Goal: Task Accomplishment & Management: Complete application form

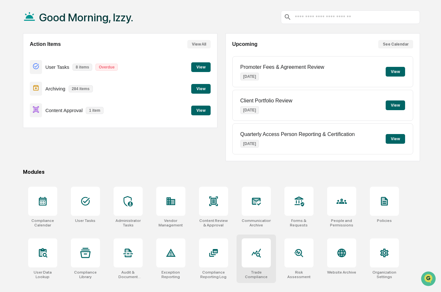
scroll to position [31, 0]
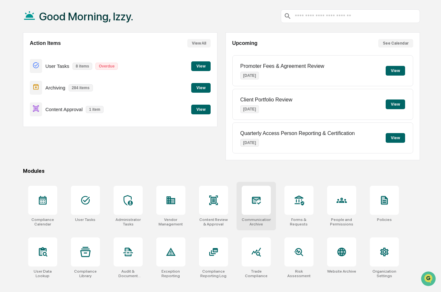
click at [245, 204] on div at bounding box center [256, 200] width 29 height 29
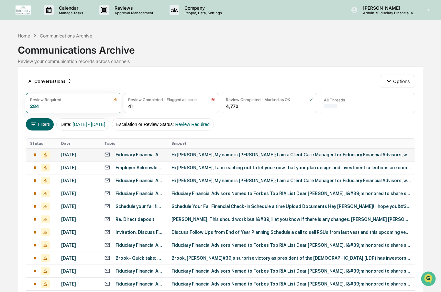
click at [56, 157] on td at bounding box center [41, 154] width 31 height 13
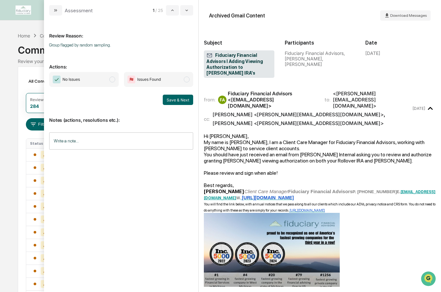
click at [114, 82] on span "modal" at bounding box center [112, 80] width 6 height 6
click at [177, 98] on button "Save & Next" at bounding box center [178, 100] width 30 height 10
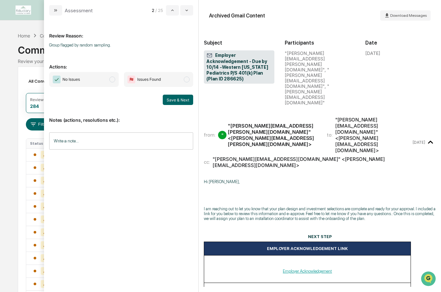
click at [114, 78] on span "modal" at bounding box center [112, 80] width 6 height 6
click at [174, 101] on button "Save & Next" at bounding box center [178, 100] width 30 height 10
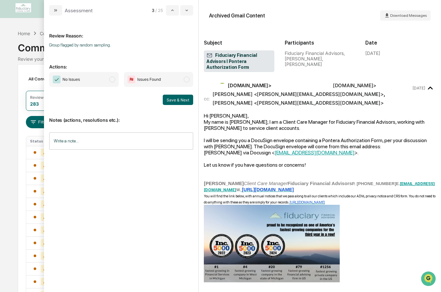
scroll to position [4, 0]
click at [113, 80] on span "modal" at bounding box center [112, 80] width 6 height 6
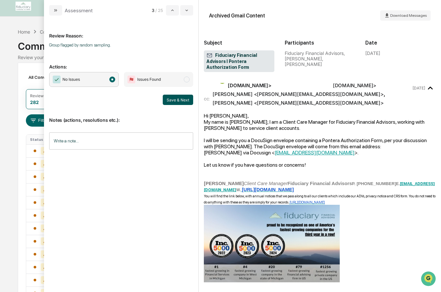
click at [173, 99] on button "Save & Next" at bounding box center [178, 100] width 30 height 10
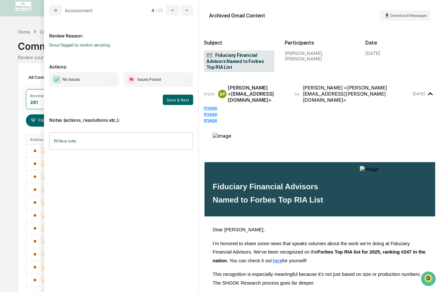
click at [109, 80] on span "No Issues" at bounding box center [84, 79] width 70 height 15
click at [175, 99] on button "Save & Next" at bounding box center [178, 100] width 30 height 10
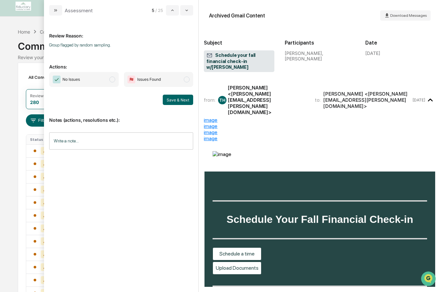
click at [112, 79] on span "modal" at bounding box center [112, 80] width 6 height 6
click at [176, 99] on button "Save & Next" at bounding box center [178, 100] width 30 height 10
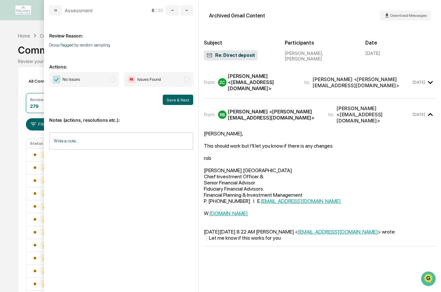
click at [112, 78] on span "modal" at bounding box center [112, 80] width 6 height 6
click at [170, 100] on button "Save & Next" at bounding box center [178, 100] width 30 height 10
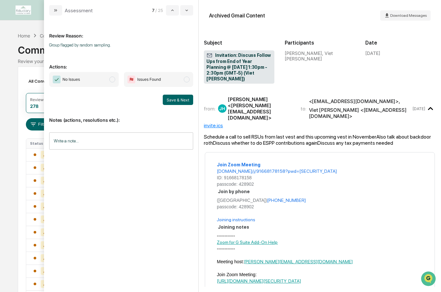
click at [113, 80] on span "modal" at bounding box center [112, 80] width 6 height 6
click at [172, 99] on button "Save & Next" at bounding box center [178, 100] width 30 height 10
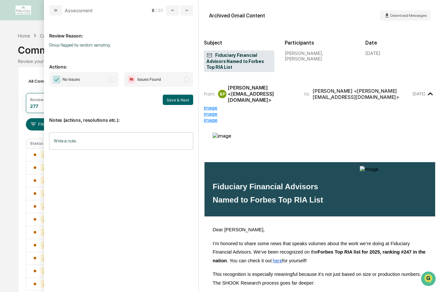
click at [114, 80] on span "modal" at bounding box center [112, 80] width 6 height 6
click at [171, 98] on button "Save & Next" at bounding box center [178, 100] width 30 height 10
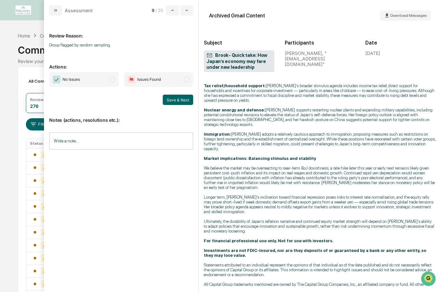
scroll to position [299, 0]
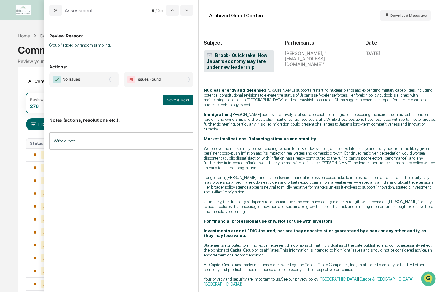
click at [113, 77] on span "modal" at bounding box center [112, 80] width 6 height 6
click at [184, 104] on button "Save & Next" at bounding box center [178, 100] width 30 height 10
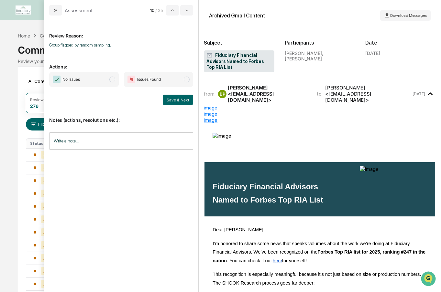
click at [112, 81] on span "modal" at bounding box center [112, 80] width 6 height 6
click at [172, 101] on button "Save & Next" at bounding box center [178, 100] width 30 height 10
click at [112, 80] on span "modal" at bounding box center [112, 80] width 6 height 6
click at [179, 102] on button "Save & Next" at bounding box center [178, 100] width 30 height 10
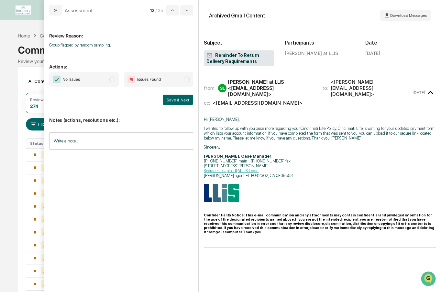
click at [115, 81] on span "modal" at bounding box center [112, 80] width 6 height 6
click at [168, 99] on button "Save & Next" at bounding box center [178, 100] width 30 height 10
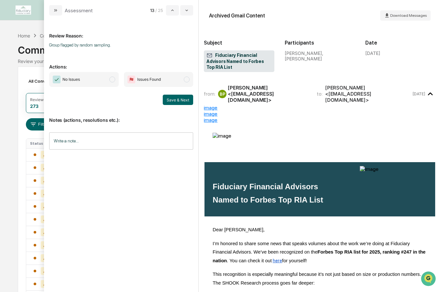
click at [114, 78] on span "modal" at bounding box center [112, 80] width 6 height 6
click at [180, 93] on div "No Issues Issues Found Save & Next" at bounding box center [121, 88] width 144 height 33
click at [180, 98] on button "Save & Next" at bounding box center [178, 100] width 30 height 10
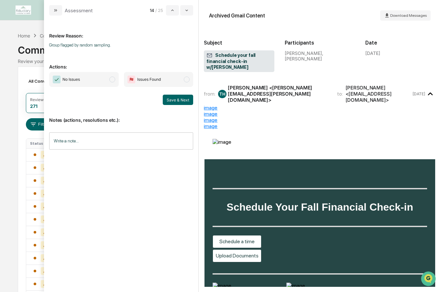
click at [111, 79] on span "modal" at bounding box center [112, 80] width 6 height 6
click at [174, 99] on button "Save & Next" at bounding box center [178, 100] width 30 height 10
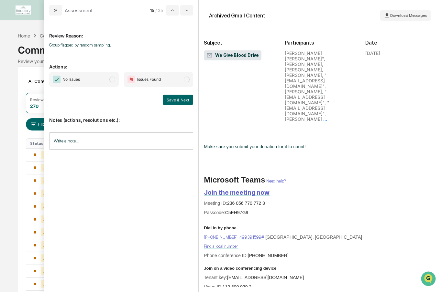
scroll to position [305, 0]
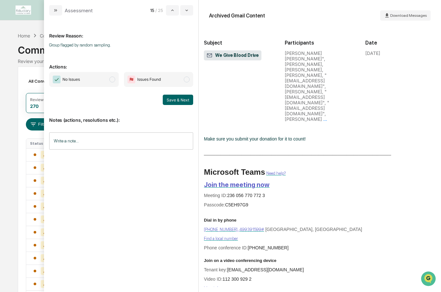
click at [113, 78] on span "modal" at bounding box center [112, 80] width 6 height 6
click at [176, 100] on button "Save & Next" at bounding box center [178, 100] width 30 height 10
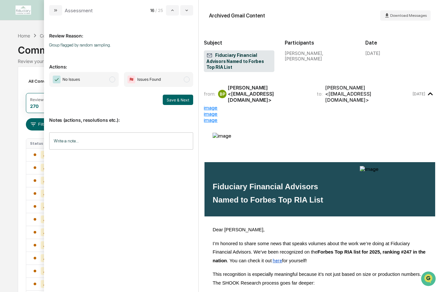
click at [113, 82] on span "No Issues" at bounding box center [84, 79] width 70 height 15
click at [168, 101] on button "Save & Next" at bounding box center [178, 100] width 30 height 10
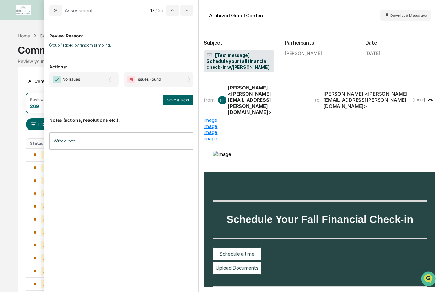
click at [110, 80] on span "modal" at bounding box center [112, 80] width 6 height 6
click at [178, 106] on div "Notes (actions, resolutions etc.): Write a note... Write a note..." at bounding box center [121, 131] width 144 height 52
click at [178, 102] on button "Save & Next" at bounding box center [178, 100] width 30 height 10
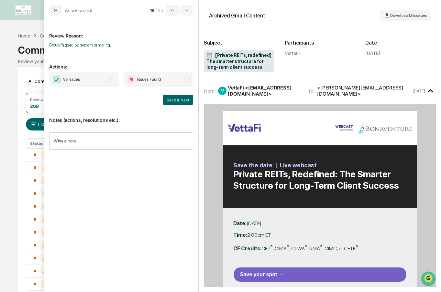
click at [115, 80] on span "modal" at bounding box center [112, 80] width 6 height 6
click at [179, 100] on button "Save & Next" at bounding box center [178, 100] width 30 height 10
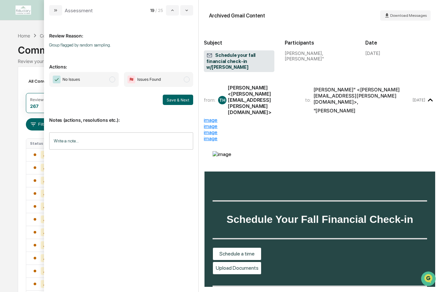
click at [114, 79] on span "modal" at bounding box center [112, 80] width 6 height 6
click at [177, 101] on button "Save & Next" at bounding box center [178, 100] width 30 height 10
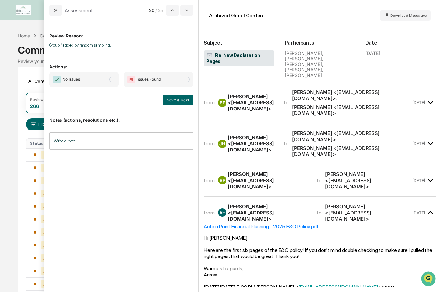
click at [113, 81] on span "modal" at bounding box center [112, 80] width 6 height 6
click at [176, 101] on button "Save & Next" at bounding box center [178, 100] width 30 height 10
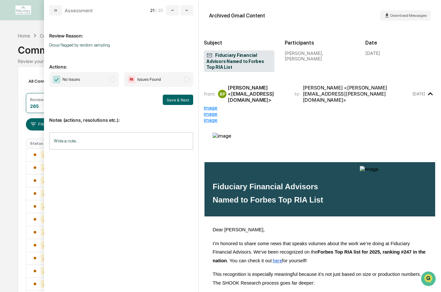
click at [111, 82] on span "modal" at bounding box center [112, 80] width 6 height 6
click at [178, 103] on button "Save & Next" at bounding box center [178, 100] width 30 height 10
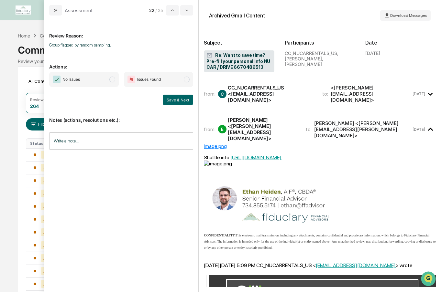
click at [115, 81] on span "modal" at bounding box center [112, 80] width 6 height 6
click at [166, 97] on button "Save & Next" at bounding box center [178, 100] width 30 height 10
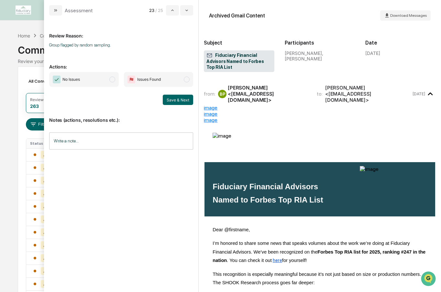
click at [112, 79] on span "modal" at bounding box center [112, 80] width 6 height 6
click at [166, 97] on button "Save & Next" at bounding box center [178, 100] width 30 height 10
click at [114, 78] on span "modal" at bounding box center [112, 80] width 6 height 6
click at [172, 94] on div "No Issues Issues Found Save & Next" at bounding box center [121, 88] width 144 height 33
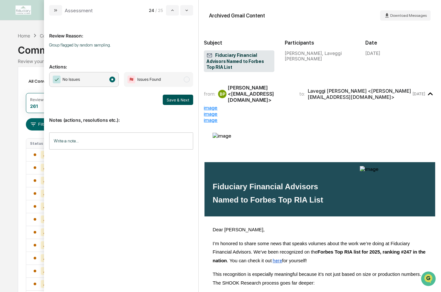
click at [174, 98] on button "Save & Next" at bounding box center [178, 100] width 30 height 10
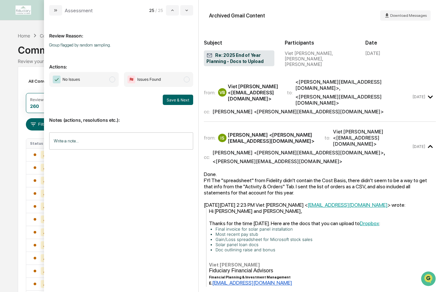
click at [111, 80] on span "modal" at bounding box center [112, 80] width 6 height 6
click at [174, 98] on button "Save & Next" at bounding box center [178, 100] width 30 height 10
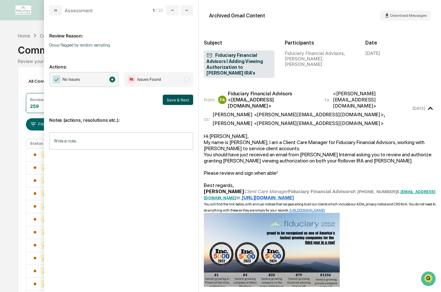
click at [177, 98] on button "Save & Next" at bounding box center [178, 100] width 30 height 10
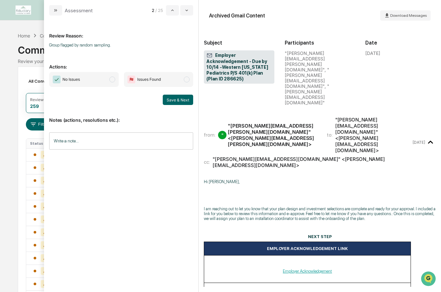
click at [114, 80] on span "modal" at bounding box center [112, 80] width 6 height 6
click at [171, 97] on button "Save & Next" at bounding box center [178, 100] width 30 height 10
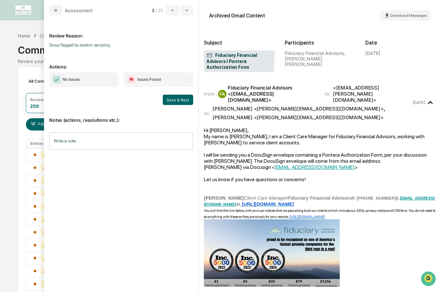
click at [110, 79] on span "modal" at bounding box center [112, 80] width 6 height 6
click at [176, 100] on button "Save & Next" at bounding box center [178, 100] width 30 height 10
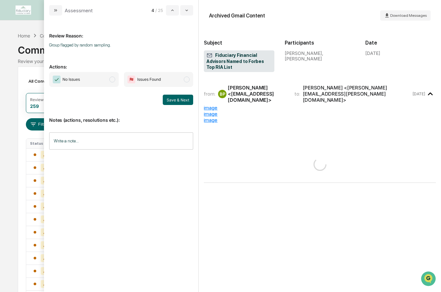
click at [117, 80] on span "No Issues" at bounding box center [84, 79] width 70 height 15
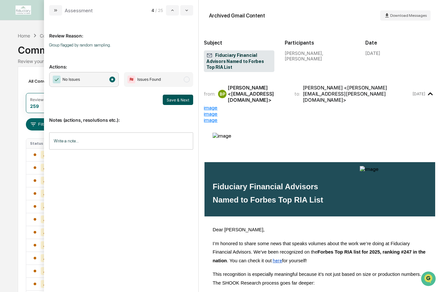
click at [178, 99] on button "Save & Next" at bounding box center [178, 100] width 30 height 10
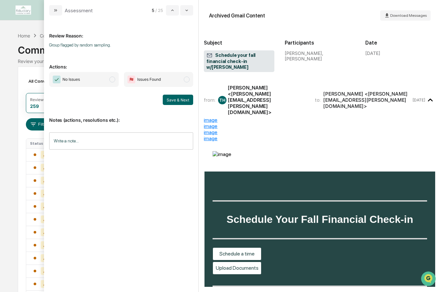
click at [113, 79] on span "modal" at bounding box center [112, 80] width 6 height 6
click at [173, 101] on button "Save & Next" at bounding box center [178, 100] width 30 height 10
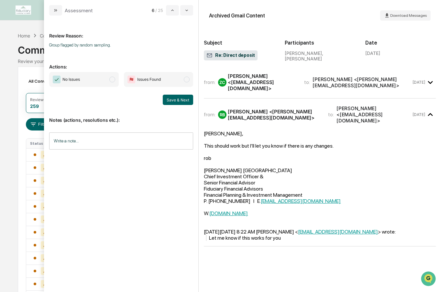
click at [114, 78] on span "modal" at bounding box center [112, 80] width 6 height 6
click at [178, 99] on button "Save & Next" at bounding box center [178, 100] width 30 height 10
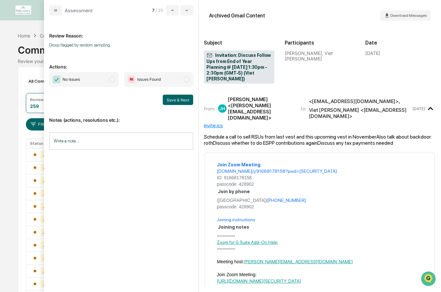
click at [112, 82] on span "modal" at bounding box center [112, 80] width 6 height 6
click at [168, 100] on button "Save & Next" at bounding box center [178, 100] width 30 height 10
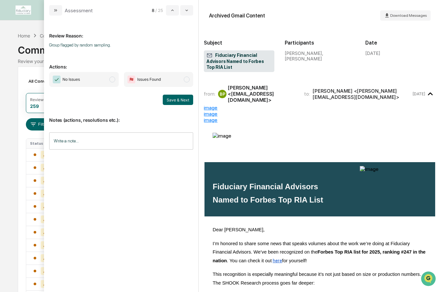
click at [113, 79] on span "modal" at bounding box center [112, 80] width 6 height 6
click at [180, 97] on button "Save & Next" at bounding box center [178, 100] width 30 height 10
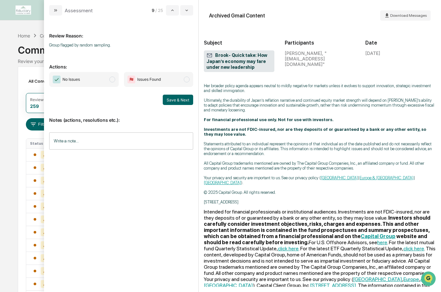
scroll to position [411, 0]
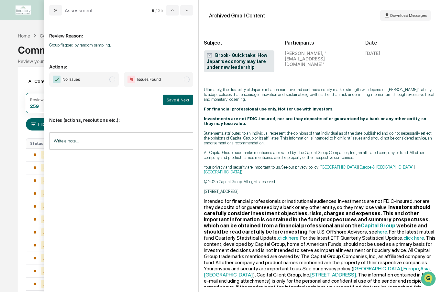
click at [114, 77] on span "modal" at bounding box center [112, 80] width 6 height 6
click at [171, 100] on button "Save & Next" at bounding box center [178, 100] width 30 height 10
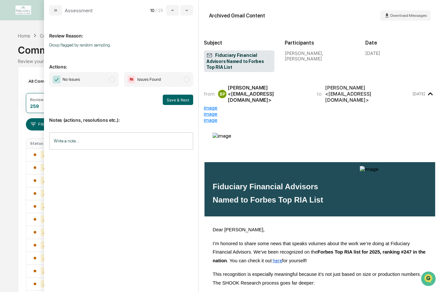
click at [114, 80] on span "modal" at bounding box center [112, 80] width 6 height 6
click at [178, 104] on button "Save & Next" at bounding box center [178, 100] width 30 height 10
click at [112, 82] on span "No Issues" at bounding box center [84, 79] width 70 height 15
click at [178, 99] on button "Save & Next" at bounding box center [178, 100] width 30 height 10
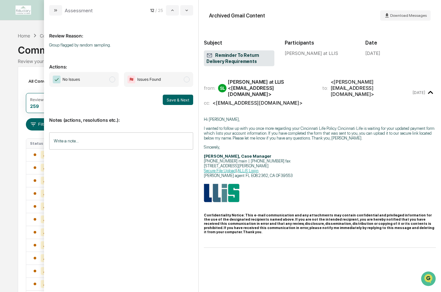
click at [115, 81] on span "No Issues" at bounding box center [84, 79] width 70 height 15
click at [171, 100] on button "Save & Next" at bounding box center [178, 100] width 30 height 10
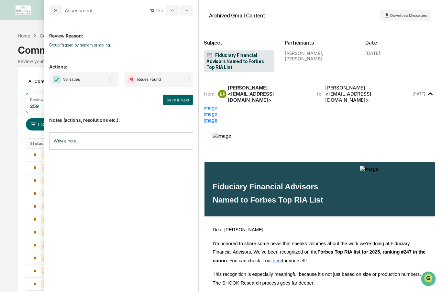
click at [116, 81] on span "No Issues" at bounding box center [84, 79] width 70 height 15
click at [180, 99] on button "Save & Next" at bounding box center [178, 100] width 30 height 10
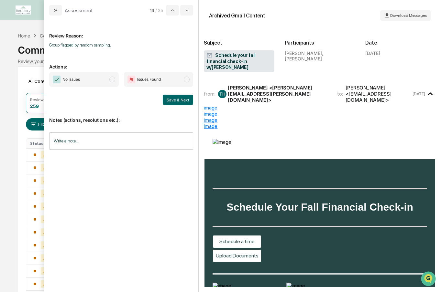
click at [113, 82] on span "modal" at bounding box center [112, 80] width 6 height 6
click at [169, 99] on button "Save & Next" at bounding box center [178, 100] width 30 height 10
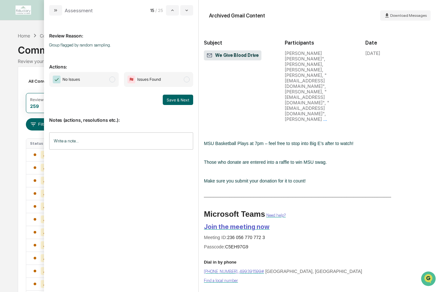
scroll to position [280, 0]
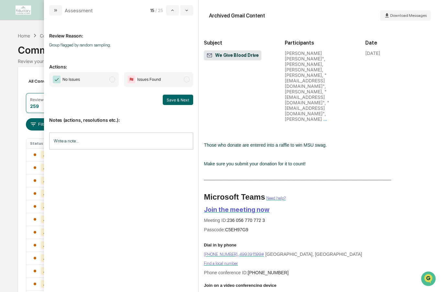
click at [114, 79] on span "modal" at bounding box center [112, 80] width 6 height 6
click at [179, 103] on button "Save & Next" at bounding box center [178, 100] width 30 height 10
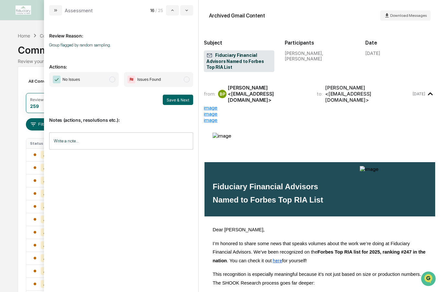
click at [108, 79] on span "No Issues" at bounding box center [84, 79] width 70 height 15
click at [185, 103] on button "Save & Next" at bounding box center [178, 100] width 30 height 10
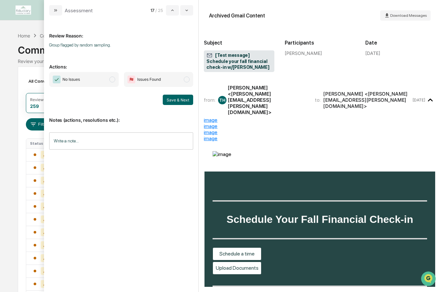
click at [111, 82] on span "modal" at bounding box center [112, 80] width 6 height 6
click at [172, 99] on button "Save & Next" at bounding box center [178, 100] width 30 height 10
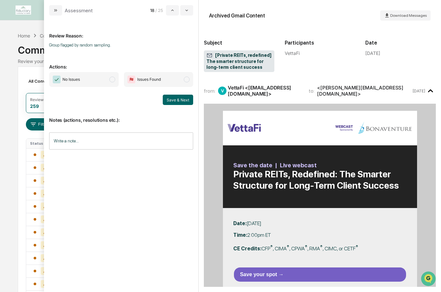
click at [113, 80] on span "modal" at bounding box center [112, 80] width 6 height 6
click at [181, 100] on button "Save & Next" at bounding box center [178, 100] width 30 height 10
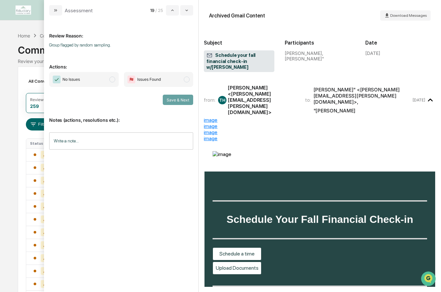
click at [115, 81] on span "modal" at bounding box center [112, 80] width 6 height 6
click at [183, 101] on button "Save & Next" at bounding box center [178, 100] width 30 height 10
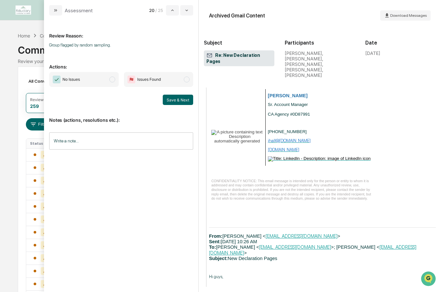
scroll to position [619, 0]
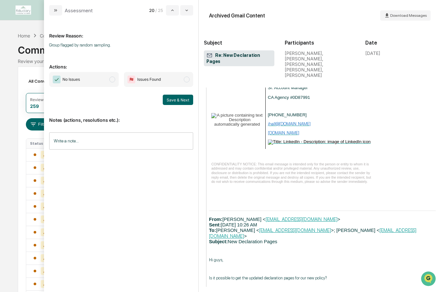
click at [113, 78] on span "modal" at bounding box center [112, 80] width 6 height 6
click at [177, 99] on button "Save & Next" at bounding box center [178, 100] width 30 height 10
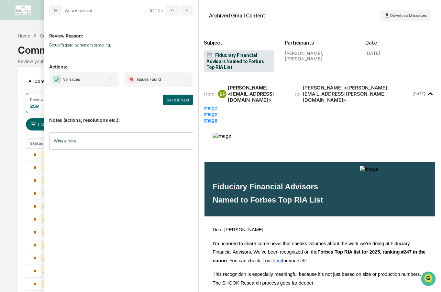
click at [115, 81] on span "modal" at bounding box center [112, 80] width 6 height 6
click at [173, 103] on button "Save & Next" at bounding box center [178, 100] width 30 height 10
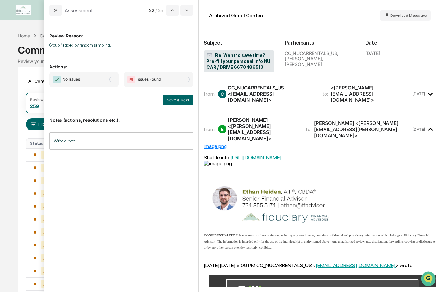
click at [112, 78] on span "modal" at bounding box center [112, 80] width 6 height 6
click at [180, 99] on button "Save & Next" at bounding box center [178, 100] width 30 height 10
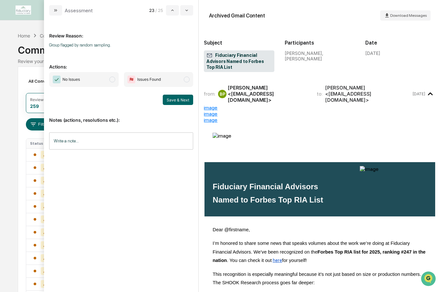
click at [113, 80] on span "modal" at bounding box center [112, 80] width 6 height 6
click at [180, 96] on button "Save & Next" at bounding box center [178, 100] width 30 height 10
click at [110, 80] on span "modal" at bounding box center [112, 80] width 6 height 6
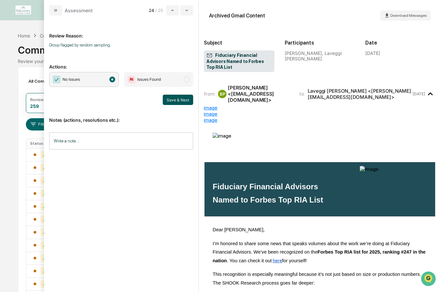
click at [172, 100] on button "Save & Next" at bounding box center [178, 100] width 30 height 10
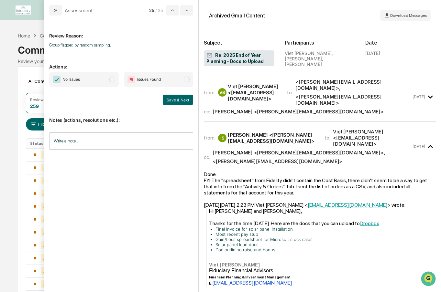
click at [115, 82] on span "No Issues" at bounding box center [84, 79] width 70 height 15
click at [175, 101] on button "Save & Next" at bounding box center [178, 100] width 30 height 10
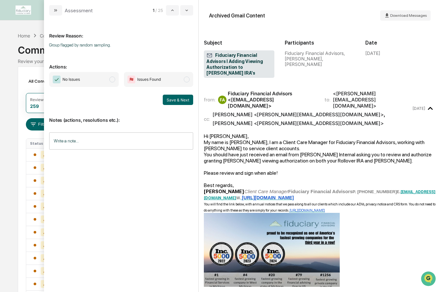
click at [116, 79] on span "No Issues" at bounding box center [84, 79] width 70 height 15
click at [176, 99] on button "Save & Next" at bounding box center [178, 100] width 30 height 10
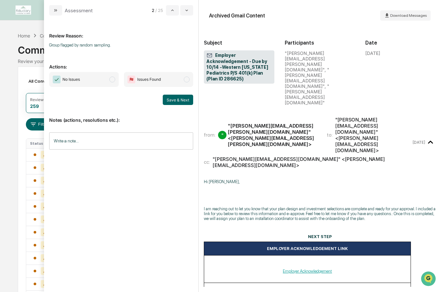
click at [113, 77] on span "modal" at bounding box center [112, 80] width 6 height 6
click at [175, 98] on button "Save & Next" at bounding box center [178, 100] width 30 height 10
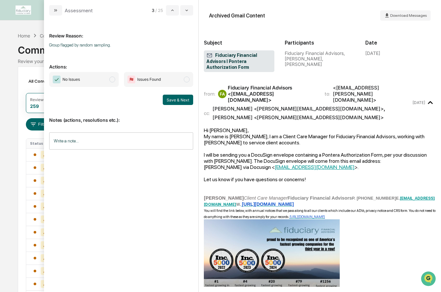
click at [112, 78] on span "modal" at bounding box center [112, 80] width 6 height 6
click at [176, 100] on button "Save & Next" at bounding box center [178, 100] width 30 height 10
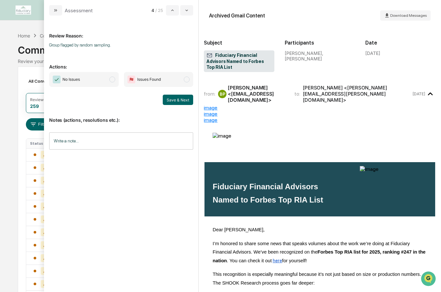
click at [114, 81] on span "modal" at bounding box center [112, 80] width 6 height 6
click at [172, 97] on button "Save & Next" at bounding box center [178, 100] width 30 height 10
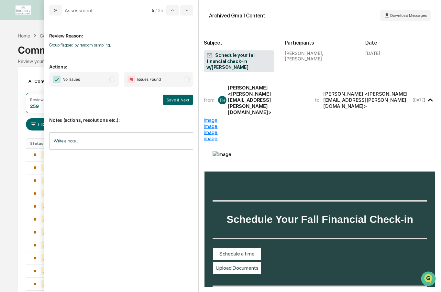
click at [109, 78] on span "No Issues" at bounding box center [84, 79] width 70 height 15
click at [165, 98] on button "Save & Next" at bounding box center [178, 100] width 30 height 10
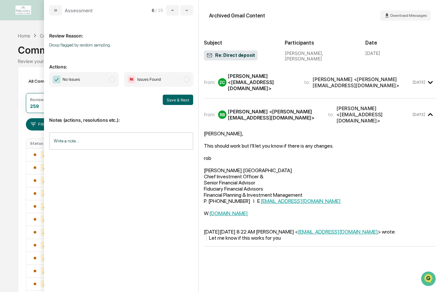
click at [114, 82] on span "modal" at bounding box center [112, 80] width 6 height 6
click at [184, 99] on button "Save & Next" at bounding box center [178, 100] width 30 height 10
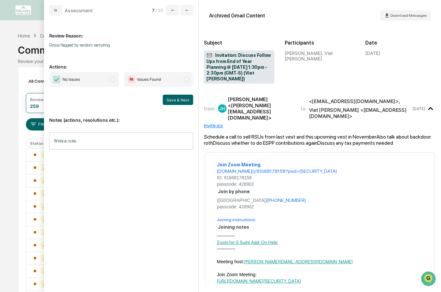
click at [114, 80] on span "modal" at bounding box center [112, 80] width 6 height 6
click at [165, 98] on button "Save & Next" at bounding box center [178, 100] width 30 height 10
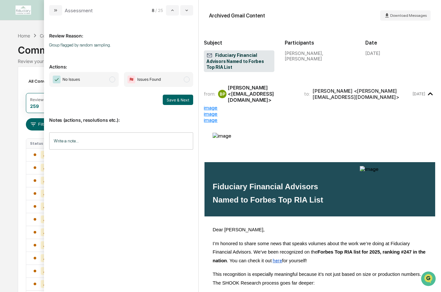
click at [111, 77] on span "modal" at bounding box center [112, 80] width 6 height 6
click at [170, 97] on button "Save & Next" at bounding box center [178, 100] width 30 height 10
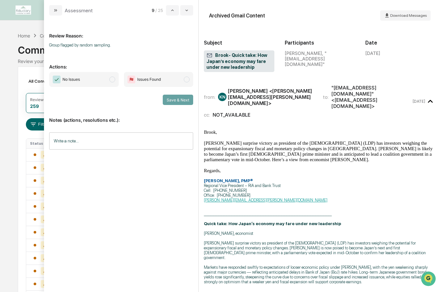
click at [112, 80] on span "modal" at bounding box center [112, 80] width 6 height 6
click at [174, 99] on button "Save & Next" at bounding box center [178, 100] width 30 height 10
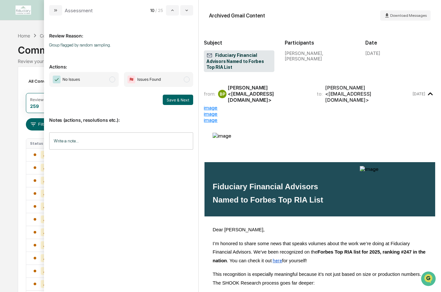
click at [113, 79] on span "modal" at bounding box center [112, 80] width 6 height 6
click at [172, 99] on button "Save & Next" at bounding box center [178, 100] width 30 height 10
click at [113, 79] on span "modal" at bounding box center [112, 80] width 6 height 6
click at [177, 101] on button "Save & Next" at bounding box center [178, 100] width 30 height 10
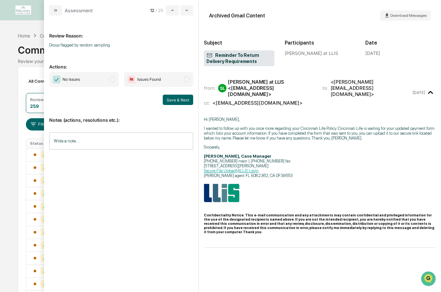
click at [114, 80] on span "modal" at bounding box center [112, 80] width 6 height 6
click at [167, 101] on button "Save & Next" at bounding box center [178, 100] width 30 height 10
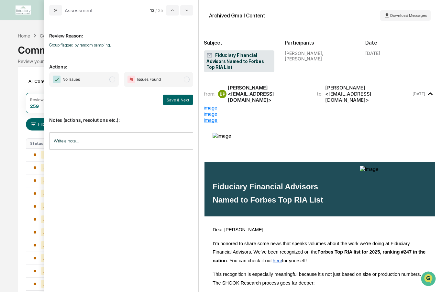
click at [114, 80] on span "modal" at bounding box center [112, 80] width 6 height 6
click at [171, 101] on button "Save & Next" at bounding box center [178, 100] width 30 height 10
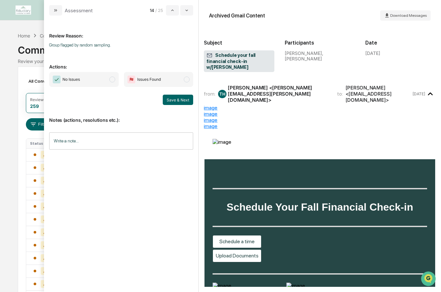
click at [113, 81] on span "modal" at bounding box center [112, 80] width 6 height 6
click at [172, 103] on button "Save & Next" at bounding box center [178, 100] width 30 height 10
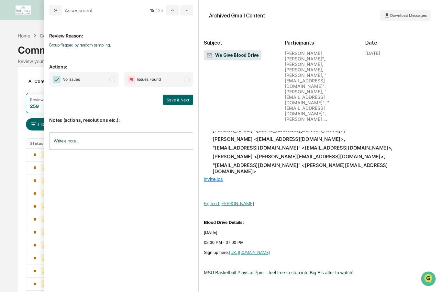
scroll to position [80, 0]
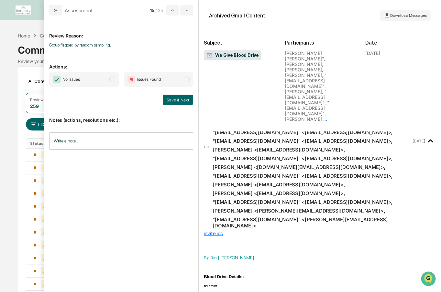
click at [114, 81] on span "modal" at bounding box center [112, 80] width 6 height 6
click at [170, 98] on button "Save & Next" at bounding box center [178, 100] width 30 height 10
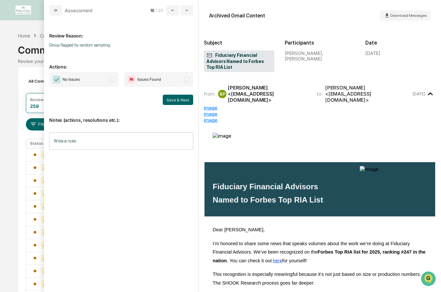
click at [113, 81] on span "modal" at bounding box center [112, 80] width 6 height 6
click at [171, 100] on button "Save & Next" at bounding box center [178, 100] width 30 height 10
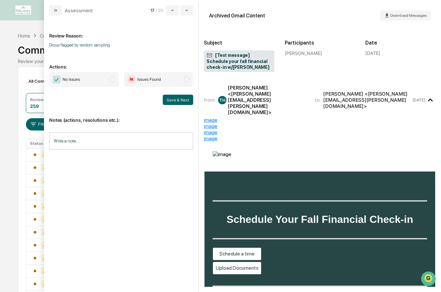
click at [112, 79] on span "modal" at bounding box center [112, 80] width 6 height 6
click at [168, 100] on button "Save & Next" at bounding box center [178, 100] width 30 height 10
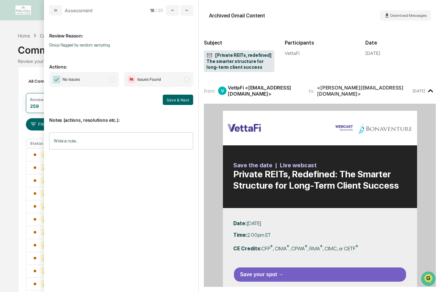
click at [114, 81] on span "modal" at bounding box center [112, 80] width 6 height 6
click at [176, 101] on button "Save & Next" at bounding box center [178, 100] width 30 height 10
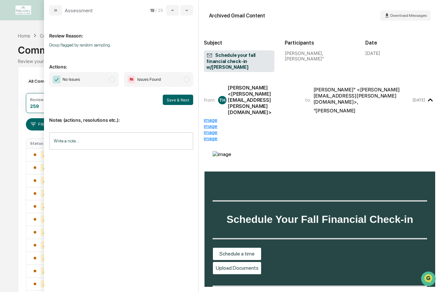
click at [113, 80] on span "modal" at bounding box center [112, 80] width 6 height 6
click at [171, 101] on button "Save & Next" at bounding box center [178, 100] width 30 height 10
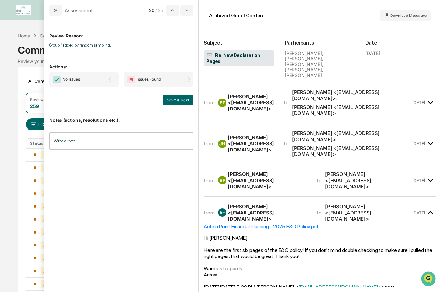
click at [115, 79] on span "modal" at bounding box center [112, 80] width 6 height 6
click at [171, 98] on button "Save & Next" at bounding box center [178, 100] width 30 height 10
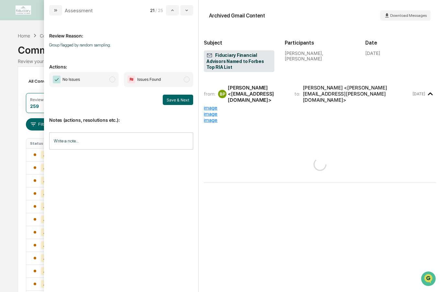
click at [112, 81] on span "modal" at bounding box center [112, 80] width 6 height 6
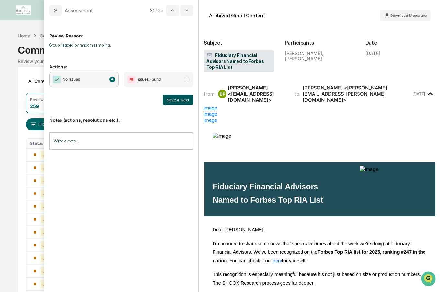
click at [175, 97] on button "Save & Next" at bounding box center [178, 100] width 30 height 10
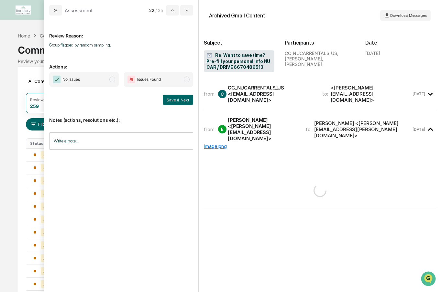
click at [114, 81] on span "modal" at bounding box center [112, 80] width 6 height 6
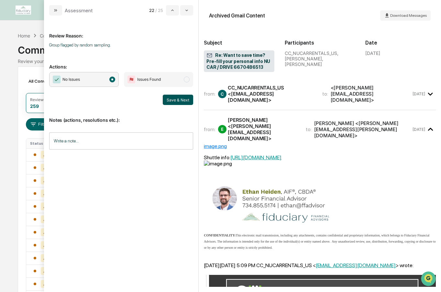
click at [171, 97] on button "Save & Next" at bounding box center [178, 100] width 30 height 10
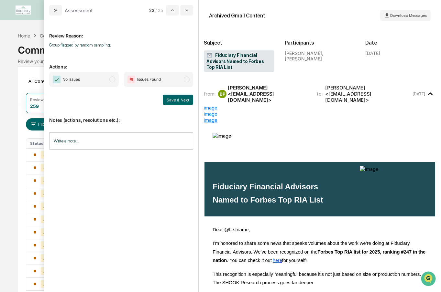
click at [113, 78] on span "modal" at bounding box center [112, 80] width 6 height 6
click at [175, 98] on button "Save & Next" at bounding box center [178, 100] width 30 height 10
click at [115, 80] on span "modal" at bounding box center [112, 80] width 6 height 6
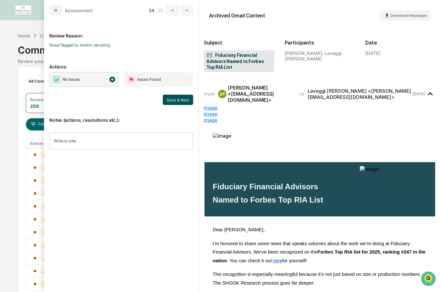
click at [172, 98] on button "Save & Next" at bounding box center [178, 100] width 30 height 10
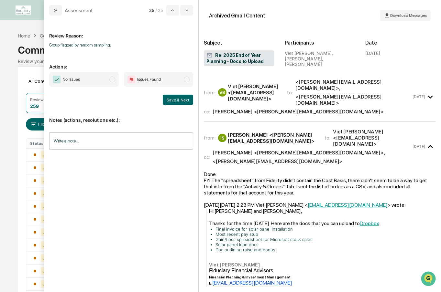
click at [111, 78] on span "modal" at bounding box center [112, 80] width 6 height 6
click at [180, 100] on button "Save & Next" at bounding box center [178, 100] width 30 height 10
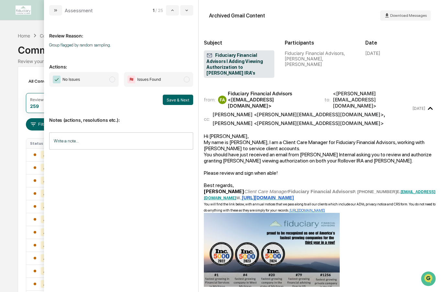
click at [111, 81] on span "modal" at bounding box center [112, 80] width 6 height 6
click at [173, 104] on button "Save & Next" at bounding box center [178, 100] width 30 height 10
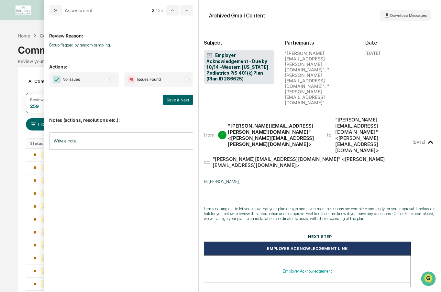
click at [113, 80] on span "modal" at bounding box center [112, 80] width 6 height 6
click at [169, 96] on button "Save & Next" at bounding box center [178, 100] width 30 height 10
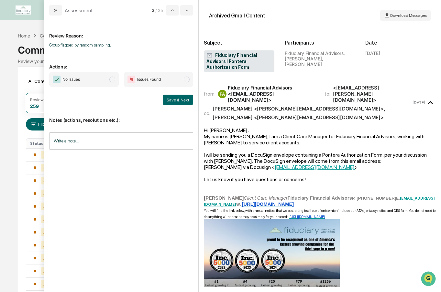
click at [112, 81] on span "modal" at bounding box center [112, 80] width 6 height 6
click at [177, 98] on button "Save & Next" at bounding box center [178, 100] width 30 height 10
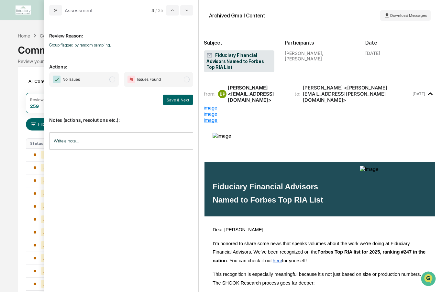
click at [114, 77] on span "modal" at bounding box center [112, 80] width 6 height 6
click at [176, 99] on button "Save & Next" at bounding box center [178, 100] width 30 height 10
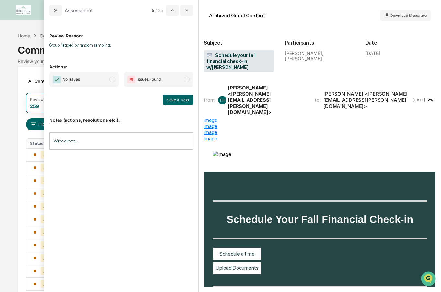
click at [113, 82] on span "modal" at bounding box center [112, 80] width 6 height 6
click at [181, 101] on button "Save & Next" at bounding box center [178, 100] width 30 height 10
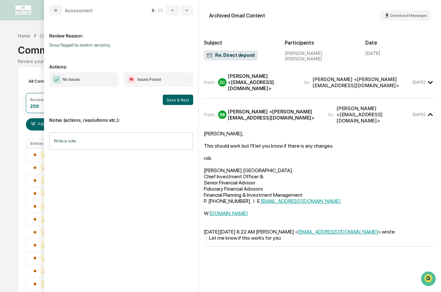
click at [114, 80] on span "modal" at bounding box center [112, 80] width 6 height 6
click at [182, 98] on button "Save & Next" at bounding box center [178, 100] width 30 height 10
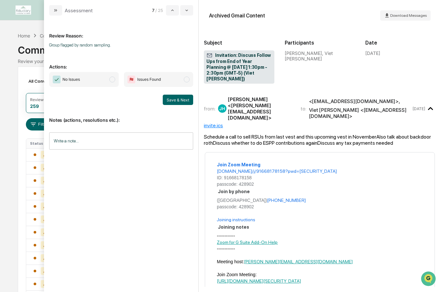
click at [112, 80] on span "modal" at bounding box center [112, 80] width 6 height 6
click at [177, 98] on button "Save & Next" at bounding box center [178, 100] width 30 height 10
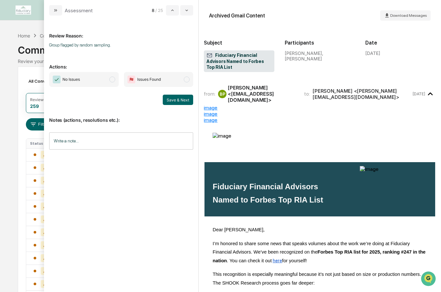
click at [111, 78] on span "modal" at bounding box center [112, 80] width 6 height 6
click at [173, 98] on button "Save & Next" at bounding box center [178, 100] width 30 height 10
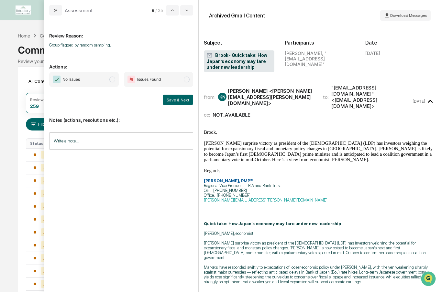
click at [111, 79] on span "modal" at bounding box center [112, 80] width 6 height 6
click at [177, 102] on button "Save & Next" at bounding box center [178, 100] width 30 height 10
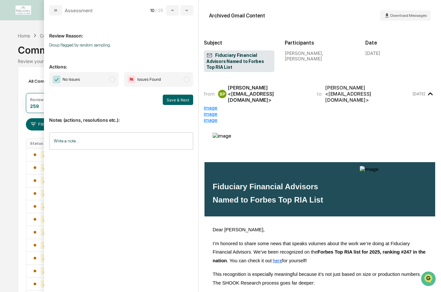
click at [112, 81] on span "modal" at bounding box center [112, 80] width 6 height 6
click at [175, 103] on button "Save & Next" at bounding box center [178, 100] width 30 height 10
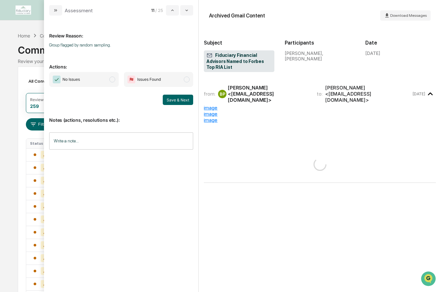
click at [113, 81] on span "modal" at bounding box center [112, 80] width 6 height 6
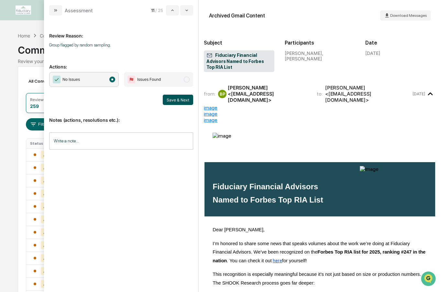
click at [174, 98] on button "Save & Next" at bounding box center [178, 100] width 30 height 10
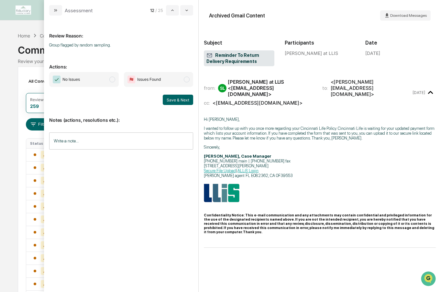
click at [112, 80] on span "modal" at bounding box center [112, 80] width 6 height 6
click at [169, 102] on button "Save & Next" at bounding box center [178, 100] width 30 height 10
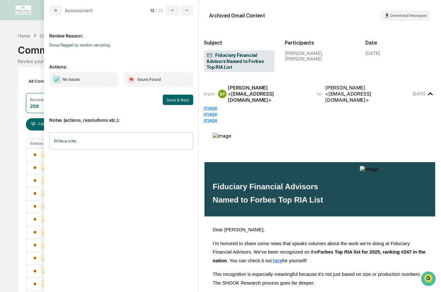
click at [113, 81] on span "modal" at bounding box center [112, 80] width 6 height 6
click at [177, 100] on button "Save & Next" at bounding box center [178, 100] width 30 height 10
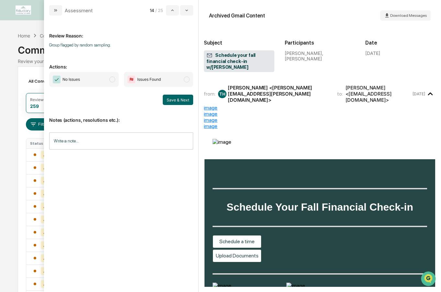
click at [112, 79] on span "modal" at bounding box center [112, 80] width 6 height 6
click at [174, 100] on button "Save & Next" at bounding box center [178, 100] width 30 height 10
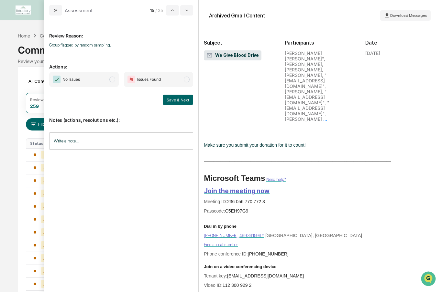
scroll to position [319, 0]
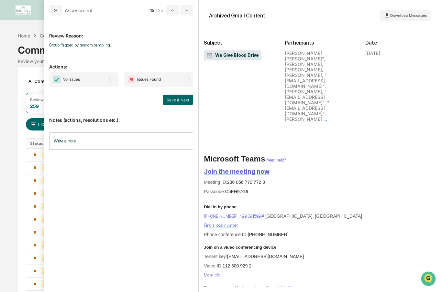
click at [114, 79] on span "modal" at bounding box center [112, 80] width 6 height 6
click at [177, 98] on button "Save & Next" at bounding box center [178, 100] width 30 height 10
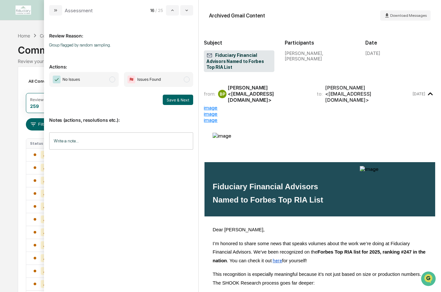
click at [115, 78] on span "No Issues" at bounding box center [84, 79] width 70 height 15
click at [182, 100] on button "Save & Next" at bounding box center [178, 100] width 30 height 10
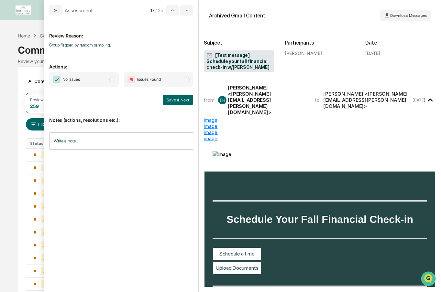
click at [115, 82] on span "No Issues" at bounding box center [84, 79] width 70 height 15
click at [180, 100] on button "Save & Next" at bounding box center [178, 100] width 30 height 10
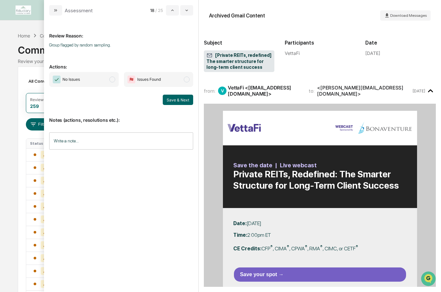
click at [113, 81] on span "modal" at bounding box center [112, 80] width 6 height 6
click at [176, 100] on button "Save & Next" at bounding box center [178, 100] width 30 height 10
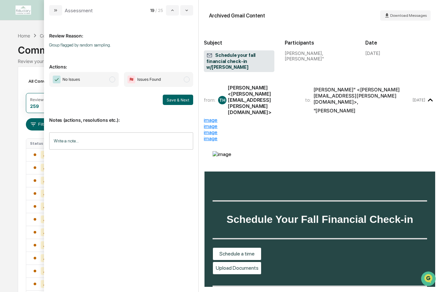
click at [113, 79] on span "modal" at bounding box center [112, 80] width 6 height 6
click at [181, 100] on button "Save & Next" at bounding box center [178, 100] width 30 height 10
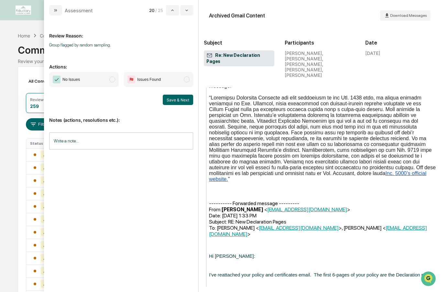
scroll to position [361, 0]
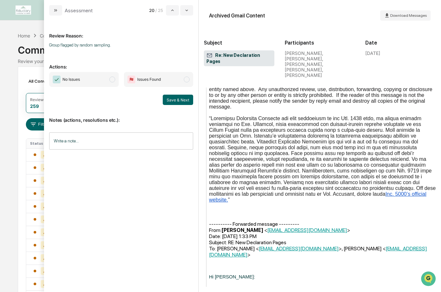
click at [113, 79] on span "modal" at bounding box center [112, 80] width 6 height 6
click at [182, 98] on button "Save & Next" at bounding box center [178, 100] width 30 height 10
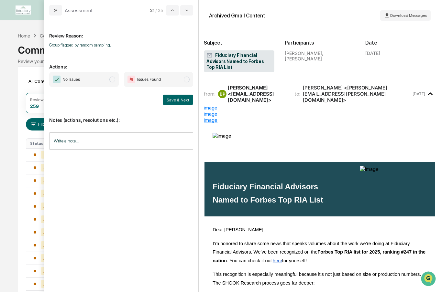
click at [113, 80] on span "modal" at bounding box center [112, 80] width 6 height 6
click at [179, 98] on button "Save & Next" at bounding box center [178, 100] width 30 height 10
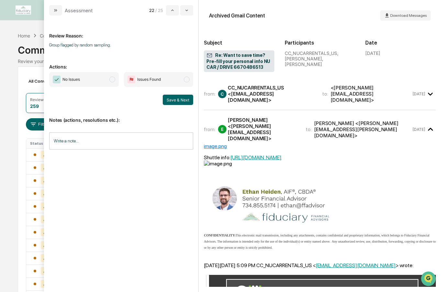
click at [114, 80] on span "modal" at bounding box center [112, 80] width 6 height 6
click at [183, 99] on button "Save & Next" at bounding box center [178, 100] width 30 height 10
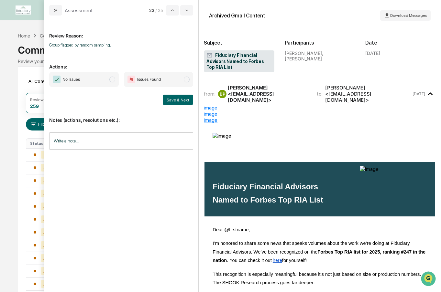
click at [115, 83] on span "No Issues" at bounding box center [84, 79] width 70 height 15
click at [192, 103] on button "Save & Next" at bounding box center [178, 100] width 30 height 10
click at [114, 76] on span "No Issues" at bounding box center [84, 79] width 70 height 15
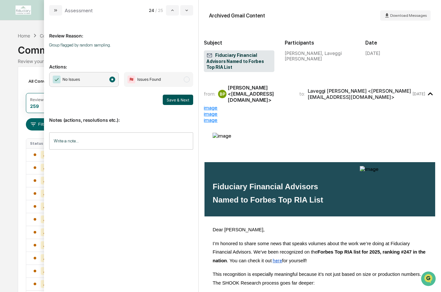
click at [170, 99] on button "Save & Next" at bounding box center [178, 100] width 30 height 10
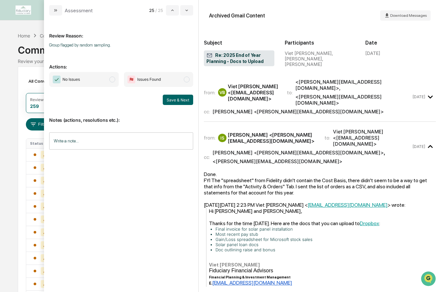
click at [113, 79] on span "modal" at bounding box center [112, 80] width 6 height 6
click at [179, 99] on button "Save & Next" at bounding box center [178, 100] width 30 height 10
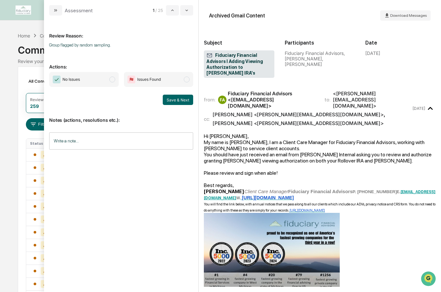
click at [113, 79] on span "modal" at bounding box center [112, 80] width 6 height 6
click at [177, 99] on button "Save & Next" at bounding box center [178, 100] width 30 height 10
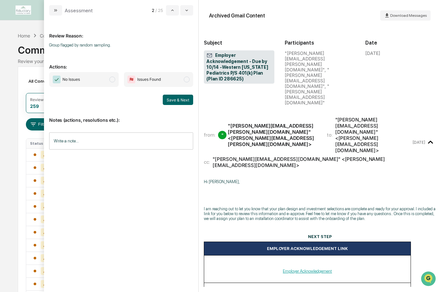
click at [114, 79] on span "modal" at bounding box center [112, 80] width 6 height 6
click at [184, 103] on button "Save & Next" at bounding box center [178, 100] width 30 height 10
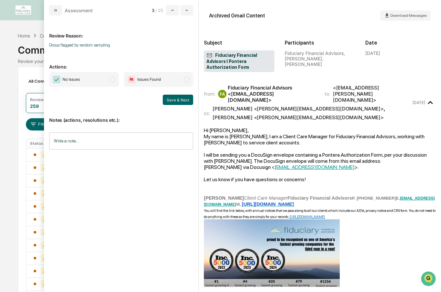
click at [114, 79] on span "modal" at bounding box center [112, 80] width 6 height 6
click at [178, 96] on button "Save & Next" at bounding box center [178, 100] width 30 height 10
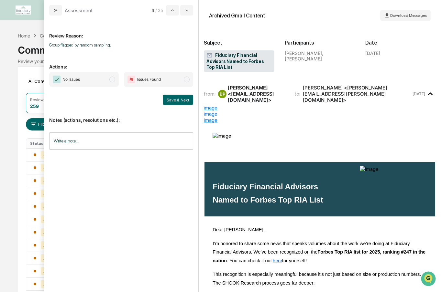
click at [114, 78] on span "modal" at bounding box center [112, 80] width 6 height 6
click at [182, 100] on button "Save & Next" at bounding box center [178, 100] width 30 height 10
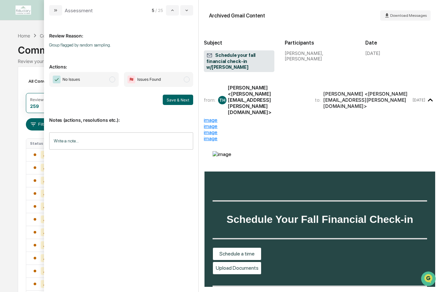
click at [114, 78] on span "modal" at bounding box center [112, 80] width 6 height 6
click at [166, 101] on button "Save & Next" at bounding box center [178, 100] width 30 height 10
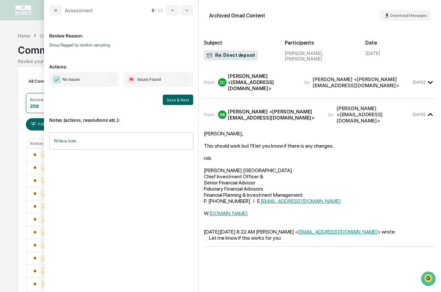
click at [110, 76] on span "No Issues" at bounding box center [84, 79] width 70 height 15
click at [179, 101] on button "Save & Next" at bounding box center [178, 100] width 30 height 10
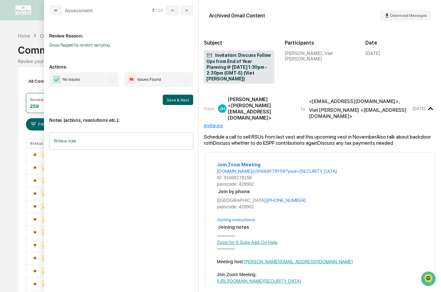
click at [27, 63] on div "Review your communication records across channels" at bounding box center [221, 61] width 406 height 5
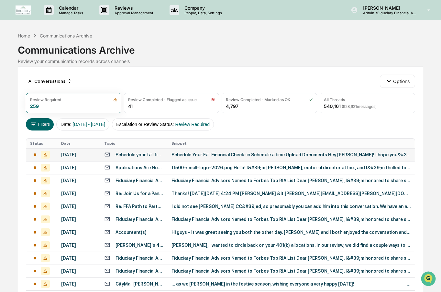
click at [75, 155] on div "October 9, 2025" at bounding box center [79, 154] width 36 height 5
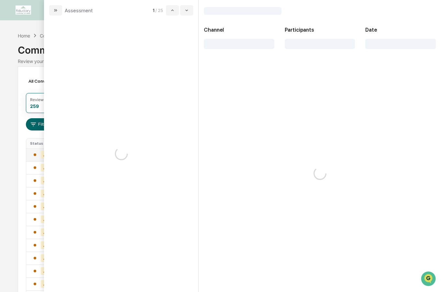
click at [75, 155] on div "October 9, 2025" at bounding box center [79, 154] width 36 height 5
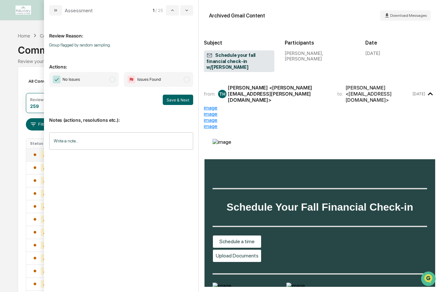
click at [113, 80] on span "modal" at bounding box center [112, 80] width 6 height 6
click at [174, 100] on button "Save & Next" at bounding box center [178, 100] width 30 height 10
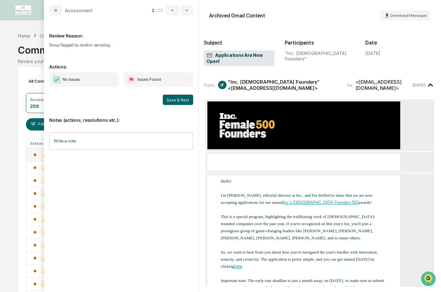
click at [114, 81] on span "modal" at bounding box center [112, 80] width 6 height 6
click at [181, 99] on button "Save & Next" at bounding box center [178, 100] width 30 height 10
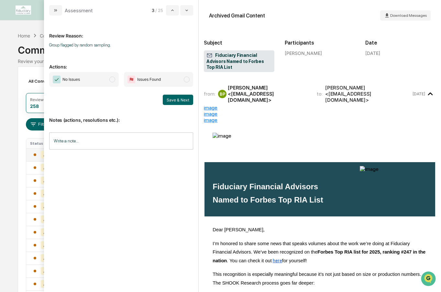
click at [111, 78] on span "modal" at bounding box center [112, 80] width 6 height 6
click at [178, 100] on button "Save & Next" at bounding box center [178, 100] width 30 height 10
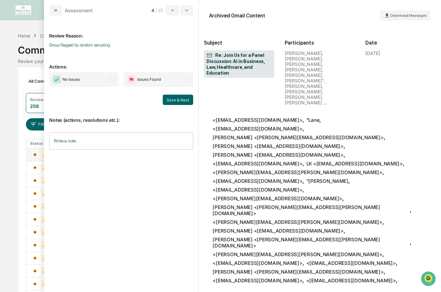
scroll to position [1383, 0]
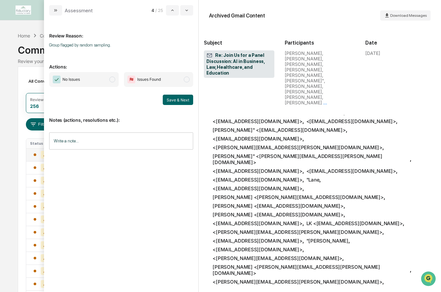
click at [114, 79] on span "modal" at bounding box center [112, 80] width 6 height 6
click at [186, 103] on button "Save & Next" at bounding box center [178, 100] width 30 height 10
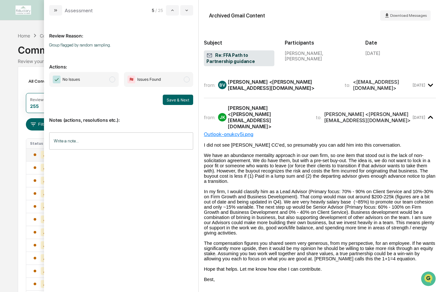
click at [113, 81] on span "modal" at bounding box center [112, 80] width 6 height 6
click at [195, 103] on div "Review Reason: Group flagged by random sampling. Actions: No Issues Issues Foun…" at bounding box center [121, 154] width 154 height 277
click at [191, 102] on button "Save & Next" at bounding box center [178, 100] width 30 height 10
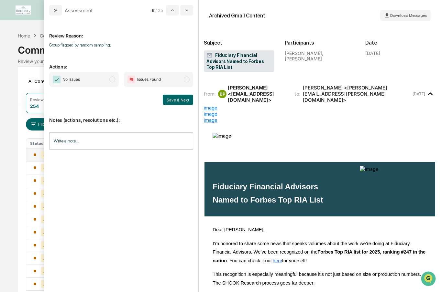
click at [112, 82] on span "No Issues" at bounding box center [84, 79] width 70 height 15
click at [173, 103] on button "Save & Next" at bounding box center [178, 100] width 30 height 10
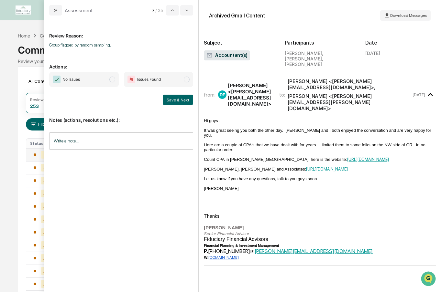
click at [112, 80] on span "modal" at bounding box center [112, 80] width 6 height 6
click at [187, 99] on button "Save & Next" at bounding box center [178, 100] width 30 height 10
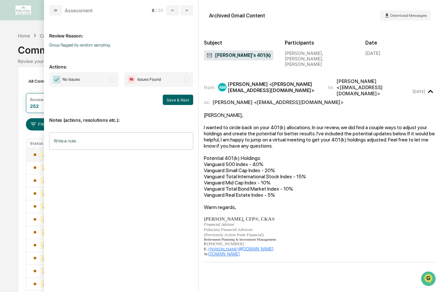
click at [111, 79] on span "modal" at bounding box center [112, 80] width 6 height 6
click at [172, 97] on button "Save & Next" at bounding box center [178, 100] width 30 height 10
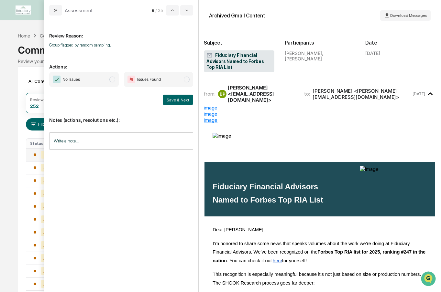
click at [114, 80] on span "modal" at bounding box center [112, 80] width 6 height 6
click at [174, 98] on button "Save & Next" at bounding box center [178, 100] width 30 height 10
click at [117, 83] on span "No Issues" at bounding box center [84, 79] width 70 height 15
click at [172, 96] on button "Save & Next" at bounding box center [178, 100] width 30 height 10
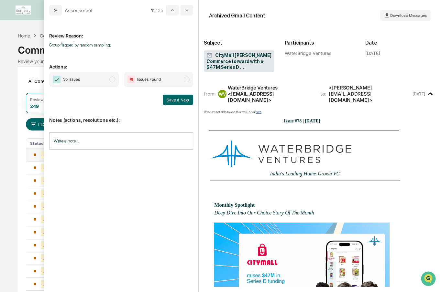
click at [111, 77] on span "No Issues" at bounding box center [84, 79] width 70 height 15
click at [179, 97] on button "Save & Next" at bounding box center [178, 100] width 30 height 10
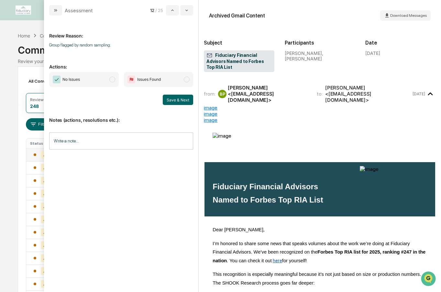
click at [110, 81] on span "No Issues" at bounding box center [84, 79] width 70 height 15
click at [172, 99] on button "Save & Next" at bounding box center [178, 100] width 30 height 10
click at [112, 80] on span "modal" at bounding box center [112, 80] width 6 height 6
click at [178, 100] on button "Save & Next" at bounding box center [178, 100] width 30 height 10
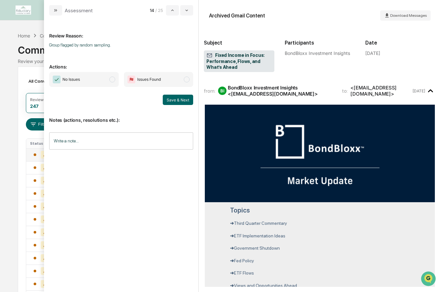
click at [116, 80] on span "No Issues" at bounding box center [84, 79] width 70 height 15
click at [180, 99] on button "Save & Next" at bounding box center [178, 100] width 30 height 10
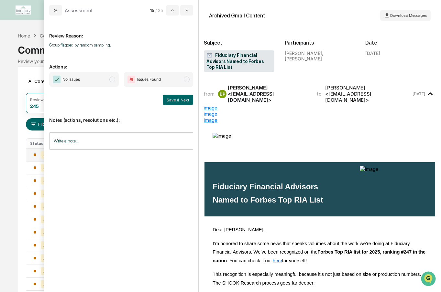
click at [111, 80] on span "modal" at bounding box center [112, 80] width 6 height 6
click at [180, 102] on button "Save & Next" at bounding box center [178, 100] width 30 height 10
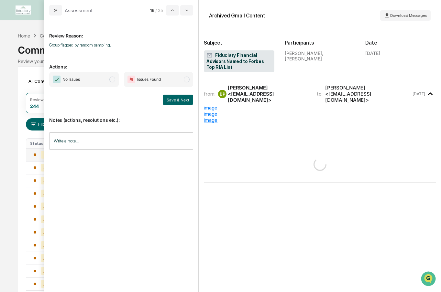
click at [114, 81] on span "modal" at bounding box center [112, 80] width 6 height 6
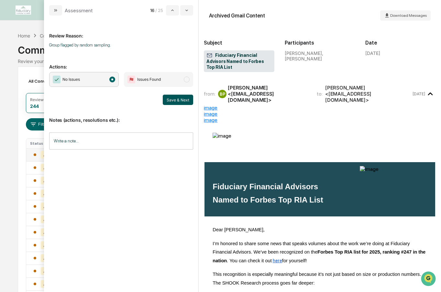
click at [175, 103] on button "Save & Next" at bounding box center [178, 100] width 30 height 10
click at [114, 80] on span "modal" at bounding box center [112, 80] width 6 height 6
click at [174, 100] on button "Save & Next" at bounding box center [178, 100] width 30 height 10
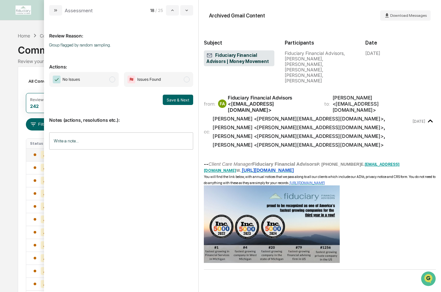
click at [114, 82] on span "modal" at bounding box center [112, 80] width 6 height 6
click at [178, 101] on button "Save & Next" at bounding box center [178, 100] width 30 height 10
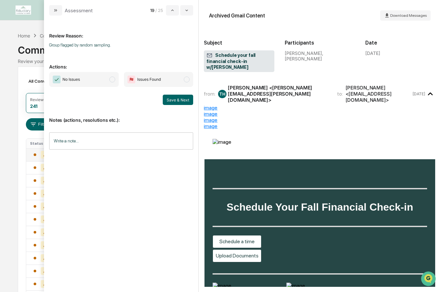
click at [113, 77] on span "modal" at bounding box center [112, 80] width 6 height 6
click at [182, 100] on button "Save & Next" at bounding box center [178, 100] width 30 height 10
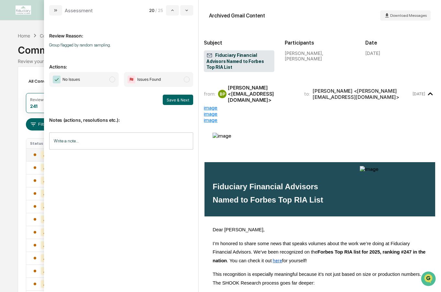
click at [114, 82] on span "modal" at bounding box center [112, 80] width 6 height 6
click at [173, 98] on button "Save & Next" at bounding box center [178, 100] width 30 height 10
click at [111, 79] on span "modal" at bounding box center [112, 80] width 6 height 6
click at [173, 98] on button "Save & Next" at bounding box center [178, 100] width 30 height 10
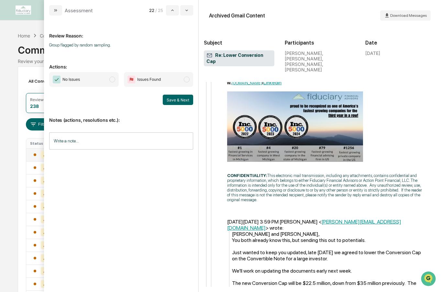
scroll to position [715, 0]
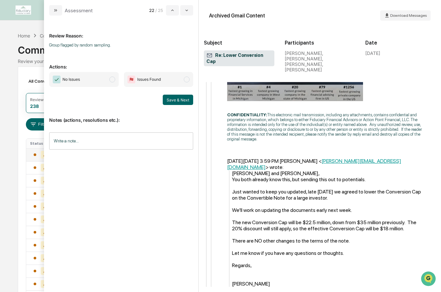
click at [112, 81] on span "modal" at bounding box center [112, 80] width 6 height 6
click at [178, 99] on button "Save & Next" at bounding box center [178, 100] width 30 height 10
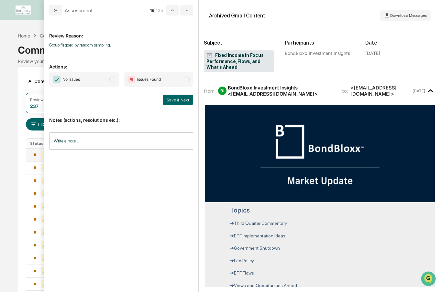
click at [114, 81] on span "modal" at bounding box center [112, 80] width 6 height 6
click at [177, 99] on button "Save & Next" at bounding box center [178, 100] width 30 height 10
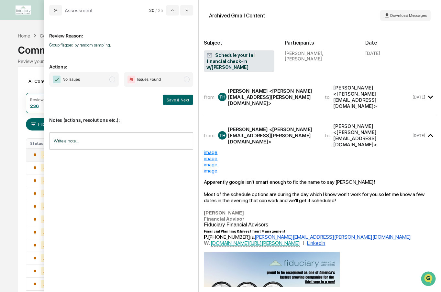
click at [113, 82] on span "modal" at bounding box center [112, 80] width 6 height 6
click at [178, 100] on button "Save & Next" at bounding box center [178, 100] width 30 height 10
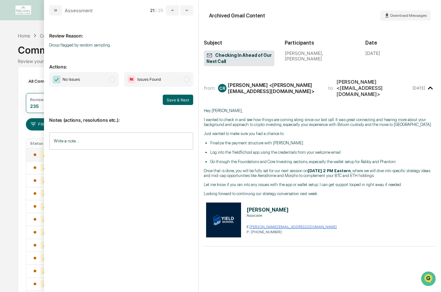
click at [111, 80] on span "modal" at bounding box center [112, 80] width 6 height 6
click at [175, 101] on button "Save & Next" at bounding box center [178, 100] width 30 height 10
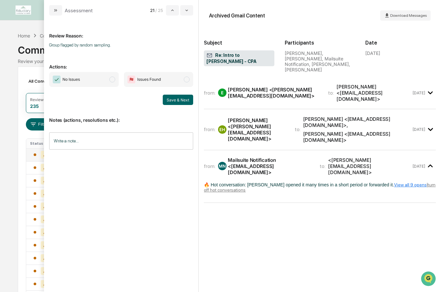
click at [115, 82] on span "No Issues" at bounding box center [84, 79] width 70 height 15
click at [181, 100] on button "Save & Next" at bounding box center [178, 100] width 30 height 10
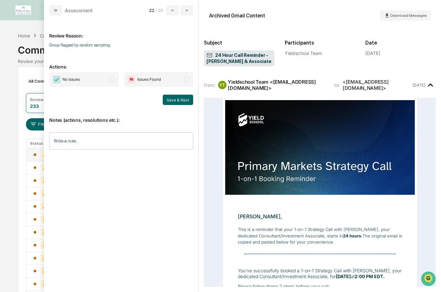
click at [115, 82] on span "No Issues" at bounding box center [84, 79] width 70 height 15
click at [173, 102] on button "Save & Next" at bounding box center [178, 100] width 30 height 10
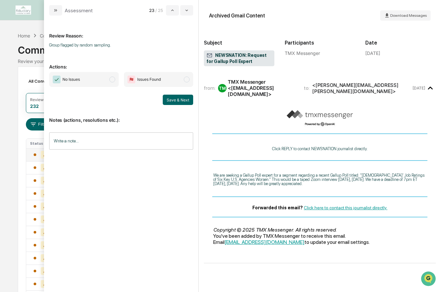
click at [111, 80] on span "modal" at bounding box center [112, 80] width 6 height 6
click at [177, 103] on button "Save & Next" at bounding box center [178, 100] width 30 height 10
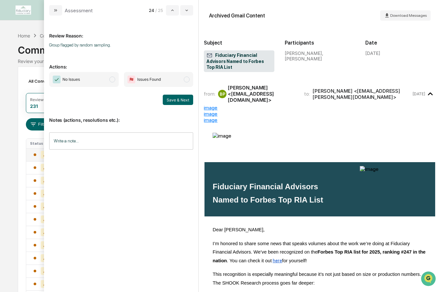
click at [111, 82] on span "modal" at bounding box center [112, 80] width 6 height 6
click at [171, 99] on button "Save & Next" at bounding box center [178, 100] width 30 height 10
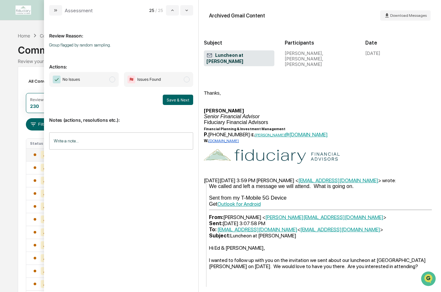
scroll to position [134, 0]
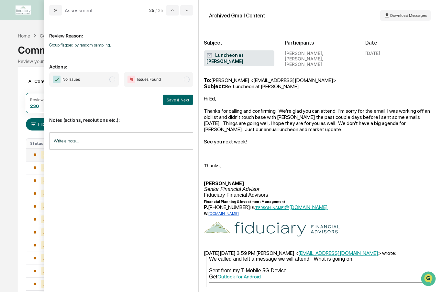
click at [115, 81] on span "modal" at bounding box center [112, 80] width 6 height 6
click at [177, 99] on button "Save & Next" at bounding box center [178, 100] width 30 height 10
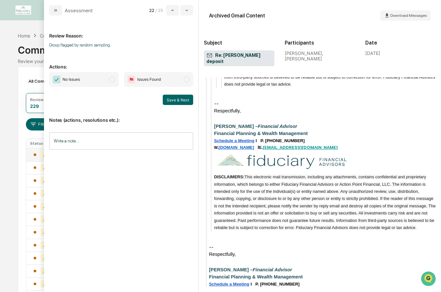
scroll to position [831, 0]
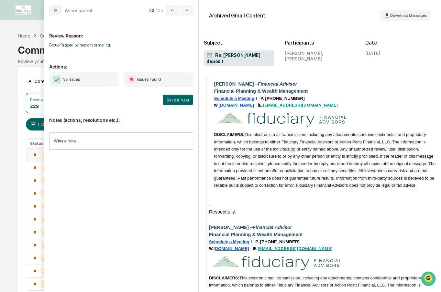
click at [113, 82] on span "modal" at bounding box center [112, 80] width 6 height 6
click at [178, 96] on button "Save & Next" at bounding box center [178, 100] width 30 height 10
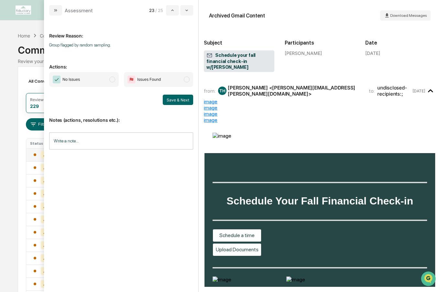
click at [111, 80] on span "modal" at bounding box center [112, 80] width 6 height 6
click at [174, 102] on button "Save & Next" at bounding box center [178, 100] width 30 height 10
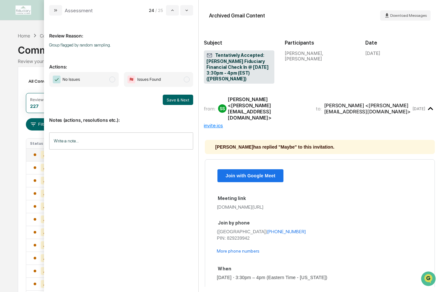
click at [112, 79] on span "modal" at bounding box center [112, 80] width 6 height 6
click at [175, 102] on button "Save & Next" at bounding box center [178, 100] width 30 height 10
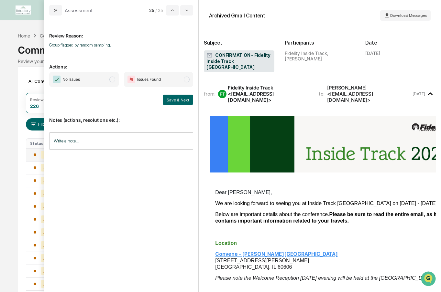
click at [110, 82] on span "modal" at bounding box center [112, 80] width 6 height 6
click at [175, 101] on button "Save & Next" at bounding box center [178, 100] width 30 height 10
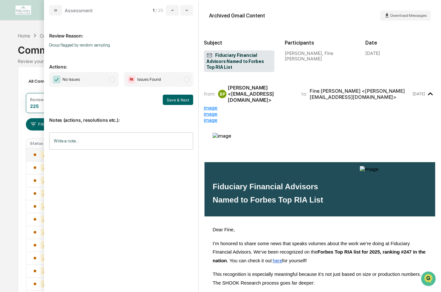
click at [112, 80] on span "modal" at bounding box center [112, 80] width 6 height 6
click at [182, 103] on button "Save & Next" at bounding box center [178, 100] width 30 height 10
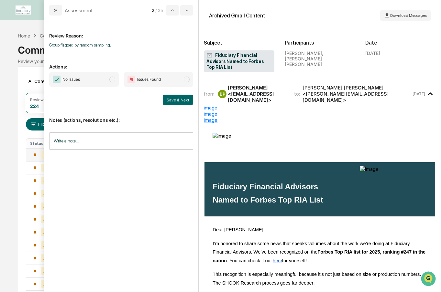
click at [111, 79] on span "modal" at bounding box center [112, 80] width 6 height 6
click at [176, 100] on button "Save & Next" at bounding box center [178, 100] width 30 height 10
click at [114, 79] on span "modal" at bounding box center [112, 80] width 6 height 6
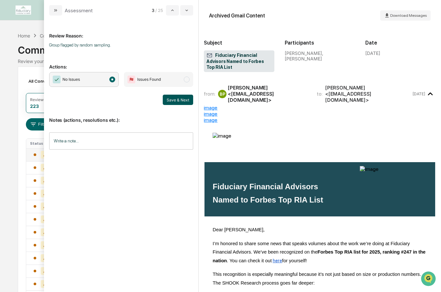
click at [171, 102] on button "Save & Next" at bounding box center [178, 100] width 30 height 10
click at [113, 81] on span "modal" at bounding box center [112, 80] width 6 height 6
click at [169, 102] on button "Save & Next" at bounding box center [178, 100] width 30 height 10
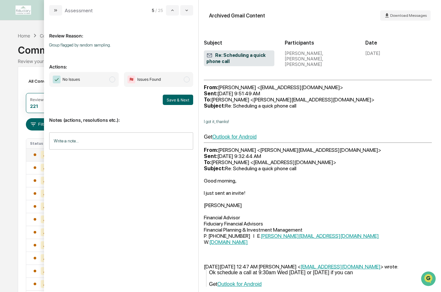
scroll to position [84, 0]
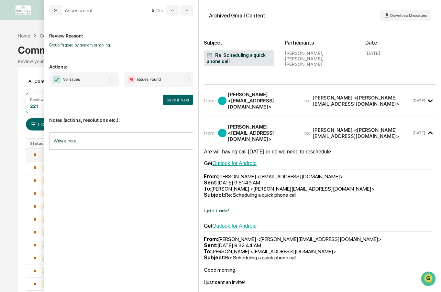
click at [114, 81] on span "modal" at bounding box center [112, 80] width 6 height 6
click at [176, 101] on button "Save & Next" at bounding box center [178, 100] width 30 height 10
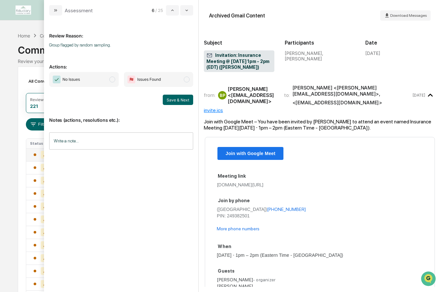
click at [112, 78] on span "modal" at bounding box center [112, 80] width 6 height 6
click at [170, 97] on button "Save & Next" at bounding box center [178, 100] width 30 height 10
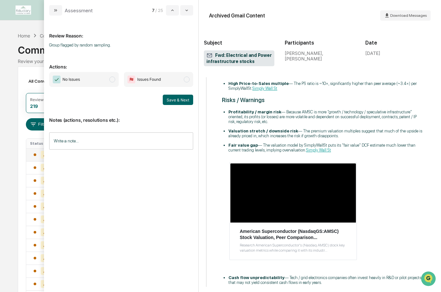
scroll to position [1189, 0]
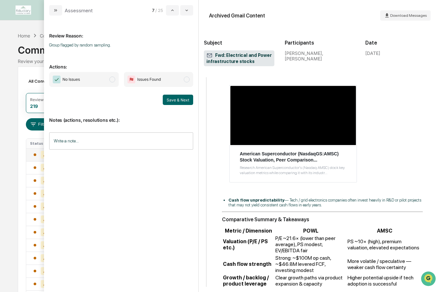
click at [111, 80] on span "modal" at bounding box center [112, 80] width 6 height 6
click at [171, 98] on button "Save & Next" at bounding box center [178, 100] width 30 height 10
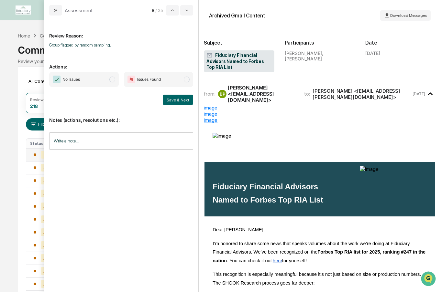
click at [116, 80] on span "No Issues" at bounding box center [84, 79] width 70 height 15
click at [178, 101] on button "Save & Next" at bounding box center [178, 100] width 30 height 10
click at [113, 80] on span "modal" at bounding box center [112, 80] width 6 height 6
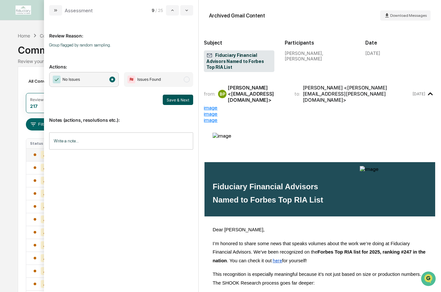
click at [176, 99] on button "Save & Next" at bounding box center [178, 100] width 30 height 10
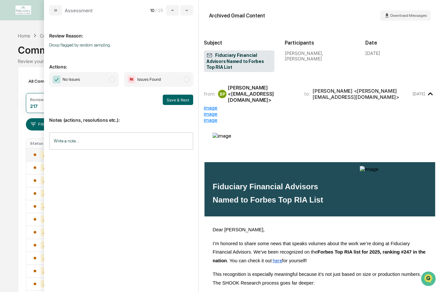
click at [112, 80] on span "modal" at bounding box center [112, 80] width 6 height 6
click at [175, 100] on button "Save & Next" at bounding box center [178, 100] width 30 height 10
click at [114, 83] on span "No Issues" at bounding box center [84, 79] width 70 height 15
click at [173, 103] on button "Save & Next" at bounding box center [178, 100] width 30 height 10
click at [113, 81] on span "modal" at bounding box center [112, 80] width 6 height 6
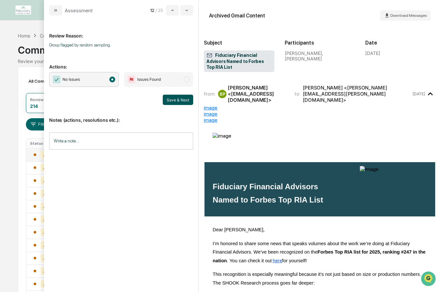
click at [182, 98] on button "Save & Next" at bounding box center [178, 100] width 30 height 10
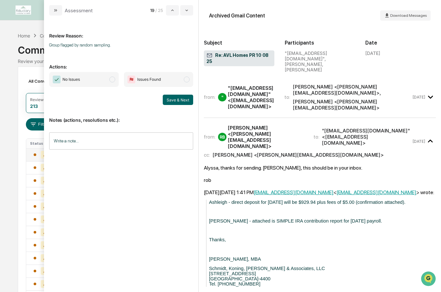
click at [113, 79] on span "modal" at bounding box center [112, 80] width 6 height 6
click at [183, 102] on button "Save & Next" at bounding box center [178, 100] width 30 height 10
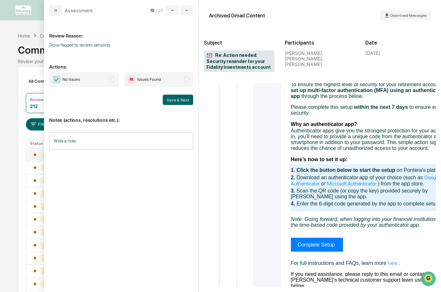
scroll to position [888, 0]
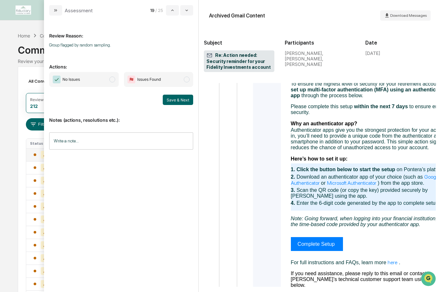
click at [114, 77] on span "No Issues" at bounding box center [84, 79] width 70 height 15
click at [183, 104] on button "Save & Next" at bounding box center [178, 100] width 30 height 10
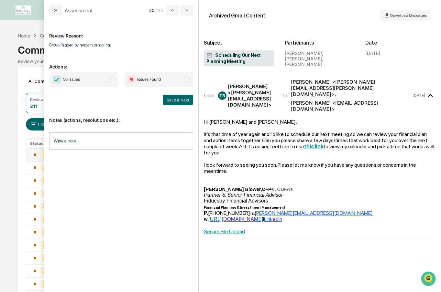
click at [114, 79] on span "modal" at bounding box center [112, 80] width 6 height 6
click at [173, 99] on button "Save & Next" at bounding box center [178, 100] width 30 height 10
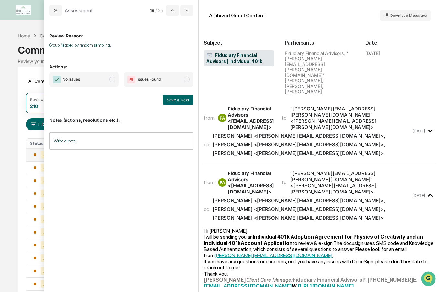
click at [112, 82] on span "modal" at bounding box center [112, 80] width 6 height 6
click at [180, 101] on button "Save & Next" at bounding box center [178, 100] width 30 height 10
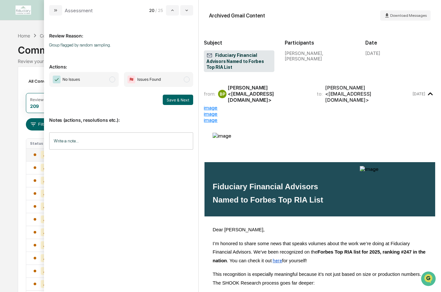
click at [116, 79] on span "No Issues" at bounding box center [84, 79] width 70 height 15
click at [175, 99] on button "Save & Next" at bounding box center [178, 100] width 30 height 10
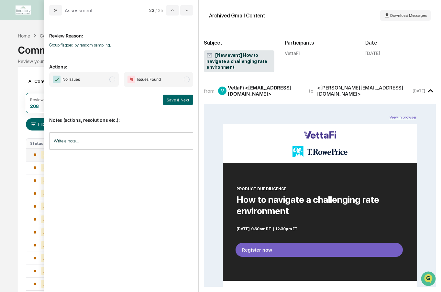
click at [115, 81] on span "modal" at bounding box center [112, 80] width 6 height 6
click at [170, 98] on button "Save & Next" at bounding box center [178, 100] width 30 height 10
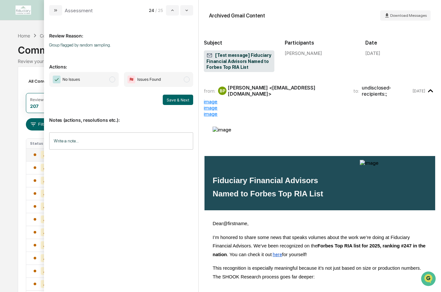
click at [113, 81] on span "modal" at bounding box center [112, 80] width 6 height 6
click at [175, 97] on button "Save & Next" at bounding box center [178, 100] width 30 height 10
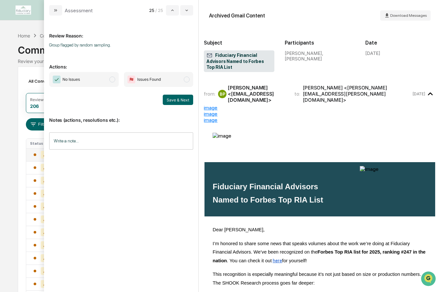
click at [115, 82] on span "No Issues" at bounding box center [84, 79] width 70 height 15
click at [174, 98] on button "Save & Next" at bounding box center [178, 100] width 30 height 10
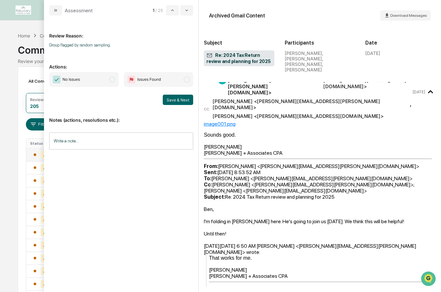
scroll to position [114, 0]
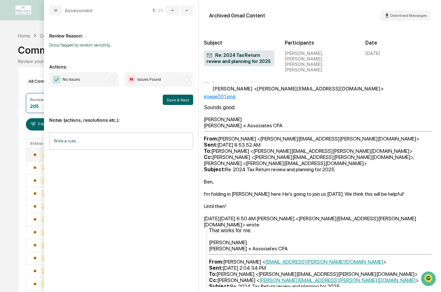
click at [113, 79] on span "modal" at bounding box center [112, 80] width 6 height 6
click at [180, 102] on button "Save & Next" at bounding box center [178, 100] width 30 height 10
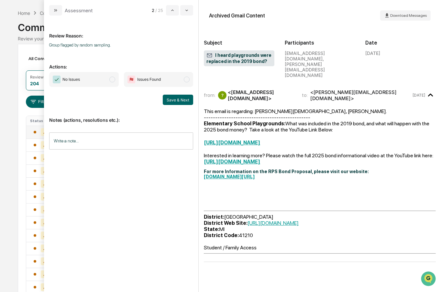
scroll to position [7, 0]
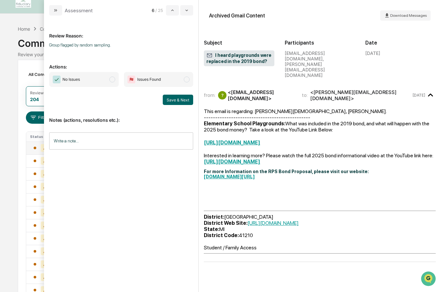
click at [114, 83] on span "No Issues" at bounding box center [84, 79] width 70 height 15
click at [175, 101] on button "Save & Next" at bounding box center [178, 100] width 30 height 10
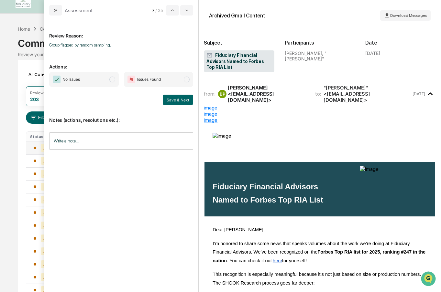
click at [111, 80] on span "modal" at bounding box center [112, 80] width 6 height 6
click at [175, 100] on button "Save & Next" at bounding box center [178, 100] width 30 height 10
click at [113, 80] on span "modal" at bounding box center [112, 80] width 6 height 6
click at [177, 99] on button "Save & Next" at bounding box center [178, 100] width 30 height 10
click at [112, 80] on span "modal" at bounding box center [112, 80] width 6 height 6
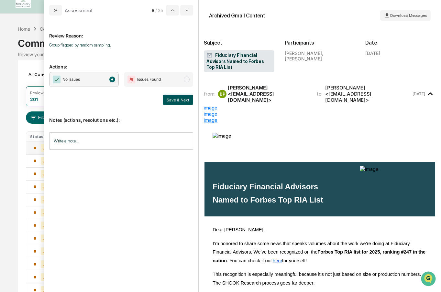
click at [177, 102] on button "Save & Next" at bounding box center [178, 100] width 30 height 10
click at [111, 80] on span "modal" at bounding box center [112, 80] width 6 height 6
click at [173, 101] on button "Save & Next" at bounding box center [178, 100] width 30 height 10
click at [112, 81] on span "modal" at bounding box center [112, 80] width 6 height 6
click at [175, 99] on button "Save & Next" at bounding box center [178, 100] width 30 height 10
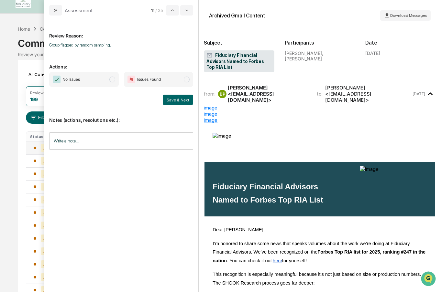
click at [114, 83] on span "No Issues" at bounding box center [84, 79] width 70 height 15
click at [169, 100] on button "Save & Next" at bounding box center [178, 100] width 30 height 10
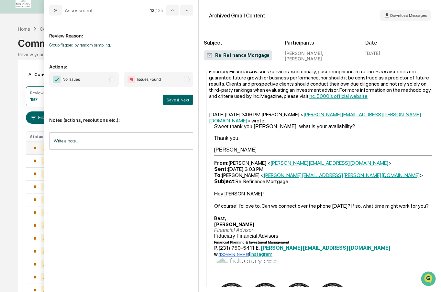
scroll to position [856, 0]
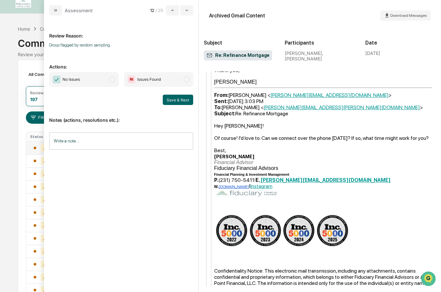
click at [115, 82] on span "No Issues" at bounding box center [84, 79] width 70 height 15
click at [178, 102] on button "Save & Next" at bounding box center [178, 100] width 30 height 10
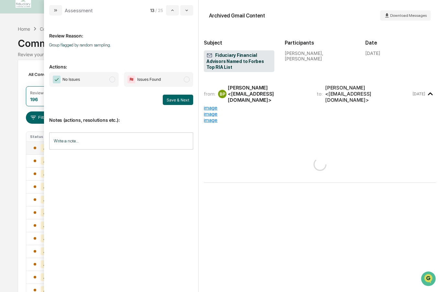
click at [114, 81] on span "modal" at bounding box center [112, 80] width 6 height 6
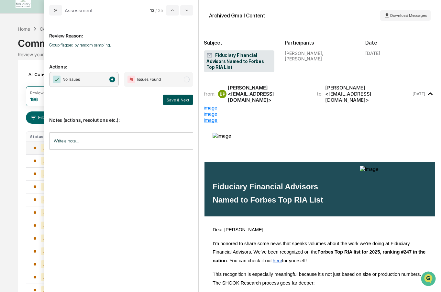
click at [170, 100] on button "Save & Next" at bounding box center [178, 100] width 30 height 10
click at [112, 80] on span "modal" at bounding box center [112, 80] width 6 height 6
click at [172, 100] on button "Save & Next" at bounding box center [178, 100] width 30 height 10
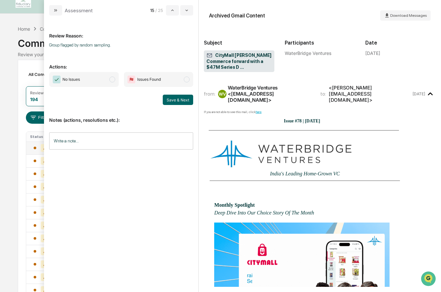
click at [114, 80] on span "modal" at bounding box center [112, 80] width 6 height 6
click at [174, 103] on button "Save & Next" at bounding box center [178, 100] width 30 height 10
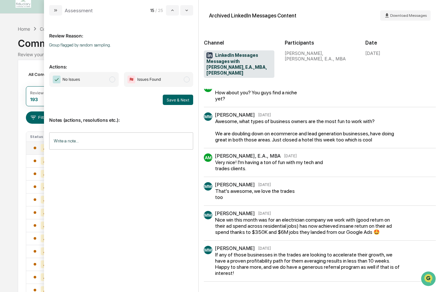
scroll to position [708, 0]
click at [114, 81] on span "modal" at bounding box center [112, 80] width 6 height 6
click at [183, 102] on button "Save & Next" at bounding box center [178, 100] width 30 height 10
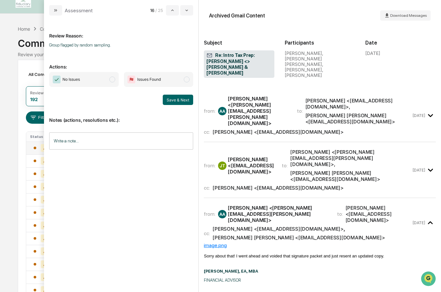
scroll to position [216, 0]
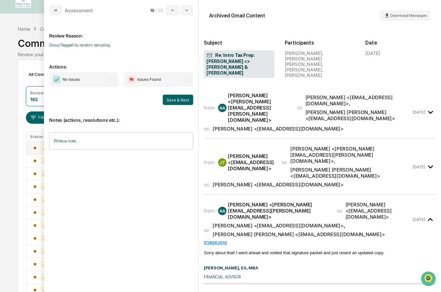
click at [114, 80] on span "modal" at bounding box center [112, 80] width 6 height 6
click at [181, 100] on button "Save & Next" at bounding box center [178, 100] width 30 height 10
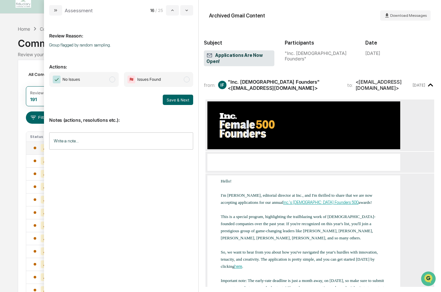
click at [108, 79] on span "No Issues" at bounding box center [84, 79] width 70 height 15
click at [181, 99] on button "Save & Next" at bounding box center [178, 100] width 30 height 10
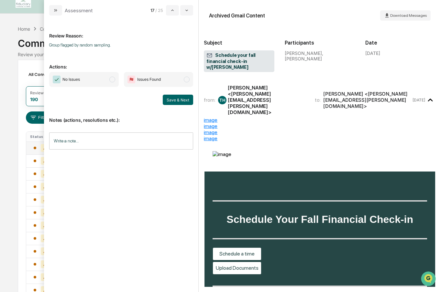
click at [112, 80] on span "modal" at bounding box center [112, 80] width 6 height 6
click at [175, 101] on button "Save & Next" at bounding box center [178, 100] width 30 height 10
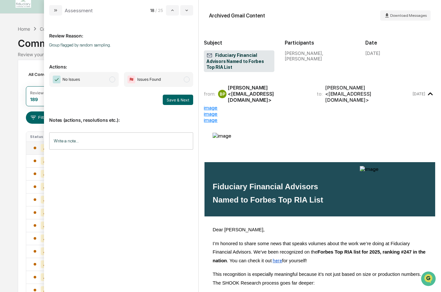
click at [112, 80] on span "modal" at bounding box center [112, 80] width 6 height 6
click at [171, 98] on button "Save & Next" at bounding box center [178, 100] width 30 height 10
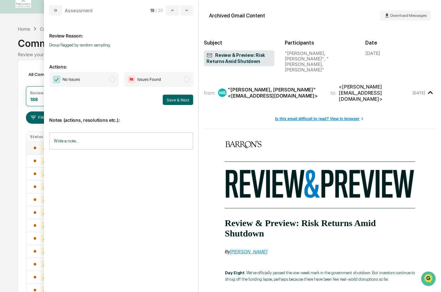
click at [114, 82] on span "No Issues" at bounding box center [84, 79] width 70 height 15
click at [178, 103] on button "Save & Next" at bounding box center [178, 100] width 30 height 10
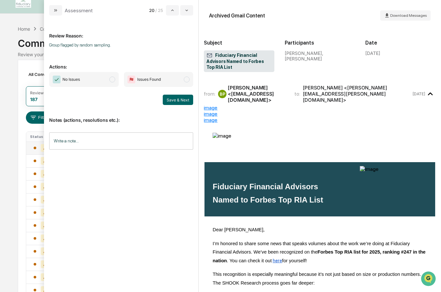
click at [114, 82] on span "No Issues" at bounding box center [84, 79] width 70 height 15
click at [177, 100] on button "Save & Next" at bounding box center [178, 100] width 30 height 10
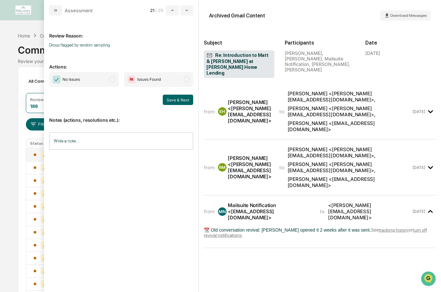
click at [113, 80] on span "modal" at bounding box center [112, 80] width 6 height 6
click at [172, 99] on button "Save & Next" at bounding box center [178, 100] width 30 height 10
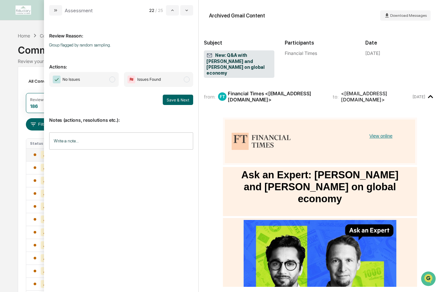
click at [114, 82] on span "modal" at bounding box center [112, 80] width 6 height 6
click at [179, 103] on button "Save & Next" at bounding box center [178, 100] width 30 height 10
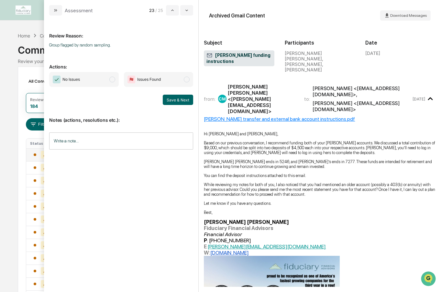
click at [111, 80] on span "modal" at bounding box center [112, 80] width 6 height 6
click at [171, 101] on button "Save & Next" at bounding box center [178, 100] width 30 height 10
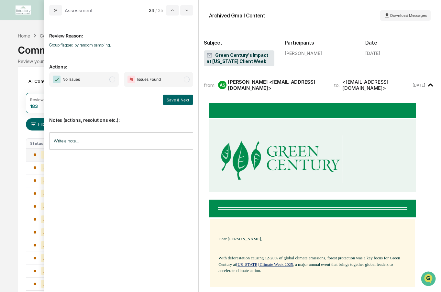
click at [111, 80] on span "modal" at bounding box center [112, 80] width 6 height 6
click at [172, 99] on button "Save & Next" at bounding box center [178, 100] width 30 height 10
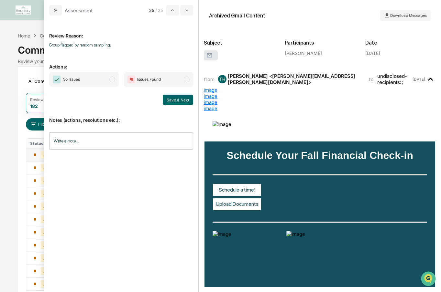
click at [113, 81] on span "modal" at bounding box center [112, 80] width 6 height 6
click at [182, 100] on button "Save & Next" at bounding box center [178, 100] width 30 height 10
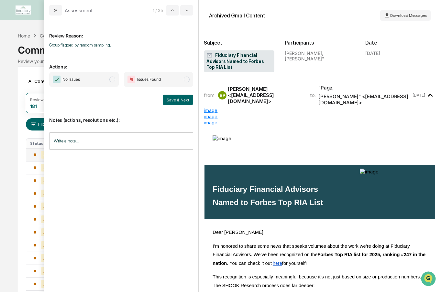
click at [110, 78] on span "No Issues" at bounding box center [84, 79] width 70 height 15
click at [176, 99] on button "Save & Next" at bounding box center [178, 100] width 30 height 10
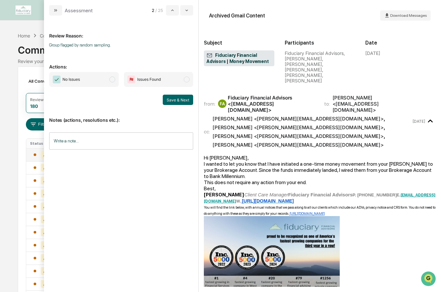
click at [113, 82] on span "modal" at bounding box center [112, 80] width 6 height 6
click at [177, 101] on button "Save & Next" at bounding box center [178, 100] width 30 height 10
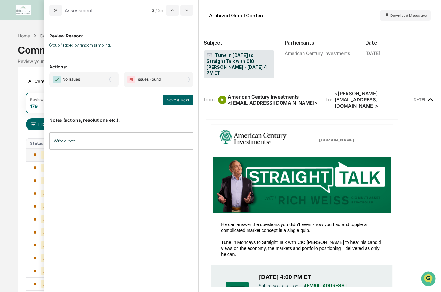
click at [115, 80] on span "modal" at bounding box center [112, 80] width 6 height 6
click at [176, 99] on button "Save & Next" at bounding box center [178, 100] width 30 height 10
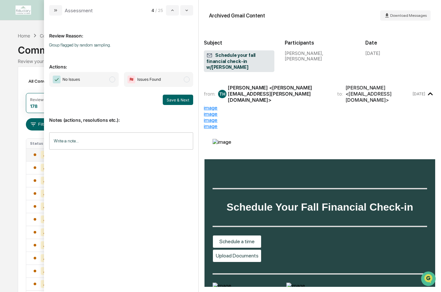
click at [114, 81] on span "modal" at bounding box center [112, 80] width 6 height 6
click at [177, 103] on button "Save & Next" at bounding box center [178, 100] width 30 height 10
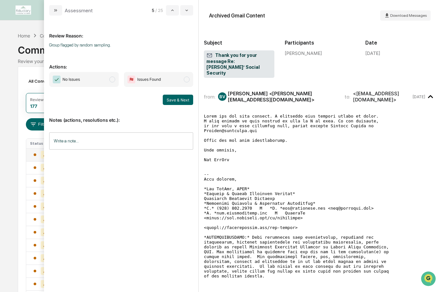
click at [113, 79] on span "modal" at bounding box center [112, 80] width 6 height 6
click at [170, 99] on button "Save & Next" at bounding box center [178, 100] width 30 height 10
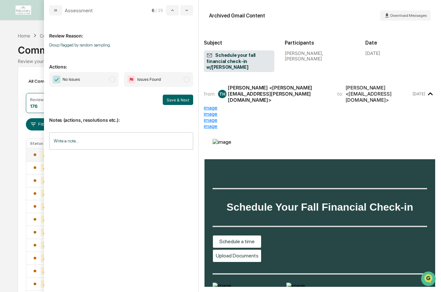
click at [114, 81] on span "modal" at bounding box center [112, 80] width 6 height 6
click at [167, 97] on button "Save & Next" at bounding box center [178, 100] width 30 height 10
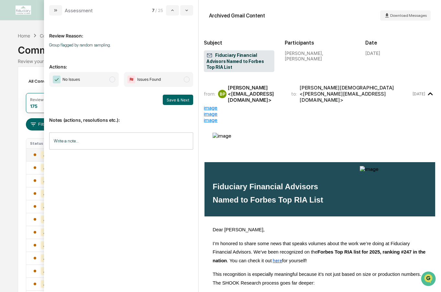
click at [111, 82] on span "modal" at bounding box center [112, 80] width 6 height 6
click at [171, 100] on button "Save & Next" at bounding box center [178, 100] width 30 height 10
click at [111, 81] on span "modal" at bounding box center [112, 80] width 6 height 6
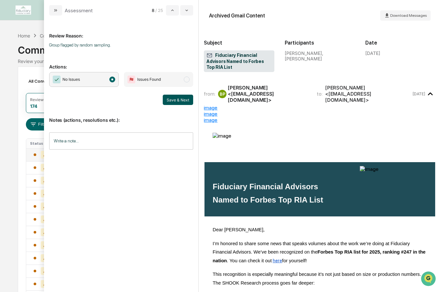
click at [168, 102] on button "Save & Next" at bounding box center [178, 100] width 30 height 10
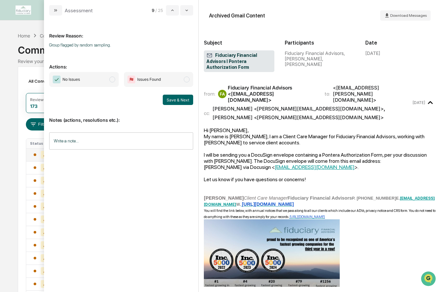
click at [113, 80] on span "modal" at bounding box center [112, 80] width 6 height 6
click at [176, 100] on button "Save & Next" at bounding box center [178, 100] width 30 height 10
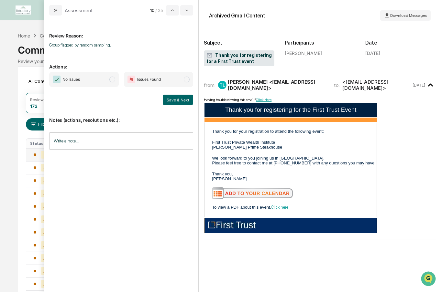
click at [114, 80] on span "modal" at bounding box center [112, 80] width 6 height 6
click at [168, 99] on button "Save & Next" at bounding box center [178, 100] width 30 height 10
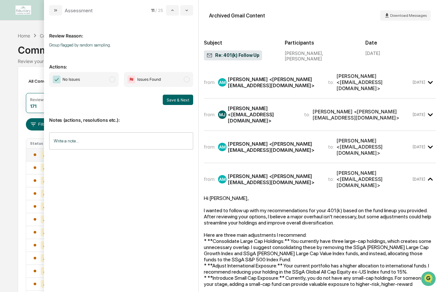
click at [113, 80] on span "modal" at bounding box center [112, 80] width 6 height 6
click at [173, 99] on button "Save & Next" at bounding box center [178, 100] width 30 height 10
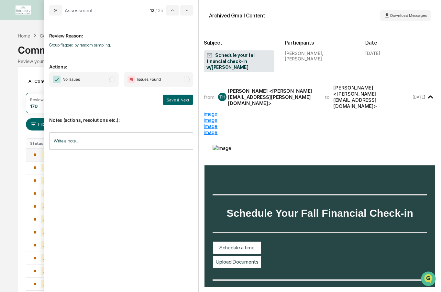
click at [112, 81] on span "modal" at bounding box center [112, 80] width 6 height 6
click at [177, 101] on button "Save & Next" at bounding box center [178, 100] width 30 height 10
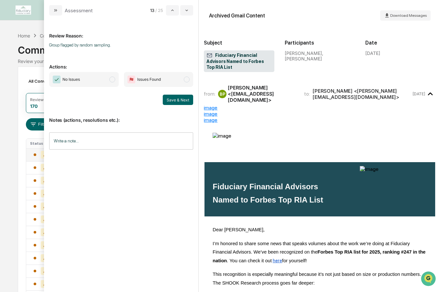
click at [114, 81] on span "modal" at bounding box center [112, 80] width 6 height 6
click at [172, 99] on button "Save & Next" at bounding box center [178, 100] width 30 height 10
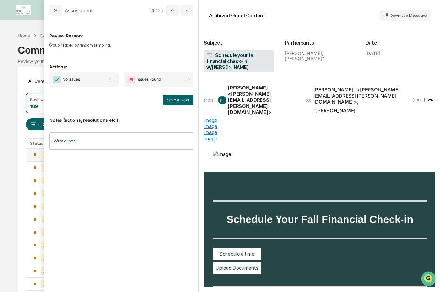
click at [113, 80] on span "modal" at bounding box center [112, 80] width 6 height 6
click at [176, 103] on button "Save & Next" at bounding box center [178, 100] width 30 height 10
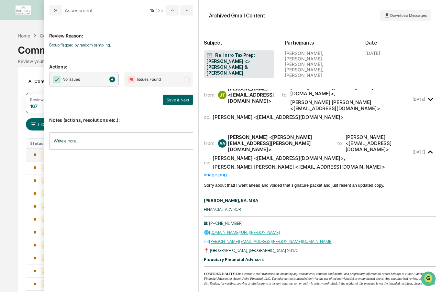
scroll to position [288, 0]
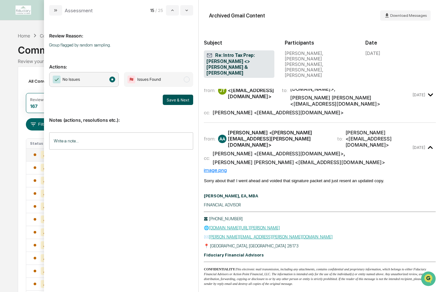
click at [178, 97] on button "Save & Next" at bounding box center [178, 100] width 30 height 10
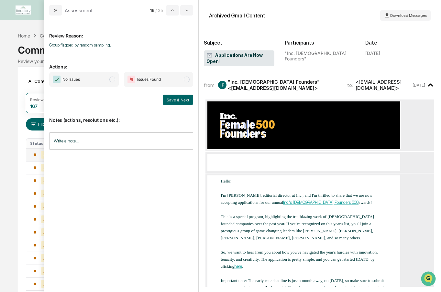
click at [115, 81] on span "No Issues" at bounding box center [84, 79] width 70 height 15
click at [176, 99] on button "Save & Next" at bounding box center [178, 100] width 30 height 10
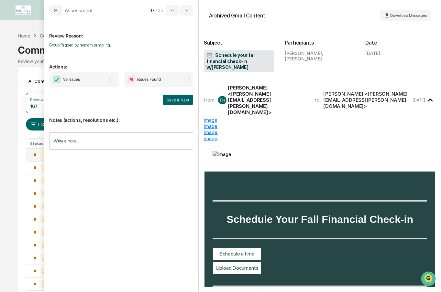
click at [111, 81] on span "modal" at bounding box center [112, 80] width 6 height 6
click at [176, 100] on button "Save & Next" at bounding box center [178, 100] width 30 height 10
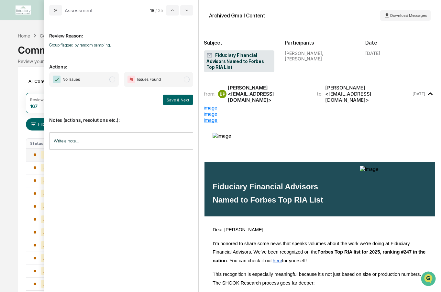
click at [114, 81] on span "modal" at bounding box center [112, 80] width 6 height 6
click at [175, 96] on button "Save & Next" at bounding box center [178, 100] width 30 height 10
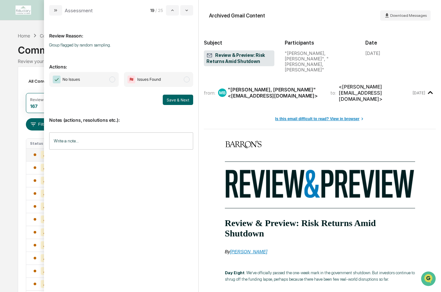
click at [116, 79] on span "No Issues" at bounding box center [84, 79] width 70 height 15
click at [175, 98] on button "Save & Next" at bounding box center [178, 100] width 30 height 10
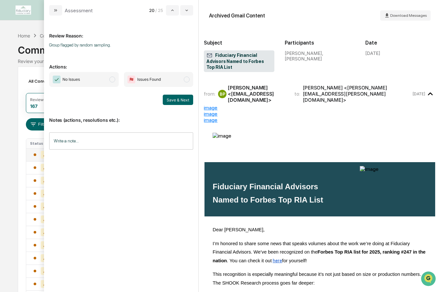
click at [118, 81] on span "No Issues" at bounding box center [84, 79] width 70 height 15
click at [172, 97] on button "Save & Next" at bounding box center [178, 100] width 30 height 10
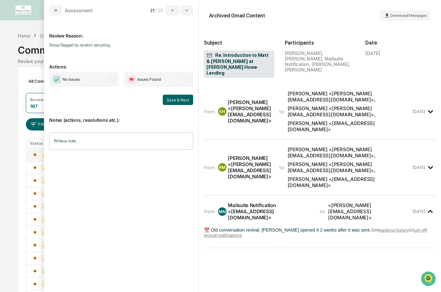
click at [113, 81] on span "modal" at bounding box center [112, 80] width 6 height 6
click at [174, 99] on button "Save & Next" at bounding box center [178, 100] width 30 height 10
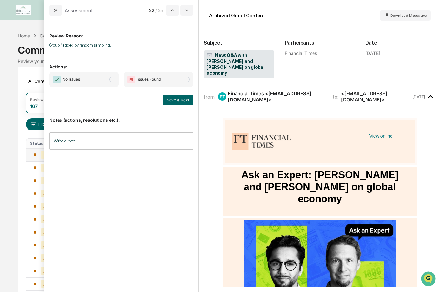
click at [111, 79] on span "modal" at bounding box center [112, 80] width 6 height 6
click at [169, 98] on button "Save & Next" at bounding box center [178, 100] width 30 height 10
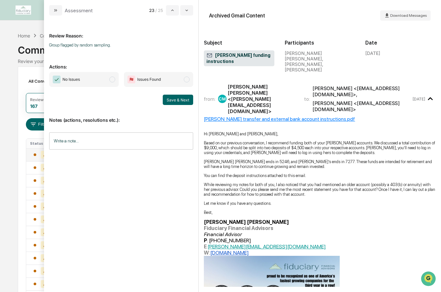
click at [114, 77] on span "modal" at bounding box center [112, 80] width 6 height 6
click at [173, 97] on button "Save & Next" at bounding box center [178, 100] width 30 height 10
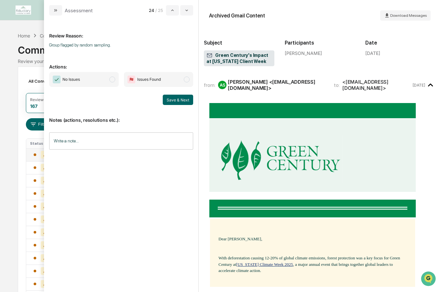
click at [114, 79] on span "modal" at bounding box center [112, 80] width 6 height 6
click at [175, 97] on button "Save & Next" at bounding box center [178, 100] width 30 height 10
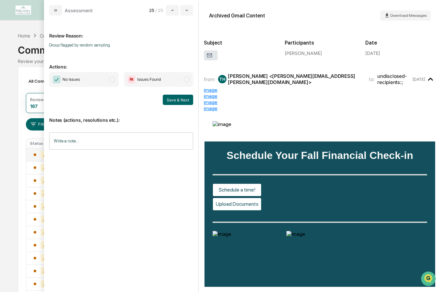
click at [112, 79] on span "modal" at bounding box center [112, 80] width 6 height 6
click at [175, 100] on button "Save & Next" at bounding box center [178, 100] width 30 height 10
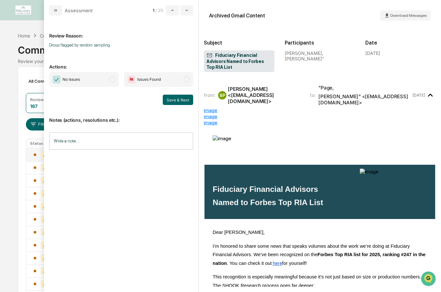
click at [114, 79] on span "modal" at bounding box center [112, 80] width 6 height 6
click at [171, 100] on button "Save & Next" at bounding box center [178, 100] width 30 height 10
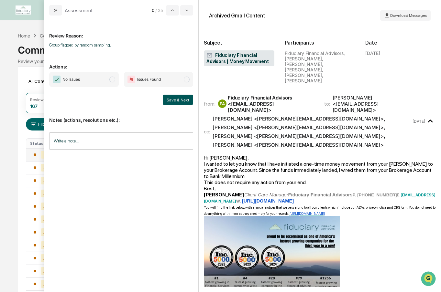
click at [171, 99] on button "Save & Next" at bounding box center [178, 100] width 30 height 10
click at [110, 79] on span "modal" at bounding box center [112, 80] width 6 height 6
click at [173, 100] on button "Save & Next" at bounding box center [178, 100] width 30 height 10
click at [182, 101] on button "Save & Next" at bounding box center [178, 100] width 30 height 10
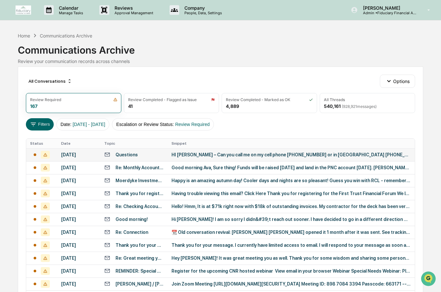
click at [37, 59] on div "Review your communication records across channels" at bounding box center [221, 61] width 406 height 5
click at [55, 155] on td at bounding box center [41, 154] width 31 height 13
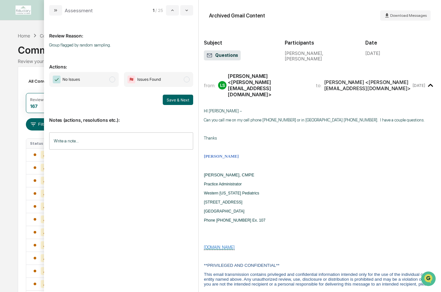
click at [115, 81] on span "modal" at bounding box center [112, 80] width 6 height 6
click at [175, 101] on button "Save & Next" at bounding box center [178, 100] width 30 height 10
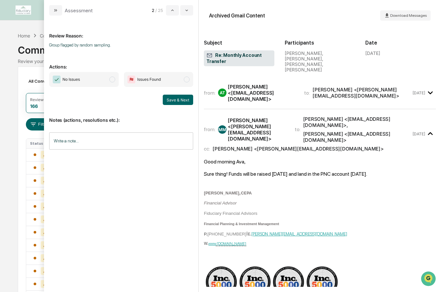
click at [109, 81] on span "No Issues" at bounding box center [84, 79] width 70 height 15
click at [187, 102] on button "Save & Next" at bounding box center [178, 100] width 30 height 10
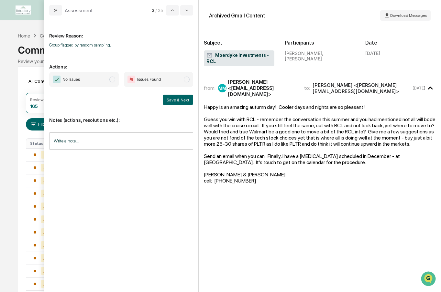
click at [113, 80] on span "modal" at bounding box center [112, 80] width 6 height 6
click at [179, 101] on button "Save & Next" at bounding box center [178, 100] width 30 height 10
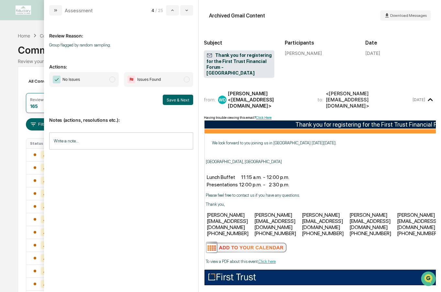
click at [110, 81] on span "modal" at bounding box center [112, 80] width 6 height 6
click at [177, 101] on button "Save & Next" at bounding box center [178, 100] width 30 height 10
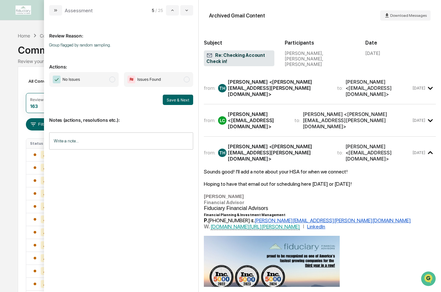
click at [114, 79] on span "modal" at bounding box center [112, 80] width 6 height 6
click at [185, 98] on button "Save & Next" at bounding box center [178, 100] width 30 height 10
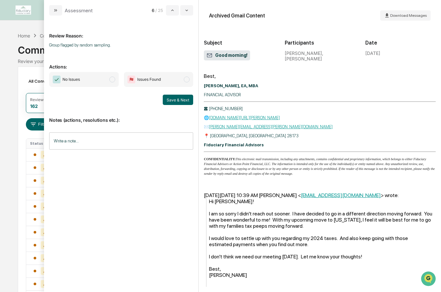
click at [112, 80] on span "modal" at bounding box center [112, 80] width 6 height 6
click at [174, 100] on button "Save & Next" at bounding box center [178, 100] width 30 height 10
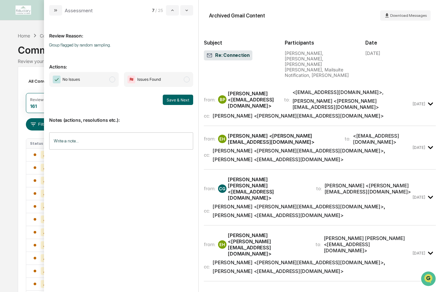
click at [110, 82] on span "No Issues" at bounding box center [84, 79] width 70 height 15
click at [169, 99] on button "Save & Next" at bounding box center [178, 100] width 30 height 10
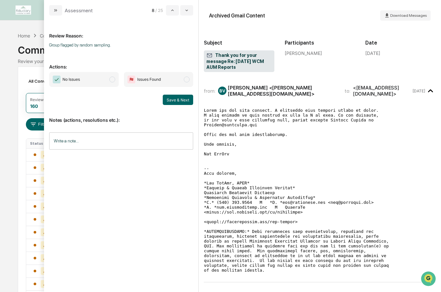
click at [110, 80] on span "modal" at bounding box center [112, 80] width 6 height 6
click at [171, 99] on button "Save & Next" at bounding box center [178, 100] width 30 height 10
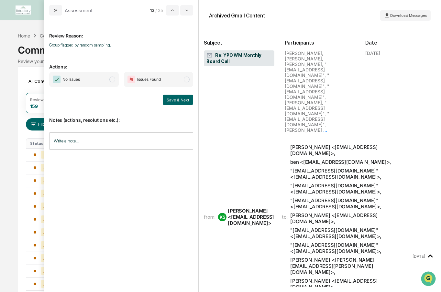
click at [114, 80] on span "modal" at bounding box center [112, 80] width 6 height 6
click at [171, 100] on button "Save & Next" at bounding box center [178, 100] width 30 height 10
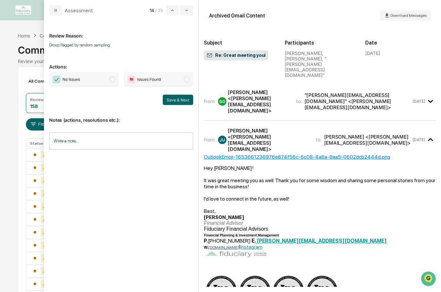
click at [113, 80] on span "modal" at bounding box center [112, 80] width 6 height 6
click at [170, 98] on button "Save & Next" at bounding box center [178, 100] width 30 height 10
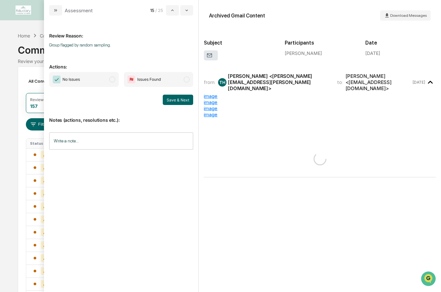
click at [113, 81] on span "modal" at bounding box center [112, 80] width 6 height 6
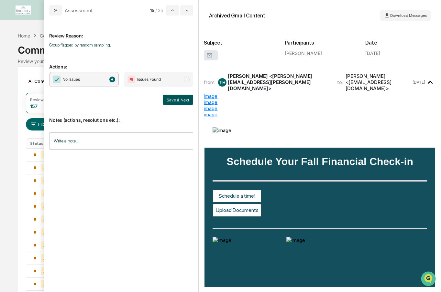
click at [169, 98] on button "Save & Next" at bounding box center [178, 100] width 30 height 10
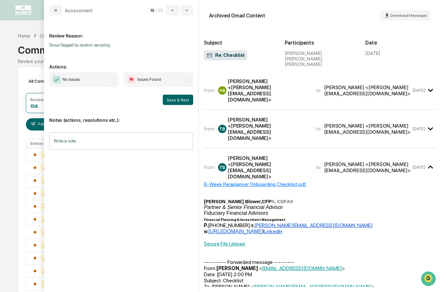
click at [115, 77] on span "No Issues" at bounding box center [84, 79] width 70 height 15
click at [172, 99] on button "Save & Next" at bounding box center [178, 100] width 30 height 10
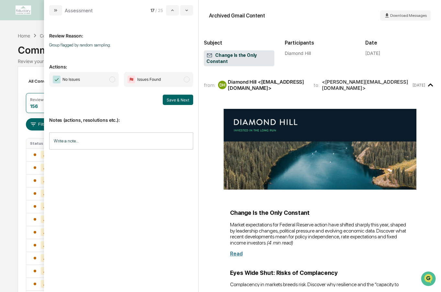
click at [112, 80] on span "modal" at bounding box center [112, 80] width 6 height 6
click at [175, 99] on button "Save & Next" at bounding box center [178, 100] width 30 height 10
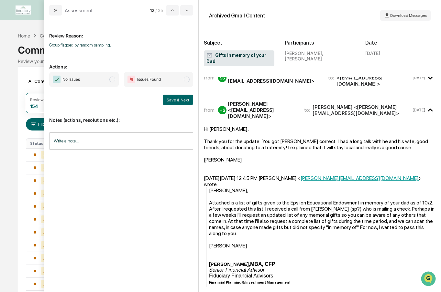
click at [112, 79] on span "modal" at bounding box center [112, 80] width 6 height 6
click at [182, 101] on button "Save & Next" at bounding box center [178, 100] width 30 height 10
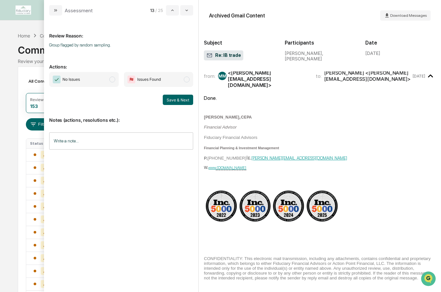
click at [111, 80] on span "modal" at bounding box center [112, 80] width 6 height 6
click at [181, 100] on button "Save & Next" at bounding box center [178, 100] width 30 height 10
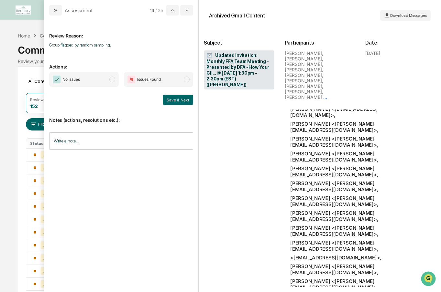
scroll to position [434, 0]
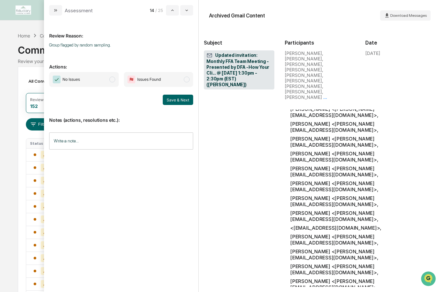
click at [114, 80] on span "modal" at bounding box center [112, 80] width 6 height 6
click at [179, 97] on button "Save & Next" at bounding box center [178, 100] width 30 height 10
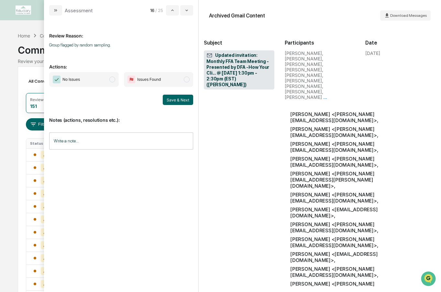
click at [113, 80] on span "modal" at bounding box center [112, 80] width 6 height 6
click at [170, 96] on button "Save & Next" at bounding box center [178, 100] width 30 height 10
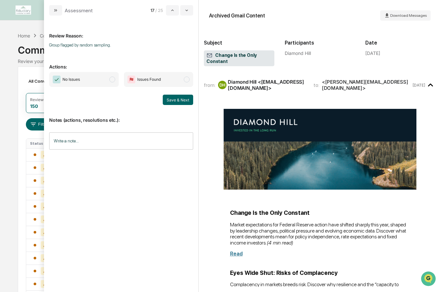
click at [114, 80] on span "modal" at bounding box center [112, 80] width 6 height 6
click at [173, 98] on button "Save & Next" at bounding box center [178, 100] width 30 height 10
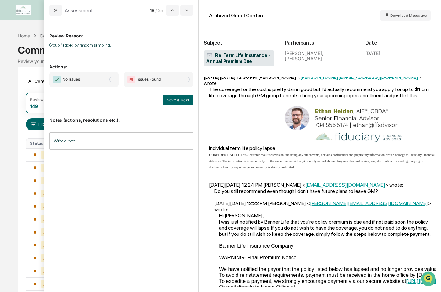
scroll to position [33, 0]
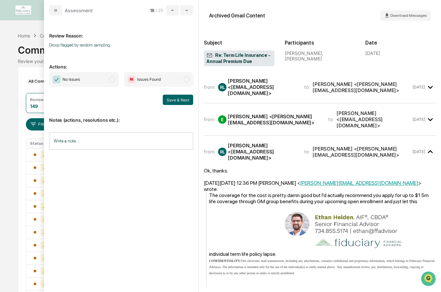
click at [113, 80] on span "modal" at bounding box center [112, 80] width 6 height 6
click at [172, 98] on button "Save & Next" at bounding box center [178, 100] width 30 height 10
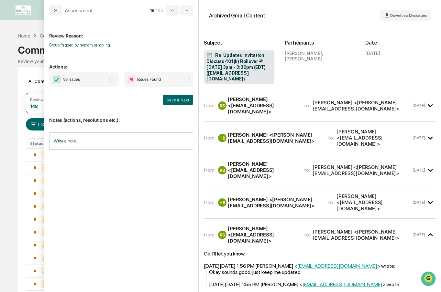
click at [113, 79] on span "modal" at bounding box center [112, 80] width 6 height 6
click at [175, 101] on button "Save & Next" at bounding box center [178, 100] width 30 height 10
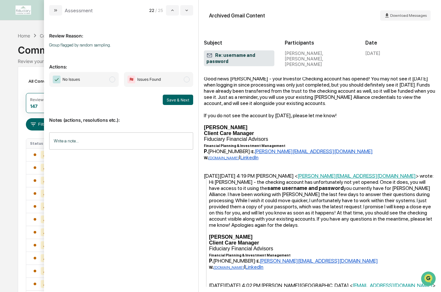
scroll to position [129, 0]
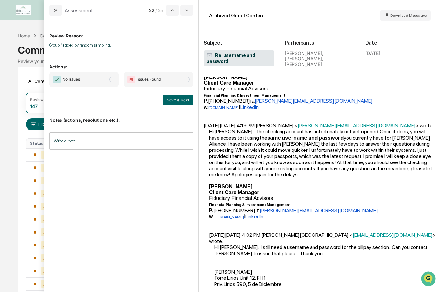
click at [114, 80] on span "modal" at bounding box center [112, 80] width 6 height 6
click at [173, 97] on button "Save & Next" at bounding box center [178, 100] width 30 height 10
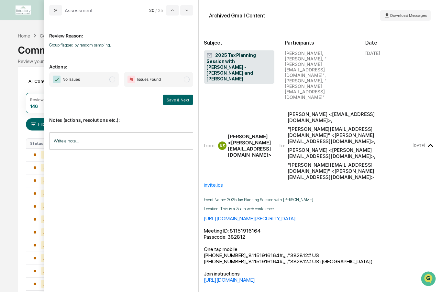
click at [112, 79] on span "modal" at bounding box center [112, 80] width 6 height 6
click at [180, 103] on button "Save & Next" at bounding box center [178, 100] width 30 height 10
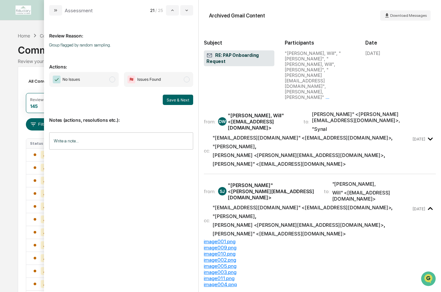
click at [112, 80] on span "modal" at bounding box center [112, 80] width 6 height 6
click at [173, 100] on button "Save & Next" at bounding box center [178, 100] width 30 height 10
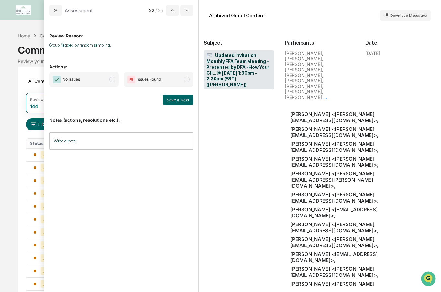
click at [113, 79] on span "modal" at bounding box center [112, 80] width 6 height 6
click at [176, 98] on button "Save & Next" at bounding box center [178, 100] width 30 height 10
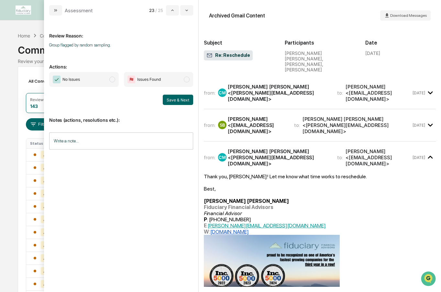
click at [113, 78] on span "modal" at bounding box center [112, 80] width 6 height 6
click at [178, 101] on button "Save & Next" at bounding box center [178, 100] width 30 height 10
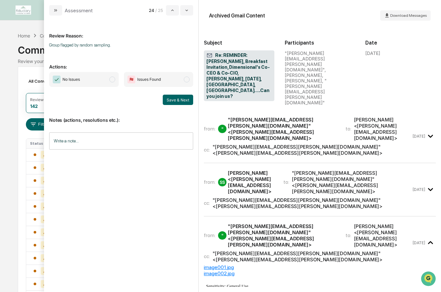
click at [114, 78] on span "modal" at bounding box center [112, 80] width 6 height 6
click at [180, 99] on button "Save & Next" at bounding box center [178, 100] width 30 height 10
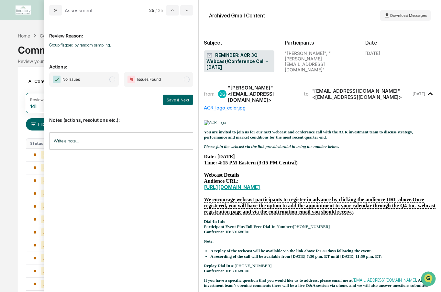
click at [111, 81] on span "modal" at bounding box center [112, 80] width 6 height 6
click at [174, 99] on button "Save & Next" at bounding box center [178, 100] width 30 height 10
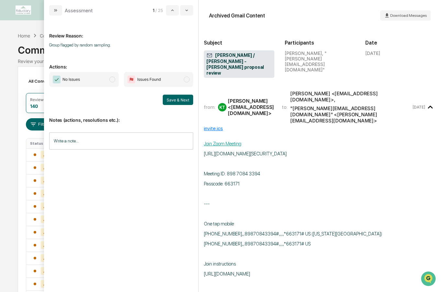
click at [112, 80] on span "modal" at bounding box center [112, 80] width 6 height 6
click at [176, 98] on button "Save & Next" at bounding box center [178, 100] width 30 height 10
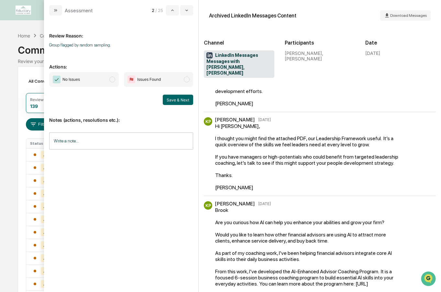
scroll to position [33, 0]
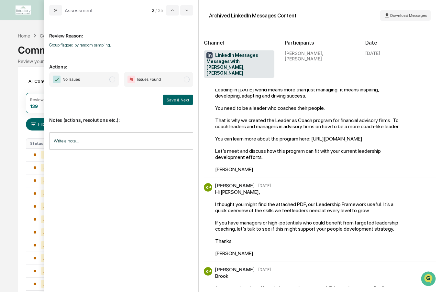
click at [112, 80] on span "modal" at bounding box center [112, 80] width 6 height 6
click at [179, 103] on button "Save & Next" at bounding box center [178, 100] width 30 height 10
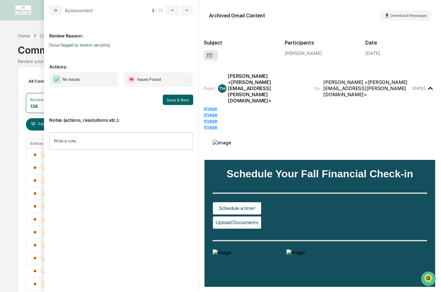
click at [111, 81] on span "modal" at bounding box center [112, 80] width 6 height 6
click at [173, 100] on button "Save & Next" at bounding box center [178, 100] width 30 height 10
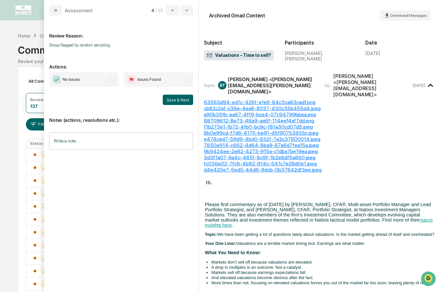
click at [113, 79] on span "modal" at bounding box center [112, 80] width 6 height 6
click at [175, 96] on button "Save & Next" at bounding box center [178, 100] width 30 height 10
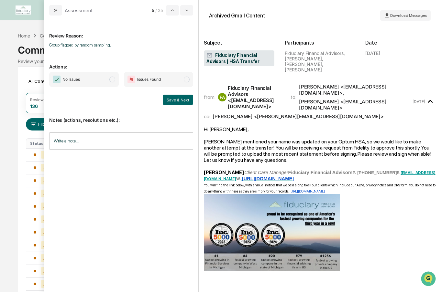
click at [112, 79] on span "modal" at bounding box center [112, 80] width 6 height 6
click at [179, 105] on button "Save & Next" at bounding box center [178, 100] width 30 height 10
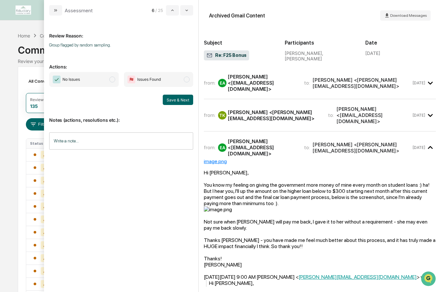
scroll to position [65, 0]
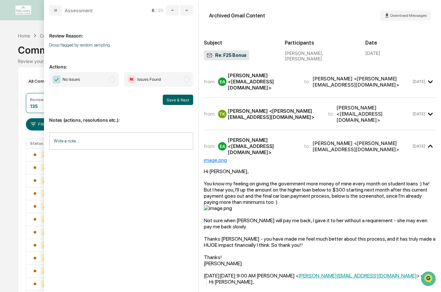
click at [112, 80] on span "modal" at bounding box center [112, 80] width 6 height 6
click at [173, 98] on button "Save & Next" at bounding box center [178, 100] width 30 height 10
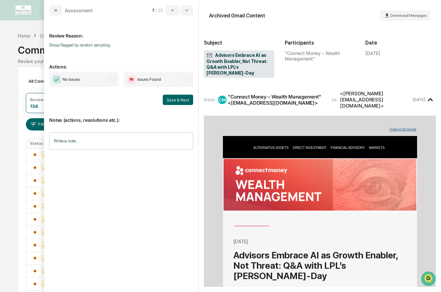
click at [112, 79] on span "modal" at bounding box center [112, 80] width 6 height 6
click at [177, 98] on button "Save & Next" at bounding box center [178, 100] width 30 height 10
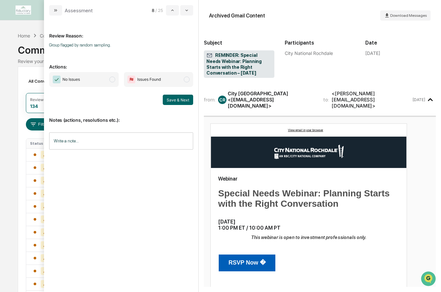
click at [112, 79] on span "modal" at bounding box center [112, 80] width 6 height 6
click at [175, 99] on button "Save & Next" at bounding box center [178, 100] width 30 height 10
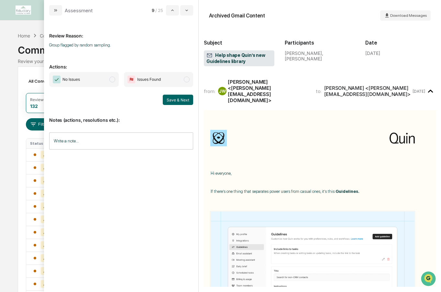
click at [109, 79] on span "No Issues" at bounding box center [84, 79] width 70 height 15
click at [168, 99] on button "Save & Next" at bounding box center [178, 100] width 30 height 10
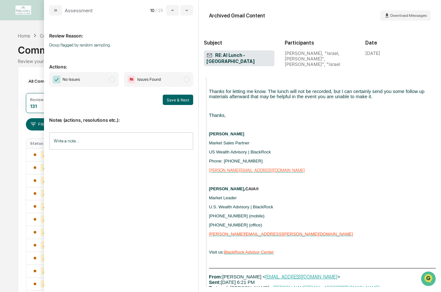
scroll to position [423, 0]
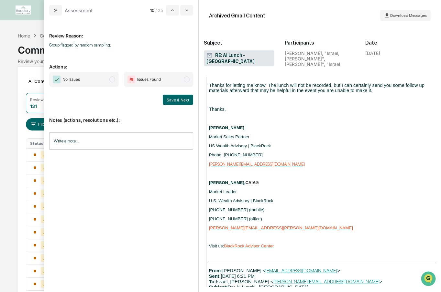
click at [112, 78] on span "modal" at bounding box center [112, 80] width 6 height 6
click at [175, 100] on button "Save & Next" at bounding box center [178, 100] width 30 height 10
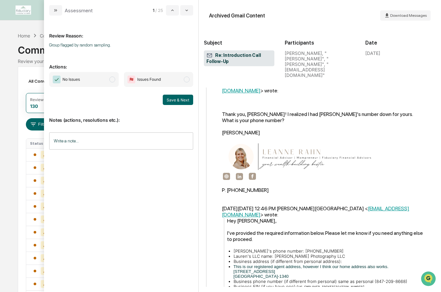
scroll to position [1039, 0]
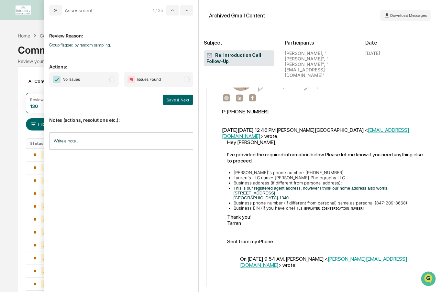
click at [112, 79] on span "modal" at bounding box center [112, 80] width 6 height 6
click at [172, 98] on button "Save & Next" at bounding box center [178, 100] width 30 height 10
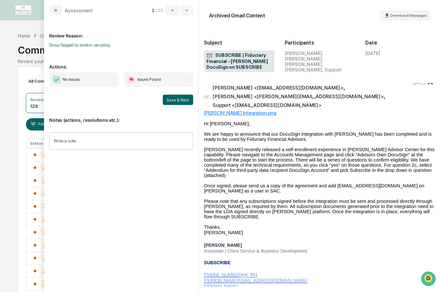
scroll to position [38, 0]
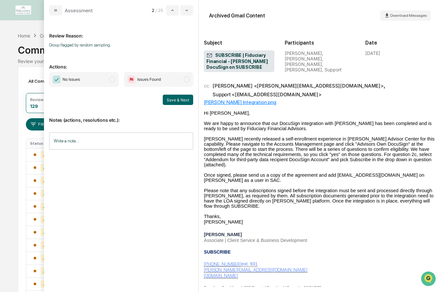
click at [114, 78] on span "modal" at bounding box center [112, 80] width 6 height 6
click at [173, 96] on button "Save & Next" at bounding box center [178, 100] width 30 height 10
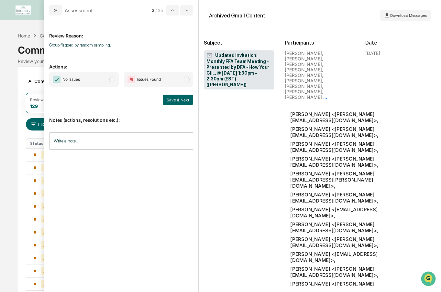
click at [116, 79] on span "No Issues" at bounding box center [84, 79] width 70 height 15
click at [171, 95] on button "Save & Next" at bounding box center [178, 100] width 30 height 10
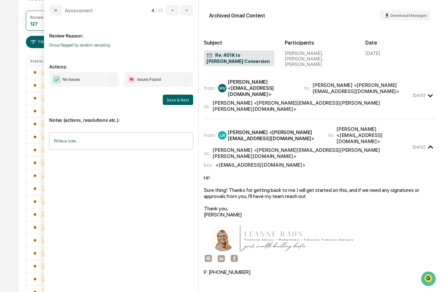
scroll to position [74, 0]
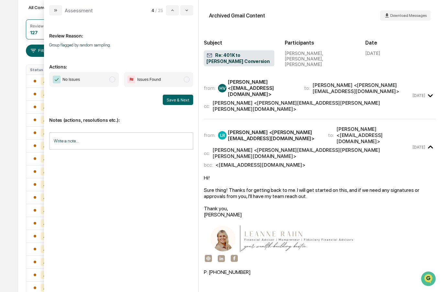
click at [114, 80] on span "modal" at bounding box center [112, 80] width 6 height 6
click at [177, 100] on button "Save & Next" at bounding box center [178, 100] width 30 height 10
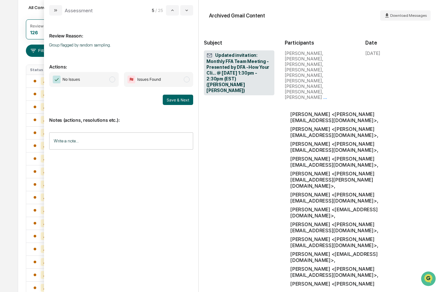
click at [115, 82] on span "No Issues" at bounding box center [84, 79] width 70 height 15
click at [178, 102] on button "Save & Next" at bounding box center [178, 100] width 30 height 10
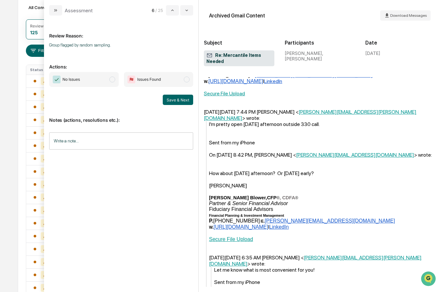
scroll to position [355, 0]
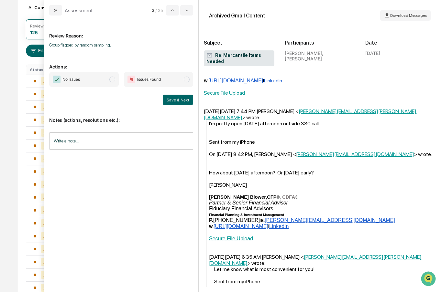
click at [114, 81] on span "modal" at bounding box center [112, 80] width 6 height 6
click at [183, 101] on button "Save & Next" at bounding box center [178, 100] width 30 height 10
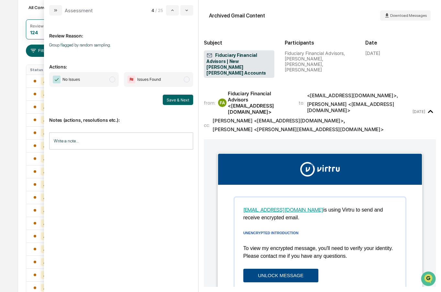
click at [113, 76] on span "No Issues" at bounding box center [84, 79] width 70 height 15
click at [176, 101] on button "Save & Next" at bounding box center [178, 100] width 30 height 10
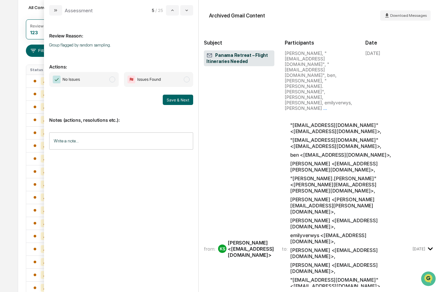
click at [111, 81] on span "modal" at bounding box center [112, 80] width 6 height 6
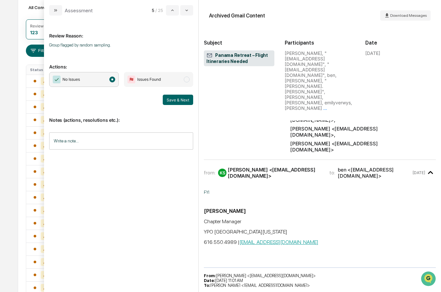
scroll to position [224, 0]
click at [173, 99] on button "Save & Next" at bounding box center [178, 100] width 30 height 10
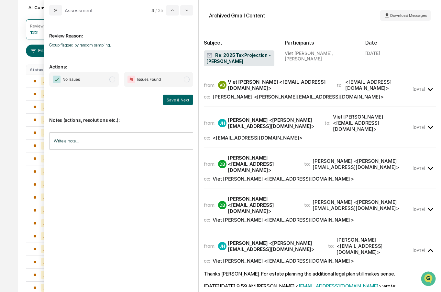
click at [112, 81] on span "modal" at bounding box center [112, 80] width 6 height 6
click at [169, 99] on button "Save & Next" at bounding box center [178, 100] width 30 height 10
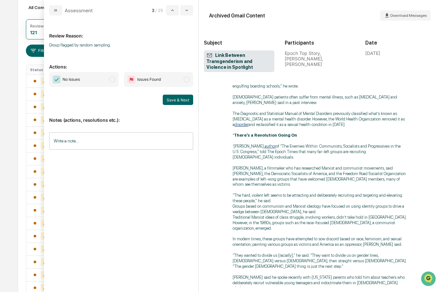
scroll to position [1384, 0]
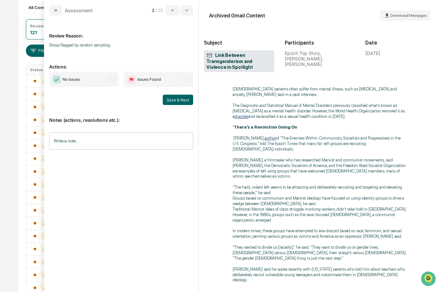
click at [113, 80] on span "modal" at bounding box center [112, 80] width 6 height 6
click at [174, 99] on button "Save & Next" at bounding box center [178, 100] width 30 height 10
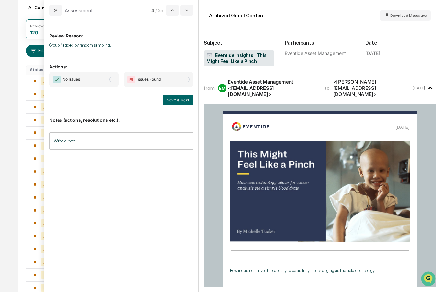
click at [113, 80] on span "modal" at bounding box center [112, 80] width 6 height 6
click at [177, 98] on button "Save & Next" at bounding box center [178, 100] width 30 height 10
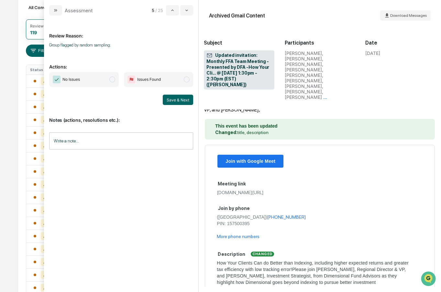
scroll to position [811, 0]
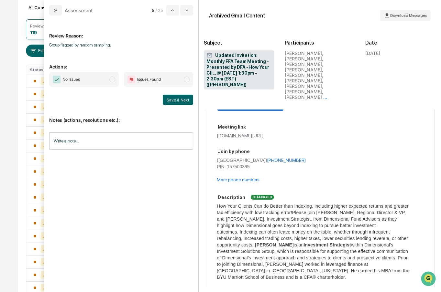
click at [113, 83] on span "No Issues" at bounding box center [84, 79] width 70 height 15
click at [173, 100] on button "Save & Next" at bounding box center [178, 100] width 30 height 10
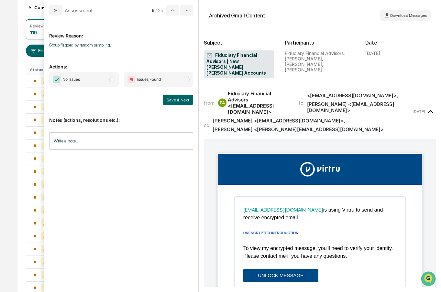
click at [113, 81] on span "modal" at bounding box center [112, 80] width 6 height 6
click at [177, 101] on button "Save & Next" at bounding box center [178, 100] width 30 height 10
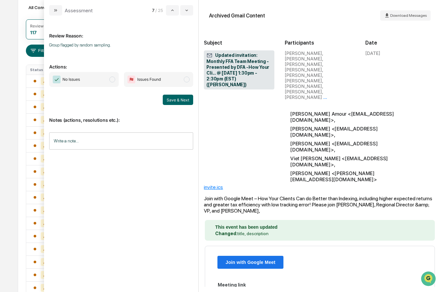
scroll to position [657, 0]
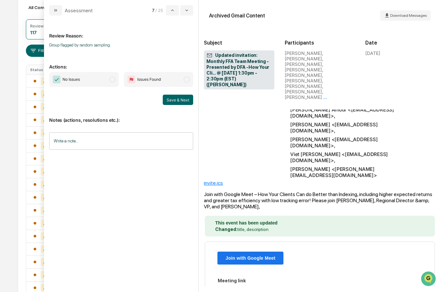
click at [113, 79] on span "modal" at bounding box center [112, 80] width 6 height 6
click at [164, 99] on div "Save & Next" at bounding box center [121, 100] width 144 height 10
click at [175, 101] on button "Save & Next" at bounding box center [178, 100] width 30 height 10
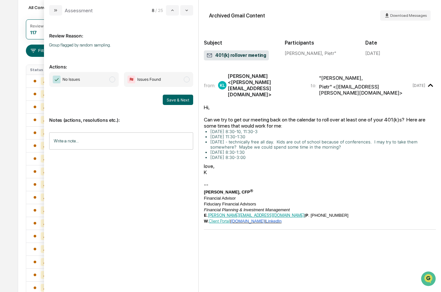
click at [114, 81] on span "modal" at bounding box center [112, 80] width 6 height 6
click at [180, 103] on button "Save & Next" at bounding box center [178, 100] width 30 height 10
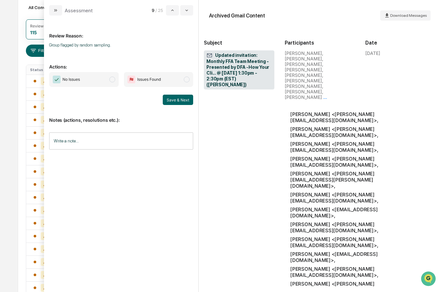
click at [112, 79] on span "modal" at bounding box center [112, 80] width 6 height 6
click at [169, 98] on button "Save & Next" at bounding box center [178, 100] width 30 height 10
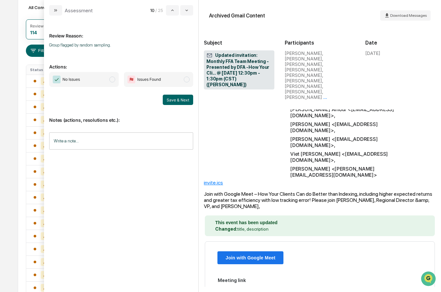
scroll to position [695, 0]
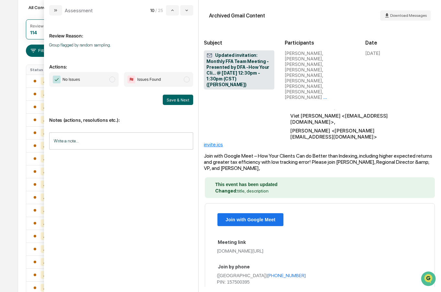
click at [112, 78] on span "modal" at bounding box center [112, 80] width 6 height 6
click at [177, 99] on button "Save & Next" at bounding box center [178, 100] width 30 height 10
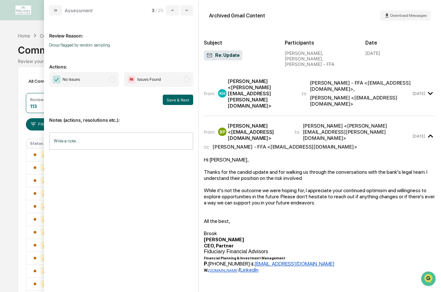
click at [112, 79] on span "modal" at bounding box center [112, 80] width 6 height 6
click at [179, 99] on button "Save & Next" at bounding box center [178, 100] width 30 height 10
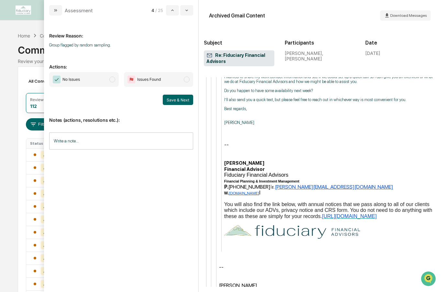
scroll to position [4, 0]
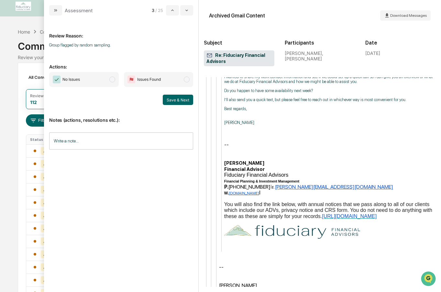
click at [115, 84] on span "No Issues" at bounding box center [84, 79] width 70 height 15
click at [170, 101] on button "Save & Next" at bounding box center [178, 100] width 30 height 10
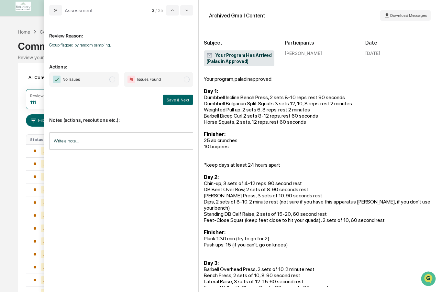
scroll to position [75, 0]
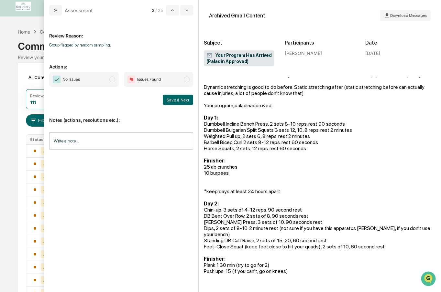
click at [111, 80] on span "modal" at bounding box center [112, 80] width 6 height 6
click at [174, 100] on button "Save & Next" at bounding box center [178, 100] width 30 height 10
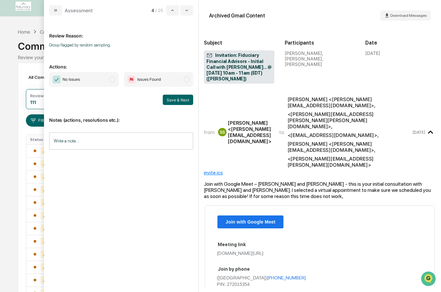
click at [113, 80] on span "modal" at bounding box center [112, 80] width 6 height 6
click at [171, 101] on button "Save & Next" at bounding box center [178, 100] width 30 height 10
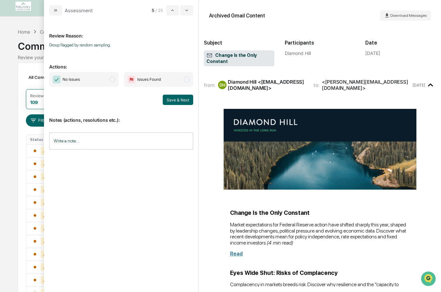
click at [110, 81] on span "modal" at bounding box center [112, 80] width 6 height 6
click at [177, 98] on button "Save & Next" at bounding box center [178, 100] width 30 height 10
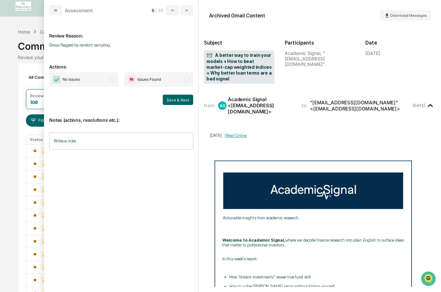
click at [116, 80] on span "No Issues" at bounding box center [84, 79] width 70 height 15
click at [176, 101] on button "Save & Next" at bounding box center [178, 100] width 30 height 10
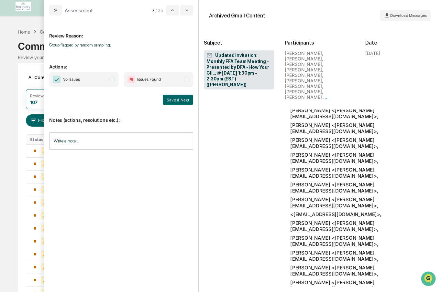
scroll to position [440, 0]
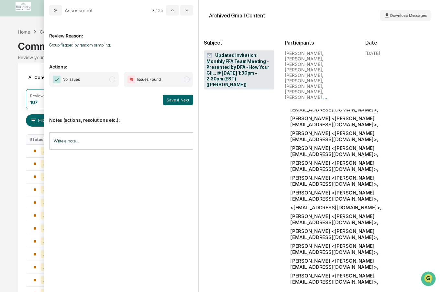
click at [113, 82] on span "modal" at bounding box center [112, 80] width 6 height 6
click at [173, 101] on button "Save & Next" at bounding box center [178, 100] width 30 height 10
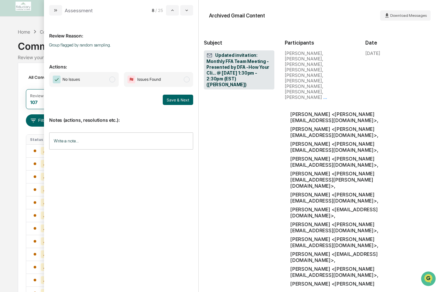
click at [113, 79] on span "modal" at bounding box center [112, 80] width 6 height 6
click at [166, 99] on button "Save & Next" at bounding box center [178, 100] width 30 height 10
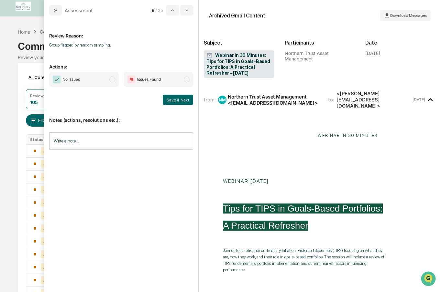
click at [114, 81] on span "modal" at bounding box center [112, 80] width 6 height 6
click at [168, 104] on button "Save & Next" at bounding box center [178, 100] width 30 height 10
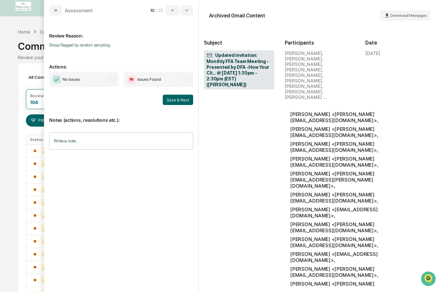
click at [114, 78] on span "modal" at bounding box center [112, 80] width 6 height 6
click at [178, 95] on button "Save & Next" at bounding box center [178, 100] width 30 height 10
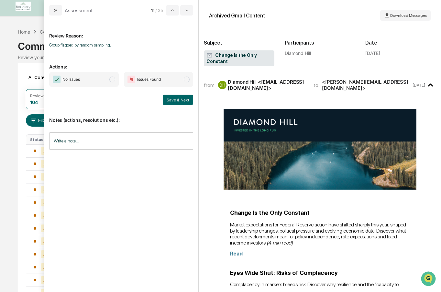
click at [115, 79] on span "No Issues" at bounding box center [84, 79] width 70 height 15
click at [180, 102] on button "Save & Next" at bounding box center [178, 100] width 30 height 10
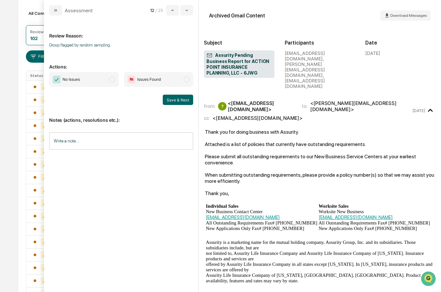
scroll to position [59, 0]
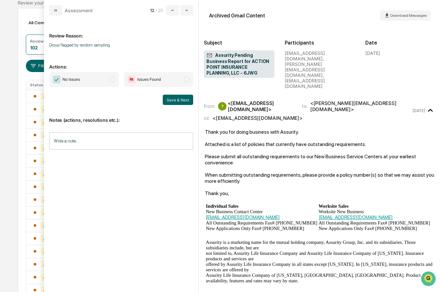
click at [114, 79] on span "modal" at bounding box center [112, 80] width 6 height 6
click at [177, 103] on button "Save & Next" at bounding box center [178, 100] width 30 height 10
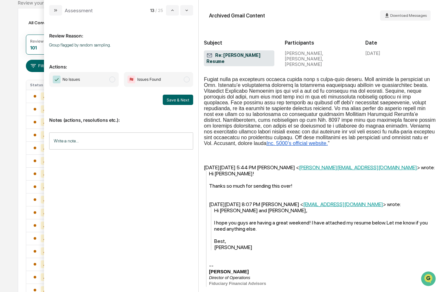
scroll to position [182, 0]
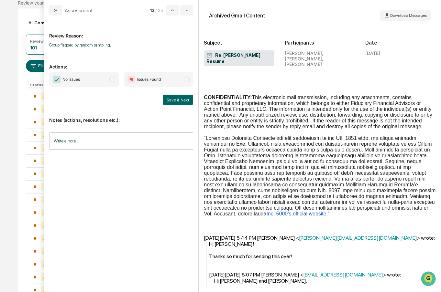
click at [113, 77] on span "modal" at bounding box center [112, 80] width 6 height 6
click at [177, 100] on button "Save & Next" at bounding box center [178, 100] width 30 height 10
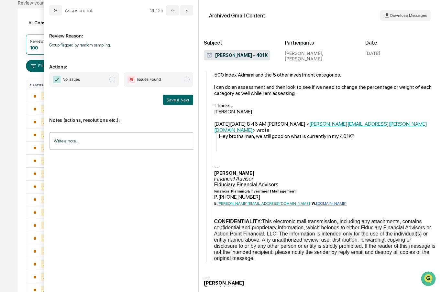
scroll to position [269, 0]
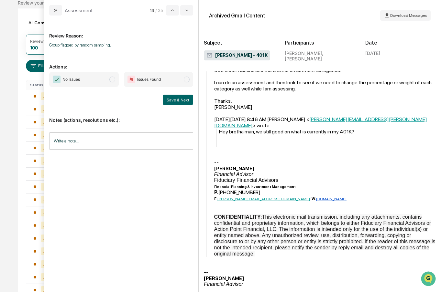
click at [112, 79] on span "modal" at bounding box center [112, 80] width 6 height 6
click at [175, 101] on button "Save & Next" at bounding box center [178, 100] width 30 height 10
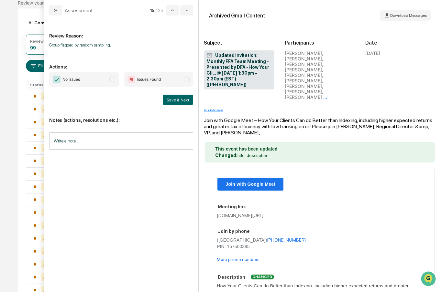
scroll to position [735, 0]
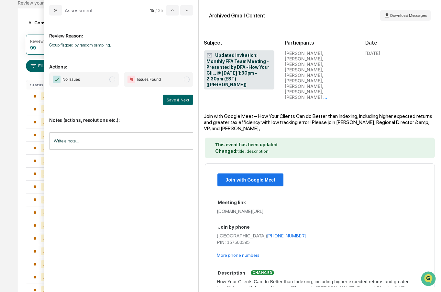
click at [112, 80] on span "modal" at bounding box center [112, 80] width 6 height 6
click at [175, 100] on button "Save & Next" at bounding box center [178, 100] width 30 height 10
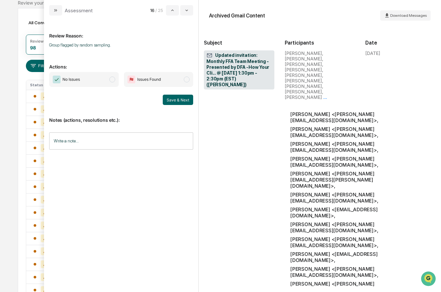
click at [114, 78] on span "modal" at bounding box center [112, 80] width 6 height 6
click at [171, 101] on button "Save & Next" at bounding box center [178, 100] width 30 height 10
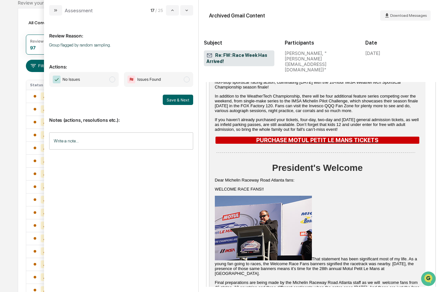
scroll to position [712, 0]
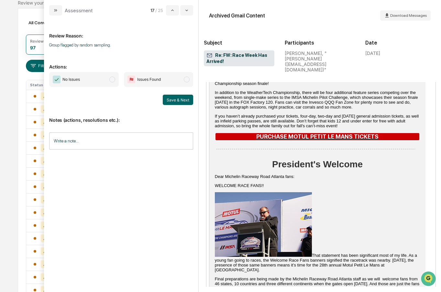
click at [109, 79] on span "No Issues" at bounding box center [84, 79] width 70 height 15
click at [169, 102] on button "Save & Next" at bounding box center [178, 100] width 30 height 10
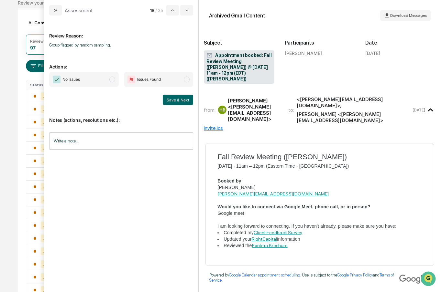
click at [114, 78] on span "modal" at bounding box center [112, 80] width 6 height 6
click at [174, 98] on button "Save & Next" at bounding box center [178, 100] width 30 height 10
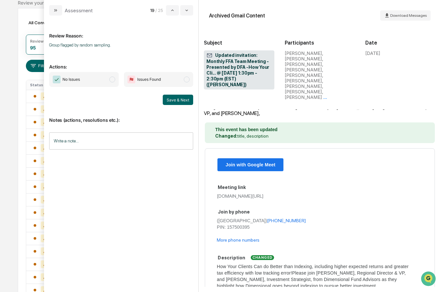
scroll to position [781, 0]
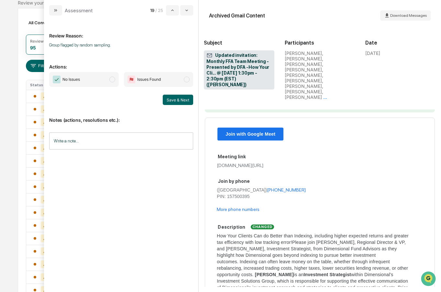
click at [114, 79] on span "modal" at bounding box center [112, 80] width 6 height 6
click at [186, 103] on button "Save & Next" at bounding box center [178, 100] width 30 height 10
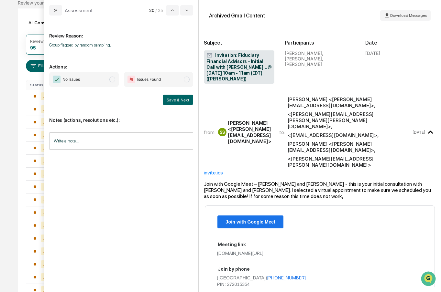
click at [115, 79] on span "modal" at bounding box center [112, 80] width 6 height 6
click at [182, 103] on button "Save & Next" at bounding box center [178, 100] width 30 height 10
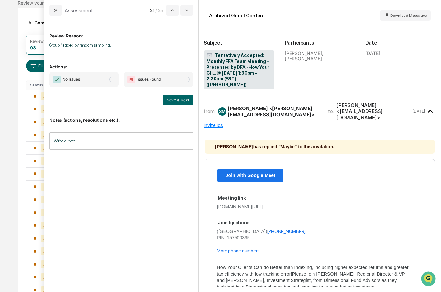
click at [114, 78] on span "modal" at bounding box center [112, 80] width 6 height 6
click at [175, 101] on button "Save & Next" at bounding box center [178, 100] width 30 height 10
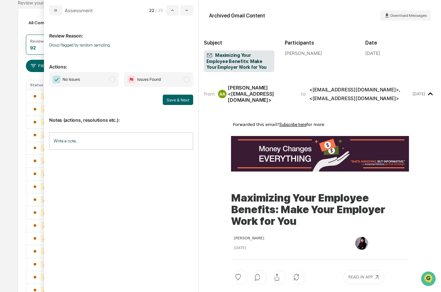
click at [115, 80] on span "No Issues" at bounding box center [84, 79] width 70 height 15
click at [186, 103] on button "Save & Next" at bounding box center [178, 100] width 30 height 10
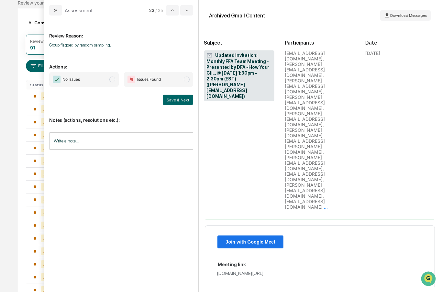
scroll to position [701, 0]
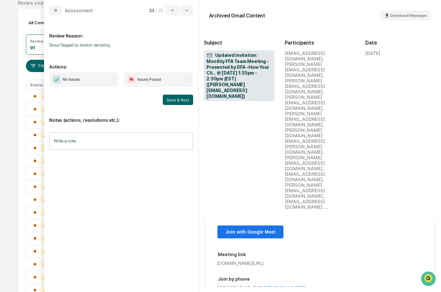
click at [108, 80] on span "No Issues" at bounding box center [84, 79] width 70 height 15
click at [172, 100] on button "Save & Next" at bounding box center [178, 100] width 30 height 10
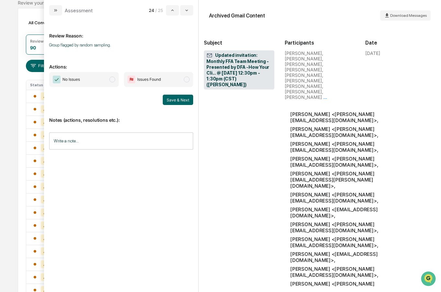
click at [111, 78] on span "modal" at bounding box center [112, 80] width 6 height 6
click at [178, 99] on button "Save & Next" at bounding box center [178, 100] width 30 height 10
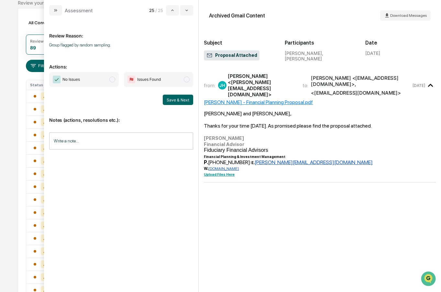
click at [114, 82] on span "modal" at bounding box center [112, 80] width 6 height 6
click at [167, 101] on button "Save & Next" at bounding box center [178, 100] width 30 height 10
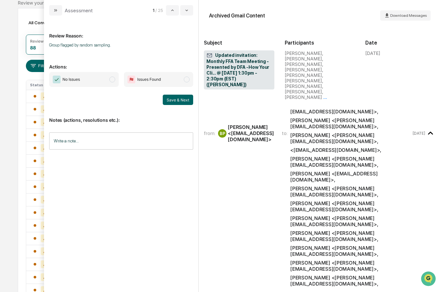
scroll to position [341, 0]
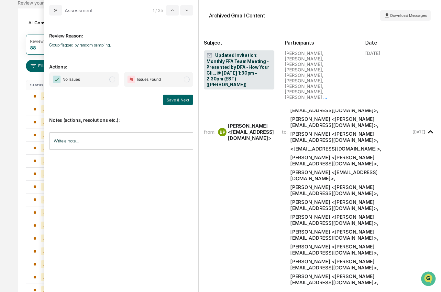
click at [114, 78] on span "modal" at bounding box center [112, 80] width 6 height 6
click at [168, 99] on button "Save & Next" at bounding box center [178, 100] width 30 height 10
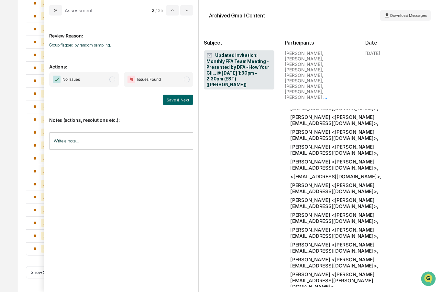
scroll to position [480, 0]
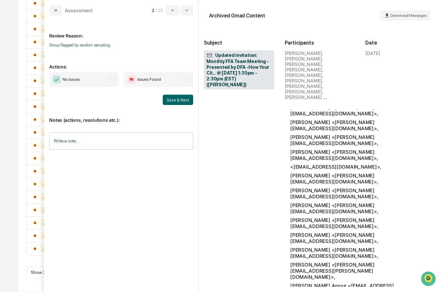
click at [109, 75] on span "No Issues" at bounding box center [84, 79] width 70 height 15
click at [177, 98] on button "Save & Next" at bounding box center [178, 100] width 30 height 10
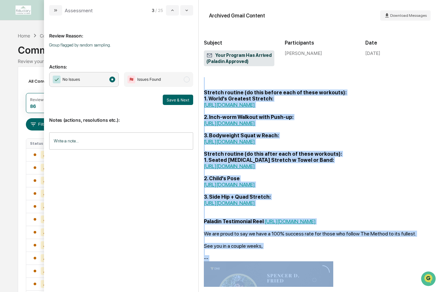
scroll to position [356, 0]
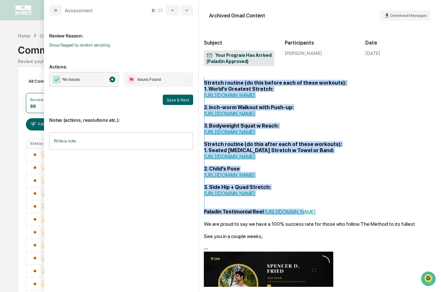
drag, startPoint x: 206, startPoint y: 178, endPoint x: 248, endPoint y: 198, distance: 47.0
copy div "Day 1: Dumbbell Incline Bench Press, 2 sets 8-10 reps. rest 90 seconds Dumbbell…"
click at [185, 97] on button "Save & Next" at bounding box center [178, 100] width 30 height 10
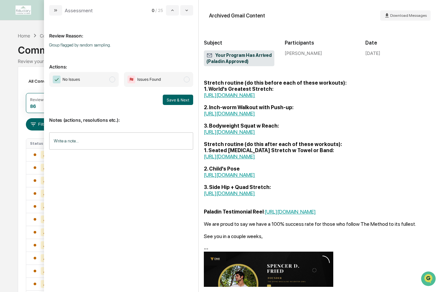
click at [34, 55] on div "Communications Archive" at bounding box center [221, 47] width 406 height 17
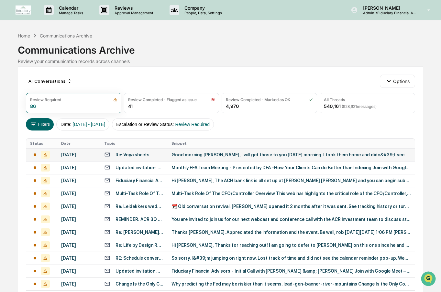
click at [59, 155] on td "[DATE]" at bounding box center [78, 154] width 43 height 13
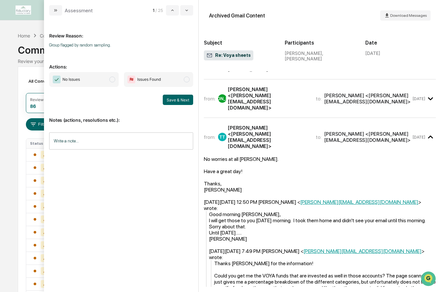
scroll to position [65, 0]
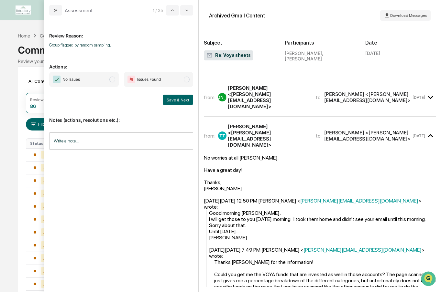
click at [111, 82] on span "modal" at bounding box center [112, 80] width 6 height 6
click at [172, 101] on button "Save & Next" at bounding box center [178, 100] width 30 height 10
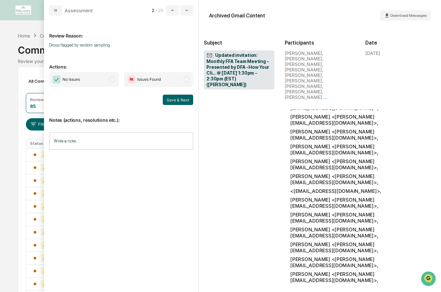
scroll to position [489, 0]
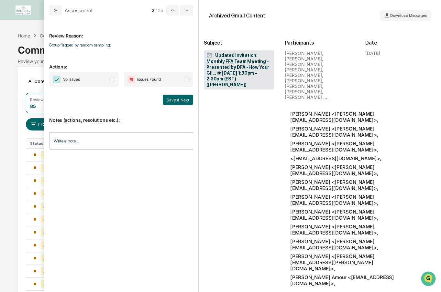
click at [113, 81] on span "modal" at bounding box center [112, 80] width 6 height 6
click at [171, 101] on button "Save & Next" at bounding box center [178, 100] width 30 height 10
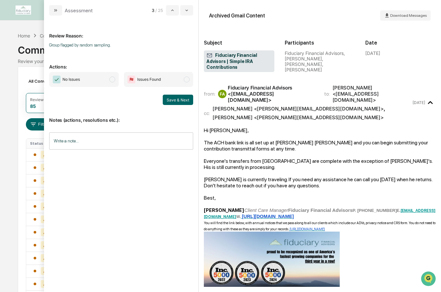
scroll to position [13, 0]
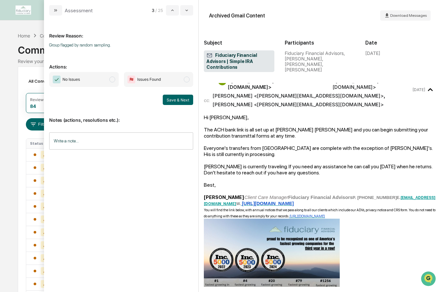
click at [114, 79] on span "modal" at bounding box center [112, 80] width 6 height 6
click at [167, 95] on button "Save & Next" at bounding box center [178, 100] width 30 height 10
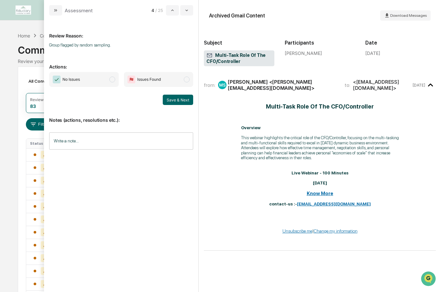
click at [113, 81] on span "modal" at bounding box center [112, 80] width 6 height 6
click at [163, 102] on div "Save & Next" at bounding box center [121, 100] width 144 height 10
click at [166, 102] on button "Save & Next" at bounding box center [178, 100] width 30 height 10
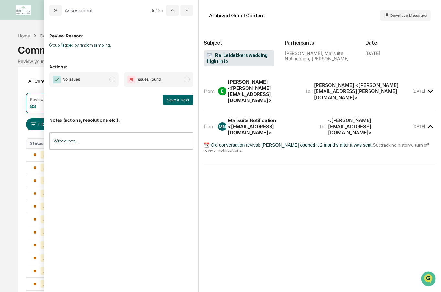
click at [114, 82] on span "modal" at bounding box center [112, 80] width 6 height 6
click at [173, 101] on button "Save & Next" at bounding box center [178, 100] width 30 height 10
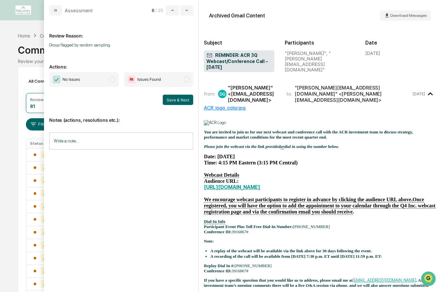
click at [109, 79] on span "modal" at bounding box center [112, 80] width 6 height 6
click at [170, 99] on button "Save & Next" at bounding box center [178, 100] width 30 height 10
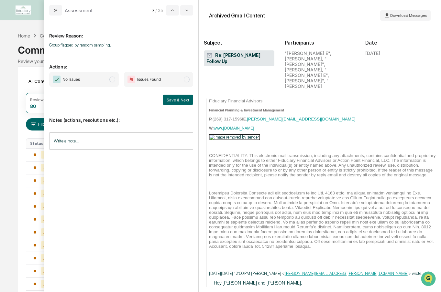
scroll to position [582, 0]
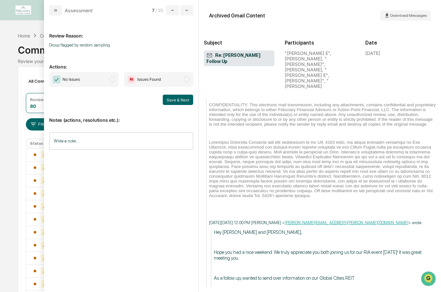
click at [113, 81] on span "modal" at bounding box center [112, 80] width 6 height 6
click at [174, 99] on button "Save & Next" at bounding box center [178, 100] width 30 height 10
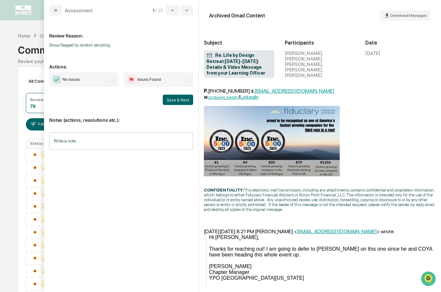
scroll to position [144, 0]
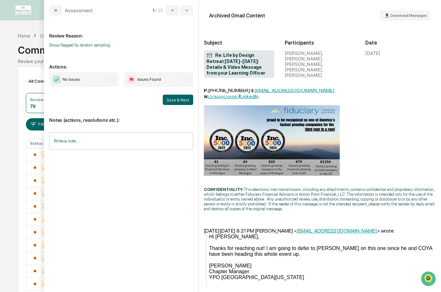
click at [114, 82] on span "modal" at bounding box center [112, 80] width 6 height 6
click at [178, 102] on button "Save & Next" at bounding box center [178, 100] width 30 height 10
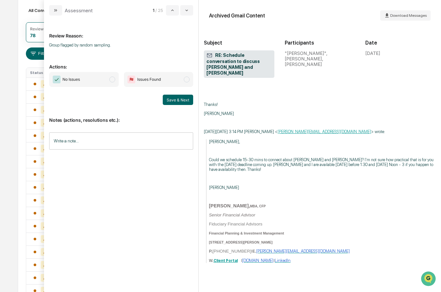
scroll to position [72, 0]
click at [112, 79] on span "modal" at bounding box center [112, 80] width 6 height 6
click at [179, 100] on button "Save & Next" at bounding box center [178, 100] width 30 height 10
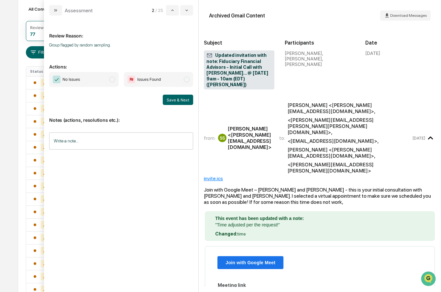
click at [115, 80] on span "modal" at bounding box center [112, 80] width 6 height 6
click at [172, 100] on button "Save & Next" at bounding box center [178, 100] width 30 height 10
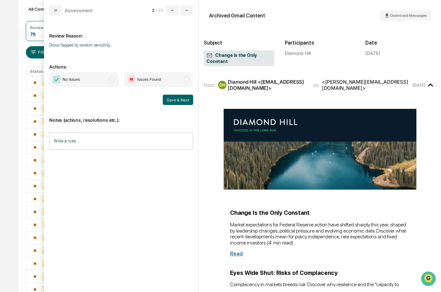
click at [114, 80] on span "modal" at bounding box center [112, 80] width 6 height 6
click at [173, 99] on button "Save & Next" at bounding box center [178, 100] width 30 height 10
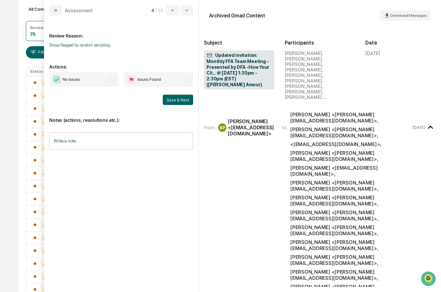
scroll to position [394, 0]
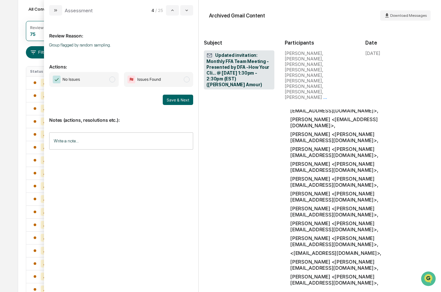
click at [114, 80] on span "modal" at bounding box center [112, 80] width 6 height 6
click at [170, 102] on button "Save & Next" at bounding box center [178, 100] width 30 height 10
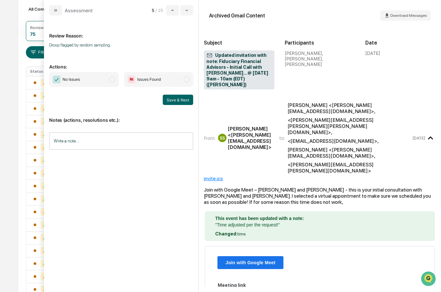
click at [114, 79] on span "modal" at bounding box center [112, 80] width 6 height 6
click at [174, 95] on button "Save & Next" at bounding box center [178, 100] width 30 height 10
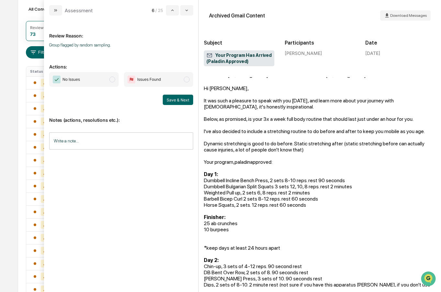
scroll to position [19, 0]
click at [116, 79] on span "No Issues" at bounding box center [84, 79] width 70 height 15
click at [172, 100] on button "Save & Next" at bounding box center [178, 100] width 30 height 10
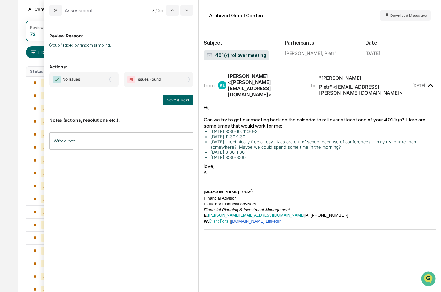
click at [112, 82] on span "modal" at bounding box center [112, 80] width 6 height 6
click at [171, 100] on button "Save & Next" at bounding box center [178, 100] width 30 height 10
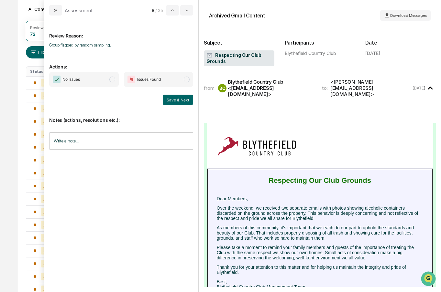
click at [114, 80] on span "modal" at bounding box center [112, 80] width 6 height 6
click at [169, 98] on button "Save & Next" at bounding box center [178, 100] width 30 height 10
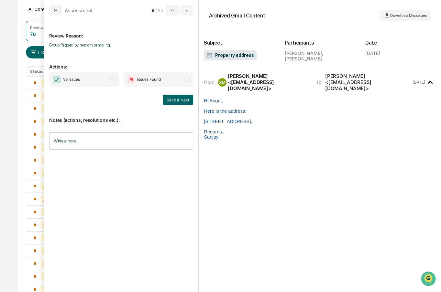
click at [110, 82] on span "modal" at bounding box center [112, 80] width 6 height 6
click at [170, 101] on button "Save & Next" at bounding box center [178, 100] width 30 height 10
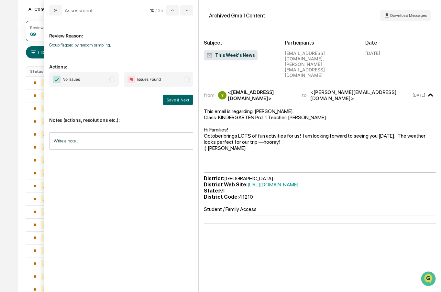
click at [115, 78] on span "modal" at bounding box center [112, 80] width 6 height 6
click at [175, 98] on button "Save & Next" at bounding box center [178, 100] width 30 height 10
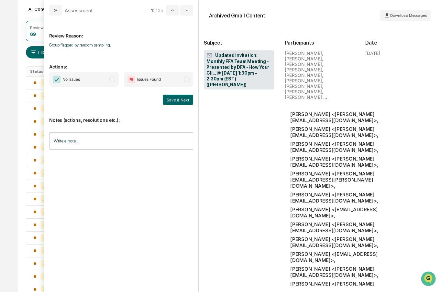
click at [110, 79] on span "modal" at bounding box center [112, 80] width 6 height 6
click at [176, 103] on button "Save & Next" at bounding box center [178, 100] width 30 height 10
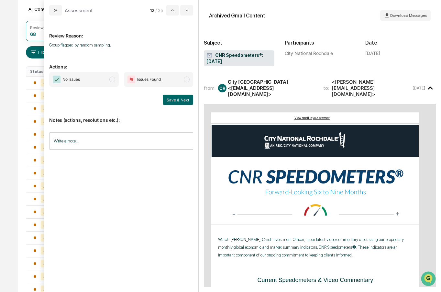
click at [114, 81] on span "modal" at bounding box center [112, 80] width 6 height 6
click at [168, 98] on button "Save & Next" at bounding box center [178, 100] width 30 height 10
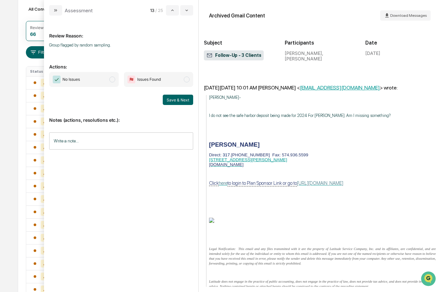
scroll to position [378, 0]
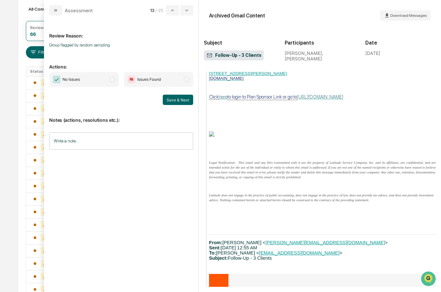
click at [114, 82] on span "modal" at bounding box center [112, 80] width 6 height 6
click at [174, 98] on button "Save & Next" at bounding box center [178, 100] width 30 height 10
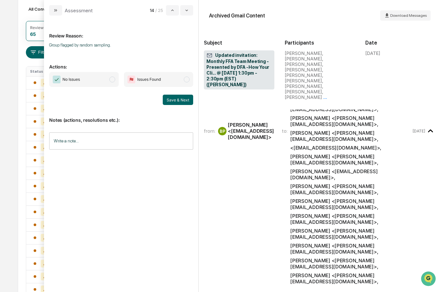
scroll to position [421, 0]
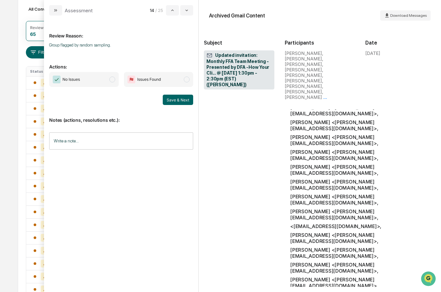
click at [112, 81] on span "modal" at bounding box center [112, 80] width 6 height 6
click at [172, 101] on button "Save & Next" at bounding box center [178, 100] width 30 height 10
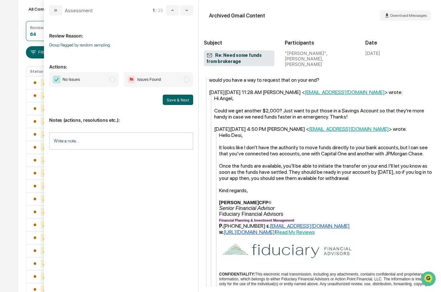
scroll to position [461, 0]
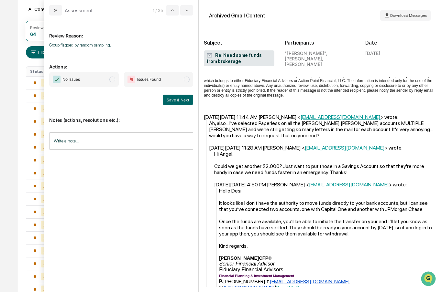
click at [111, 80] on span "modal" at bounding box center [112, 80] width 6 height 6
click at [177, 102] on button "Save & Next" at bounding box center [178, 100] width 30 height 10
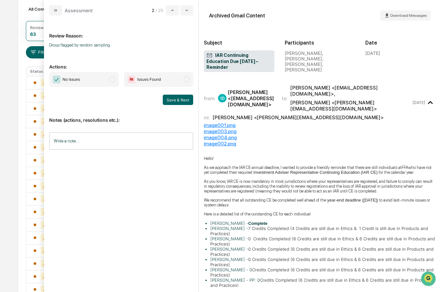
click at [114, 78] on span "modal" at bounding box center [112, 80] width 6 height 6
click at [175, 99] on button "Save & Next" at bounding box center [178, 100] width 30 height 10
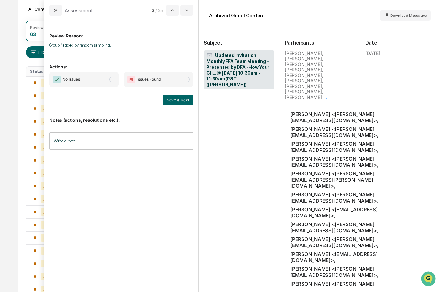
click at [112, 81] on span "modal" at bounding box center [112, 80] width 6 height 6
click at [175, 100] on button "Save & Next" at bounding box center [178, 100] width 30 height 10
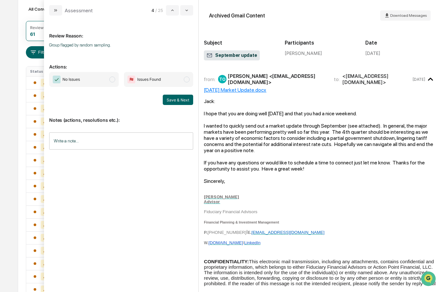
click at [114, 81] on span "modal" at bounding box center [112, 80] width 6 height 6
click at [177, 99] on button "Save & Next" at bounding box center [178, 100] width 30 height 10
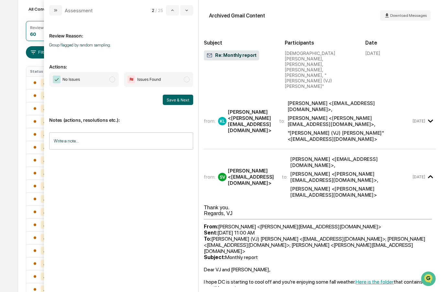
click at [112, 80] on span "modal" at bounding box center [112, 80] width 6 height 6
click at [174, 101] on button "Save & Next" at bounding box center [178, 100] width 30 height 10
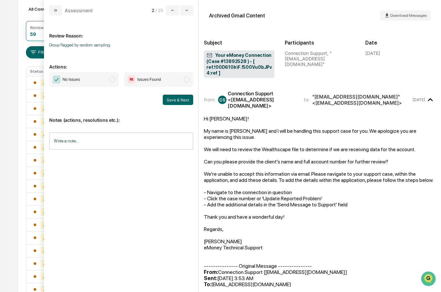
click at [115, 81] on span "modal" at bounding box center [112, 80] width 6 height 6
click at [170, 100] on button "Save & Next" at bounding box center [178, 100] width 30 height 10
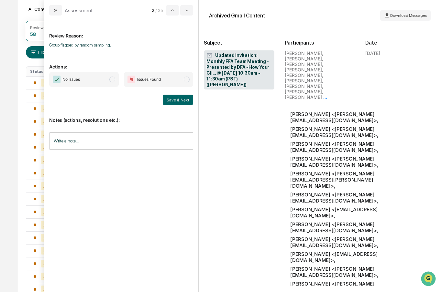
click at [114, 79] on span "modal" at bounding box center [112, 80] width 6 height 6
click at [180, 97] on button "Save & Next" at bounding box center [178, 100] width 30 height 10
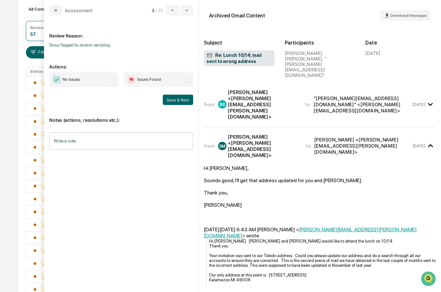
click at [115, 81] on span "modal" at bounding box center [112, 80] width 6 height 6
click at [173, 102] on button "Save & Next" at bounding box center [178, 100] width 30 height 10
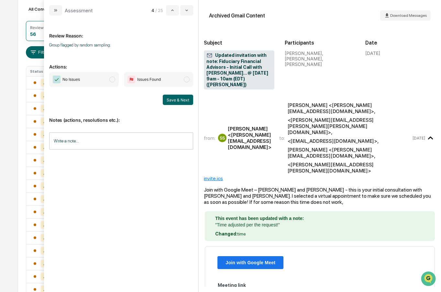
click at [113, 80] on span "modal" at bounding box center [112, 80] width 6 height 6
click at [180, 101] on button "Save & Next" at bounding box center [178, 100] width 30 height 10
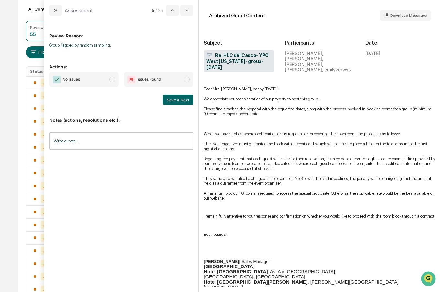
scroll to position [365, 0]
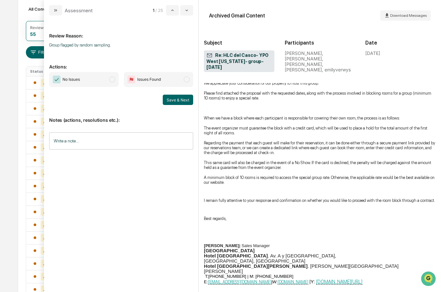
click at [114, 82] on span "modal" at bounding box center [112, 80] width 6 height 6
click at [171, 103] on button "Save & Next" at bounding box center [178, 100] width 30 height 10
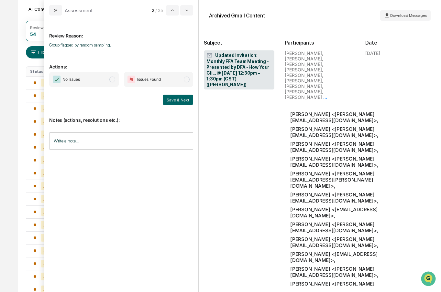
click at [115, 80] on span "No Issues" at bounding box center [84, 79] width 70 height 15
click at [175, 101] on button "Save & Next" at bounding box center [178, 100] width 30 height 10
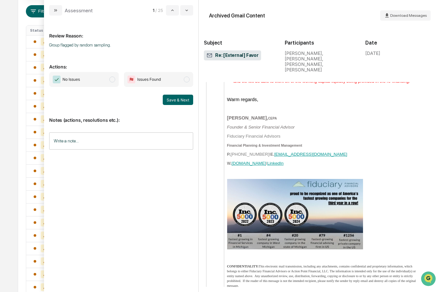
scroll to position [1325, 0]
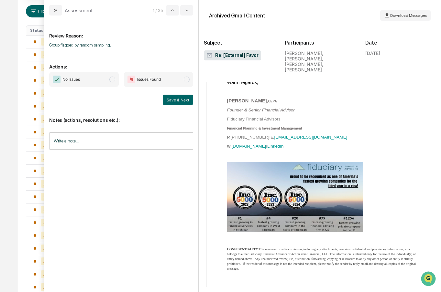
click at [114, 79] on span "modal" at bounding box center [112, 80] width 6 height 6
click at [173, 99] on button "Save & Next" at bounding box center [178, 100] width 30 height 10
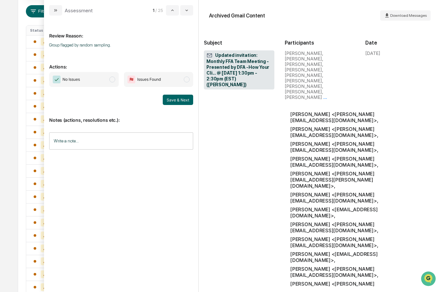
click at [113, 78] on span "modal" at bounding box center [112, 80] width 6 height 6
click at [171, 98] on button "Save & Next" at bounding box center [178, 100] width 30 height 10
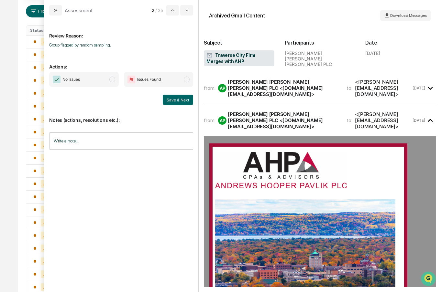
click at [112, 80] on span "modal" at bounding box center [112, 80] width 6 height 6
click at [171, 98] on button "Save & Next" at bounding box center [178, 100] width 30 height 10
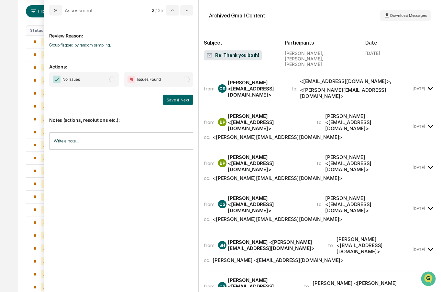
click at [111, 80] on span "modal" at bounding box center [112, 80] width 6 height 6
click at [178, 100] on button "Save & Next" at bounding box center [178, 100] width 30 height 10
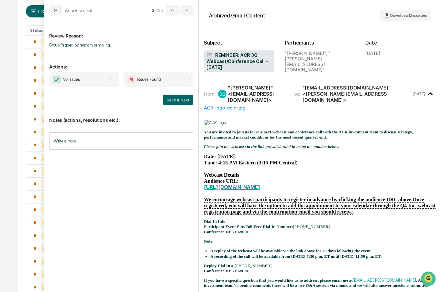
click at [114, 79] on span "modal" at bounding box center [112, 80] width 6 height 6
click at [185, 102] on button "Save & Next" at bounding box center [178, 100] width 30 height 10
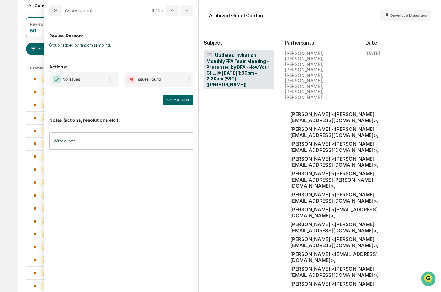
scroll to position [73, 0]
click at [112, 81] on span "modal" at bounding box center [112, 80] width 6 height 6
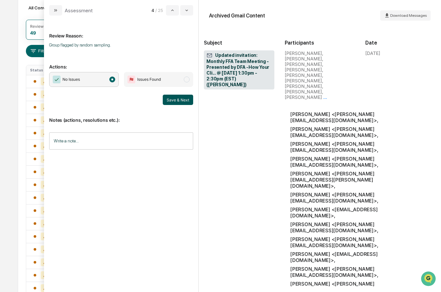
click at [171, 102] on button "Save & Next" at bounding box center [178, 100] width 30 height 10
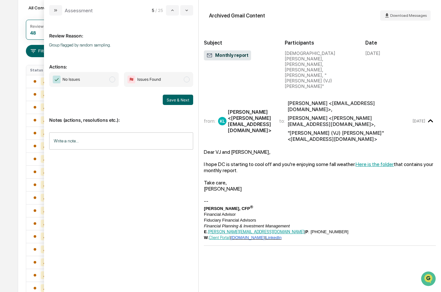
click at [114, 80] on span "modal" at bounding box center [112, 80] width 6 height 6
click at [176, 95] on button "Save & Next" at bounding box center [178, 100] width 30 height 10
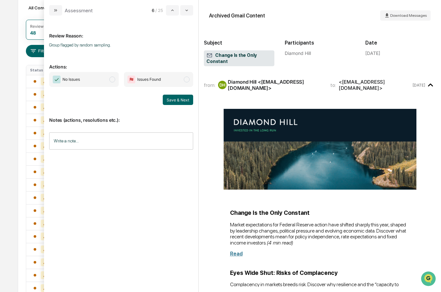
click at [114, 80] on span "modal" at bounding box center [112, 80] width 6 height 6
click at [171, 99] on button "Save & Next" at bounding box center [178, 100] width 30 height 10
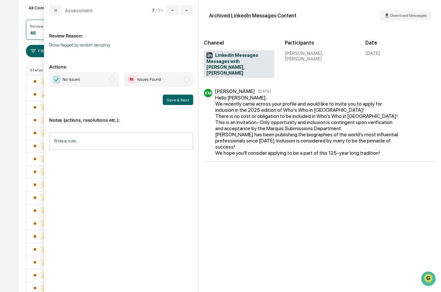
click at [113, 79] on span "modal" at bounding box center [112, 80] width 6 height 6
click at [182, 101] on button "Save & Next" at bounding box center [178, 100] width 30 height 10
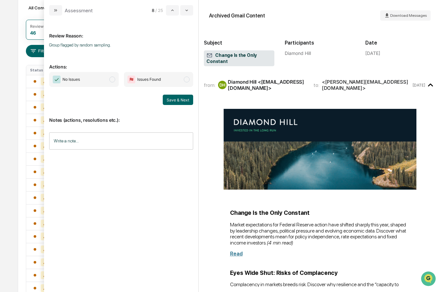
click at [114, 82] on span "modal" at bounding box center [112, 80] width 6 height 6
click at [171, 100] on button "Save & Next" at bounding box center [178, 100] width 30 height 10
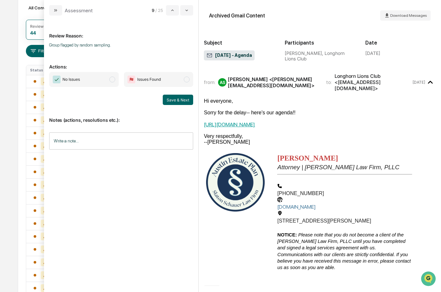
click at [114, 81] on span "modal" at bounding box center [112, 80] width 6 height 6
click at [180, 96] on button "Save & Next" at bounding box center [178, 100] width 30 height 10
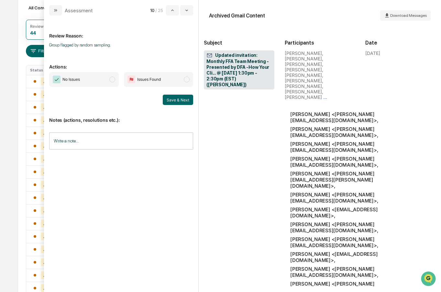
click at [115, 80] on span "No Issues" at bounding box center [84, 79] width 70 height 15
click at [179, 101] on button "Save & Next" at bounding box center [178, 100] width 30 height 10
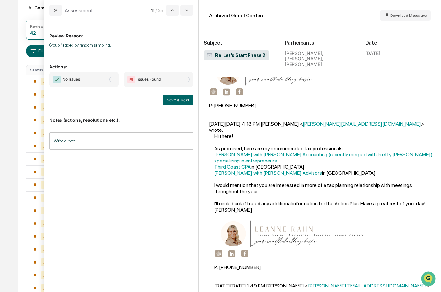
scroll to position [1000, 0]
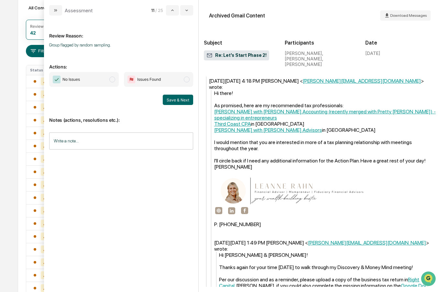
click at [112, 81] on span "modal" at bounding box center [112, 80] width 6 height 6
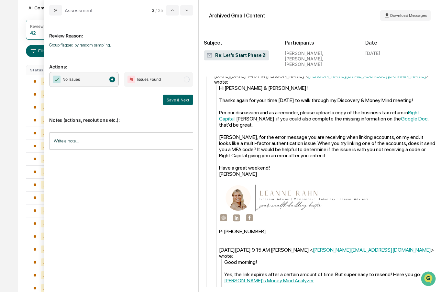
scroll to position [1169, 0]
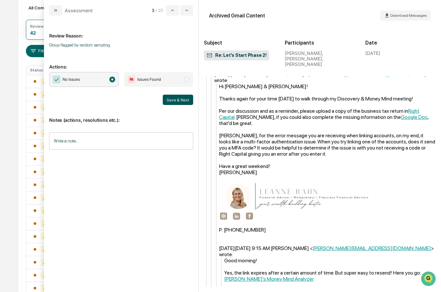
click at [179, 100] on button "Save & Next" at bounding box center [178, 100] width 30 height 10
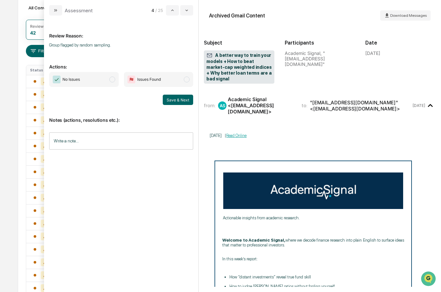
click at [113, 82] on span "modal" at bounding box center [112, 80] width 6 height 6
click at [172, 99] on button "Save & Next" at bounding box center [178, 100] width 30 height 10
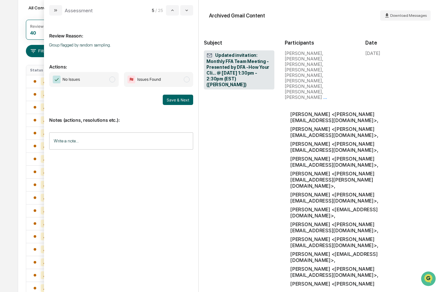
click at [115, 80] on span "modal" at bounding box center [112, 80] width 6 height 6
click at [177, 99] on button "Save & Next" at bounding box center [178, 100] width 30 height 10
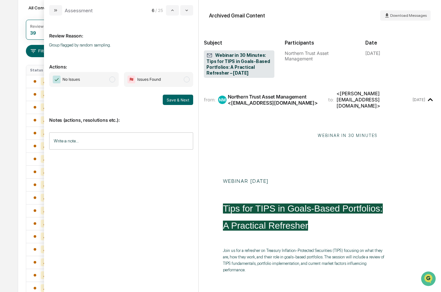
click at [114, 80] on span "modal" at bounding box center [112, 80] width 6 height 6
click at [178, 99] on button "Save & Next" at bounding box center [178, 100] width 30 height 10
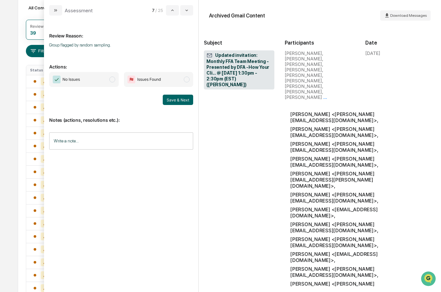
click at [110, 80] on span "modal" at bounding box center [112, 80] width 6 height 6
click at [171, 98] on button "Save & Next" at bounding box center [178, 100] width 30 height 10
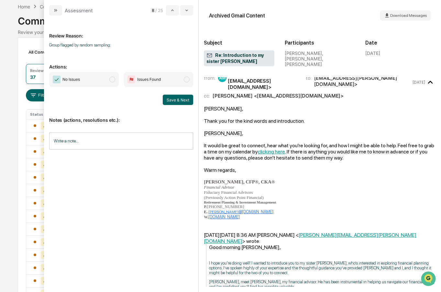
scroll to position [26, 0]
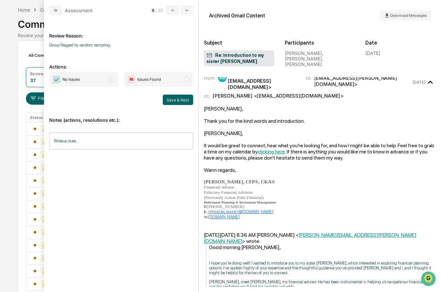
click at [110, 79] on span "modal" at bounding box center [112, 80] width 6 height 6
click at [175, 102] on button "Save & Next" at bounding box center [178, 100] width 30 height 10
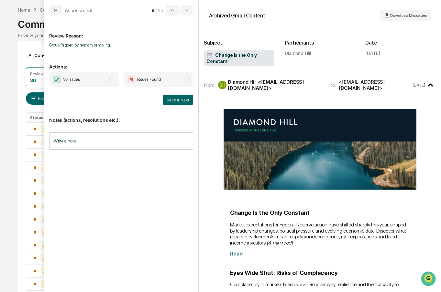
click at [115, 80] on span "modal" at bounding box center [112, 80] width 6 height 6
click at [174, 100] on button "Save & Next" at bounding box center [178, 100] width 30 height 10
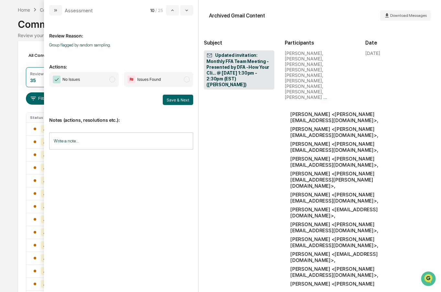
click at [115, 81] on span "No Issues" at bounding box center [84, 79] width 70 height 15
click at [171, 99] on button "Save & Next" at bounding box center [178, 100] width 30 height 10
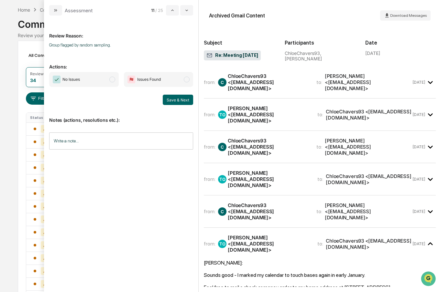
click at [114, 78] on span "modal" at bounding box center [112, 80] width 6 height 6
click at [170, 98] on button "Save & Next" at bounding box center [178, 100] width 30 height 10
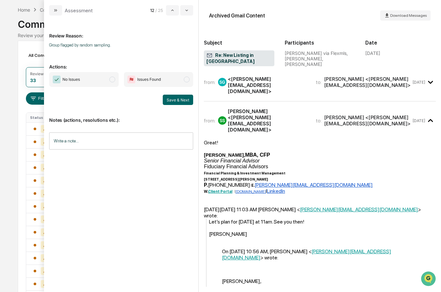
scroll to position [75, 0]
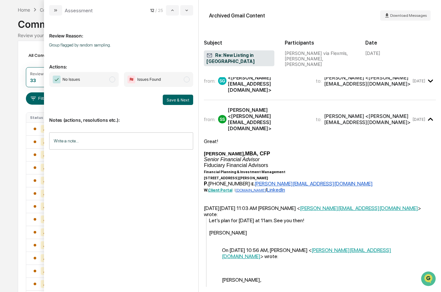
click at [112, 83] on span "No Issues" at bounding box center [84, 79] width 70 height 15
click at [169, 103] on button "Save & Next" at bounding box center [178, 100] width 30 height 10
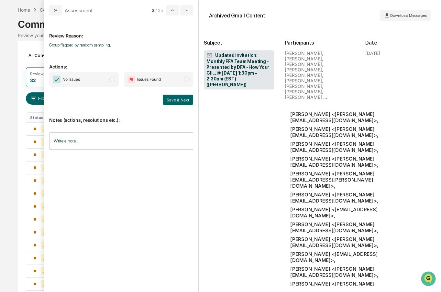
click at [113, 81] on span "modal" at bounding box center [112, 80] width 6 height 6
click at [174, 101] on button "Save & Next" at bounding box center [178, 100] width 30 height 10
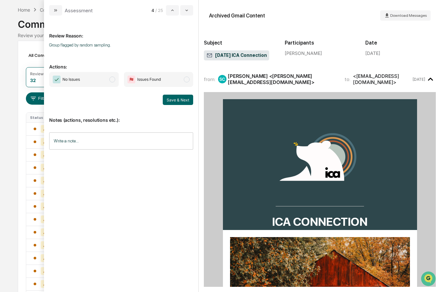
click at [112, 80] on span "modal" at bounding box center [112, 80] width 6 height 6
click at [174, 101] on button "Save & Next" at bounding box center [178, 100] width 30 height 10
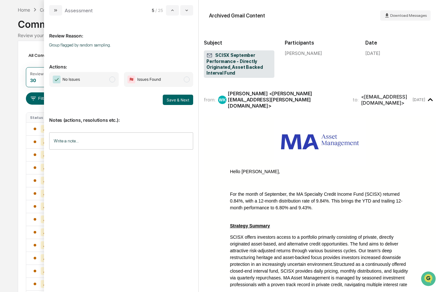
click at [113, 82] on span "modal" at bounding box center [112, 80] width 6 height 6
click at [172, 100] on button "Save & Next" at bounding box center [178, 100] width 30 height 10
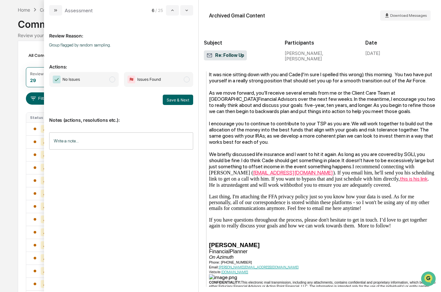
scroll to position [225, 0]
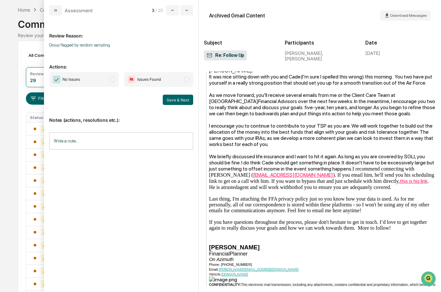
click at [113, 81] on span "modal" at bounding box center [112, 80] width 6 height 6
click at [172, 100] on button "Save & Next" at bounding box center [178, 100] width 30 height 10
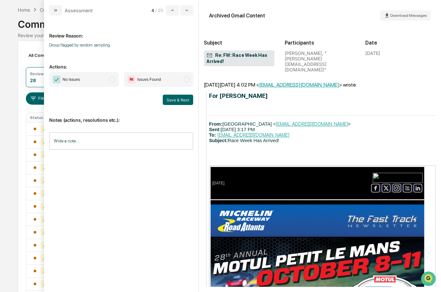
scroll to position [267, 0]
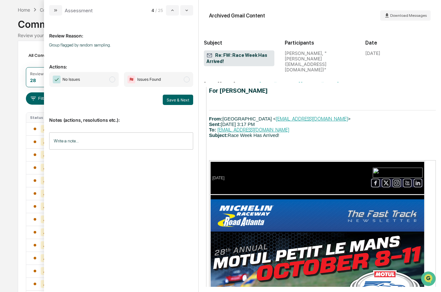
click at [113, 78] on span "modal" at bounding box center [112, 80] width 6 height 6
click at [172, 100] on button "Save & Next" at bounding box center [178, 100] width 30 height 10
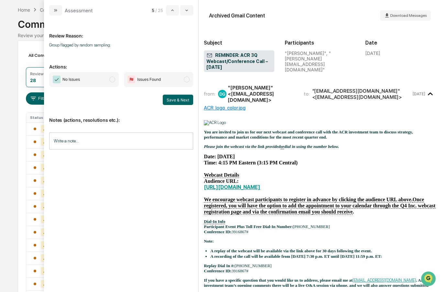
click at [112, 81] on span "modal" at bounding box center [112, 80] width 6 height 6
click at [176, 100] on button "Save & Next" at bounding box center [178, 100] width 30 height 10
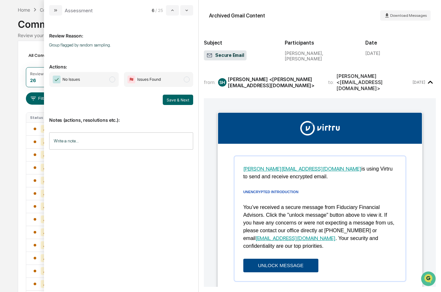
click at [114, 82] on span "modal" at bounding box center [112, 80] width 6 height 6
click at [175, 101] on button "Save & Next" at bounding box center [178, 100] width 30 height 10
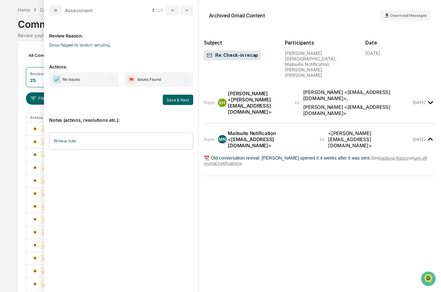
click at [113, 80] on span "modal" at bounding box center [112, 80] width 6 height 6
click at [177, 100] on button "Save & Next" at bounding box center [178, 100] width 30 height 10
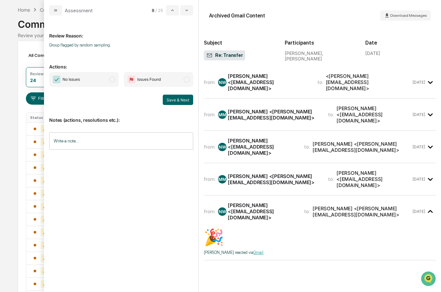
click at [114, 79] on span "modal" at bounding box center [112, 80] width 6 height 6
click at [183, 99] on button "Save & Next" at bounding box center [178, 100] width 30 height 10
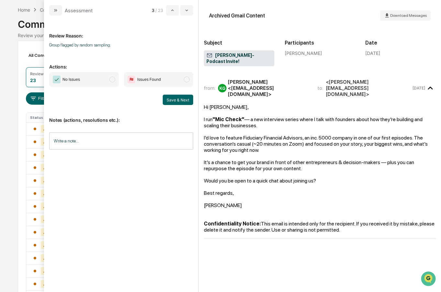
click at [114, 81] on span "modal" at bounding box center [112, 80] width 6 height 6
click at [180, 99] on button "Save & Next" at bounding box center [178, 100] width 30 height 10
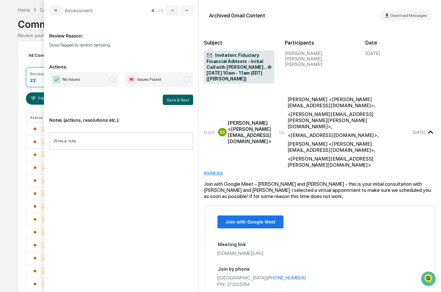
click at [114, 82] on span "modal" at bounding box center [112, 80] width 6 height 6
click at [180, 99] on button "Save & Next" at bounding box center [178, 100] width 30 height 10
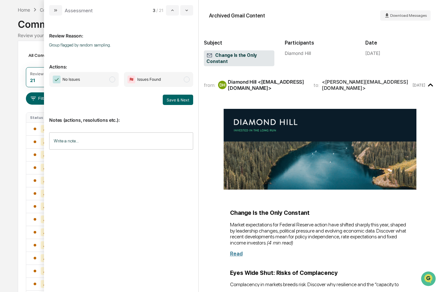
click at [115, 79] on span "modal" at bounding box center [112, 80] width 6 height 6
click at [184, 98] on button "Save & Next" at bounding box center [178, 100] width 30 height 10
click at [114, 82] on span "modal" at bounding box center [112, 80] width 6 height 6
click at [170, 98] on button "Save & Next" at bounding box center [178, 100] width 30 height 10
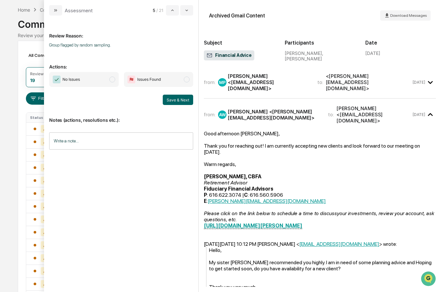
click at [114, 81] on span "modal" at bounding box center [112, 80] width 6 height 6
click at [175, 99] on button "Save & Next" at bounding box center [178, 100] width 30 height 10
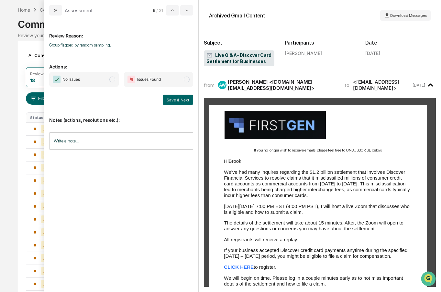
click at [114, 82] on span "modal" at bounding box center [112, 80] width 6 height 6
click at [176, 102] on button "Save & Next" at bounding box center [178, 100] width 30 height 10
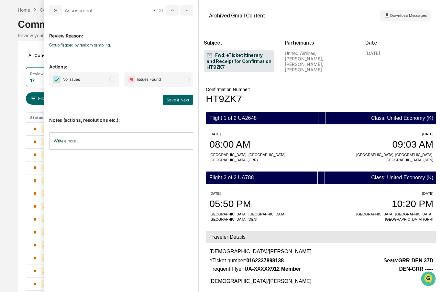
scroll to position [166, 0]
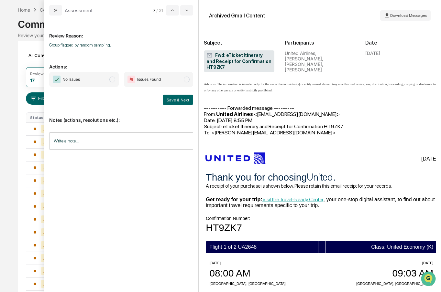
click at [116, 80] on span "No Issues" at bounding box center [84, 79] width 70 height 15
click at [179, 101] on button "Save & Next" at bounding box center [178, 100] width 30 height 10
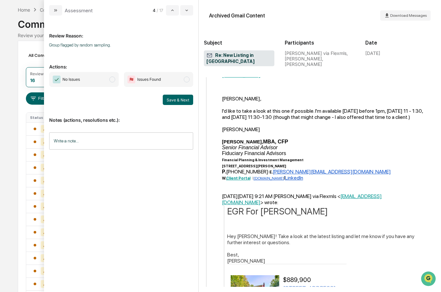
scroll to position [332, 0]
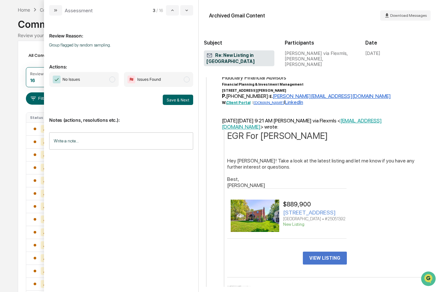
click at [112, 83] on span "No Issues" at bounding box center [84, 79] width 70 height 15
click at [179, 100] on button "Save & Next" at bounding box center [178, 100] width 30 height 10
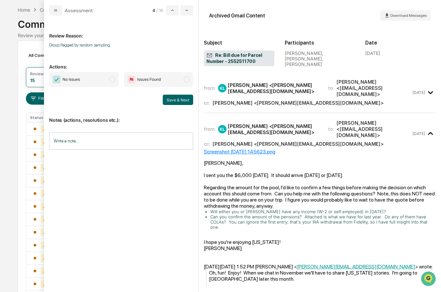
click at [113, 80] on span "modal" at bounding box center [112, 80] width 6 height 6
click at [180, 102] on button "Save & Next" at bounding box center [178, 100] width 30 height 10
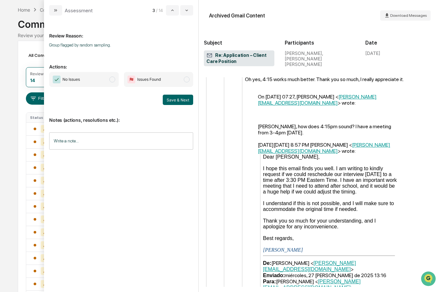
scroll to position [879, 0]
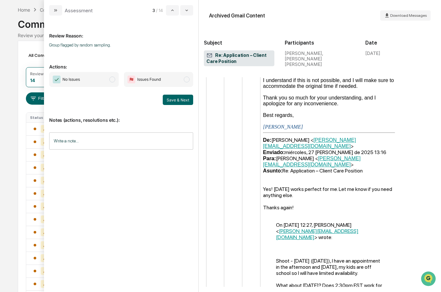
click at [115, 81] on span "modal" at bounding box center [112, 80] width 6 height 6
click at [175, 98] on button "Save & Next" at bounding box center [178, 100] width 30 height 10
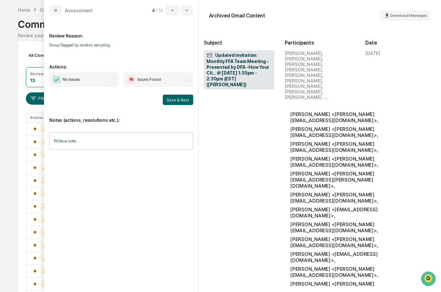
click at [111, 80] on span "modal" at bounding box center [112, 80] width 6 height 6
click at [181, 101] on button "Save & Next" at bounding box center [178, 100] width 30 height 10
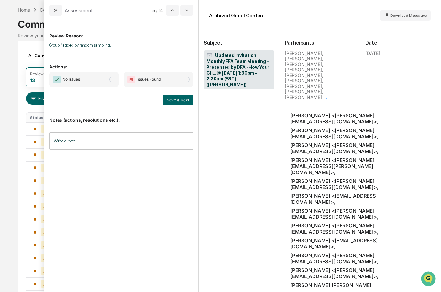
scroll to position [24, 0]
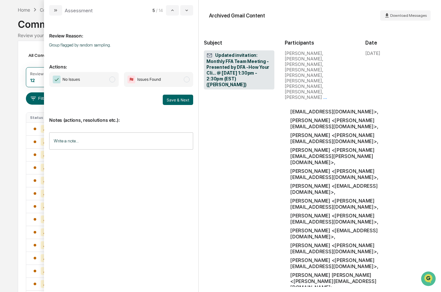
click at [114, 78] on span "modal" at bounding box center [112, 80] width 6 height 6
click at [185, 100] on button "Save & Next" at bounding box center [178, 100] width 30 height 10
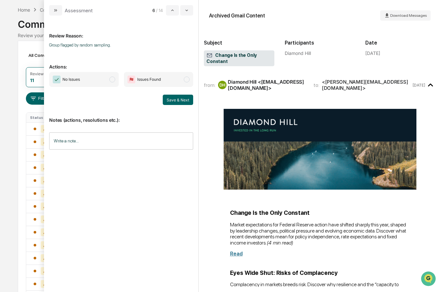
click at [115, 82] on span "No Issues" at bounding box center [84, 79] width 70 height 15
click at [172, 102] on button "Save & Next" at bounding box center [178, 100] width 30 height 10
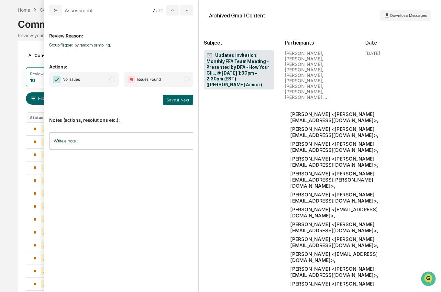
click at [112, 78] on span "modal" at bounding box center [112, 80] width 6 height 6
click at [181, 100] on button "Save & Next" at bounding box center [178, 100] width 30 height 10
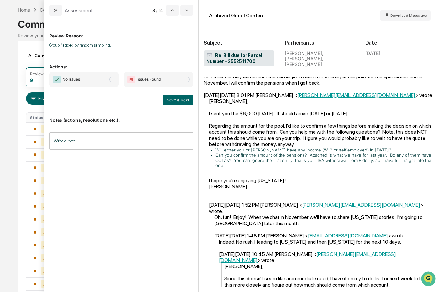
scroll to position [382, 0]
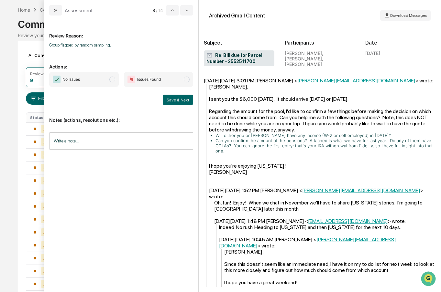
click at [114, 81] on span "modal" at bounding box center [112, 80] width 6 height 6
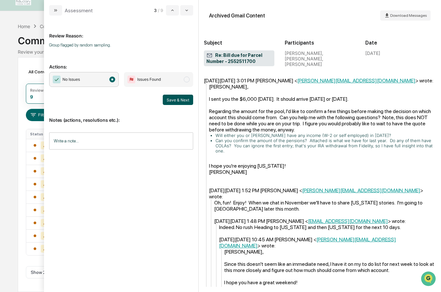
click at [172, 99] on button "Save & Next" at bounding box center [178, 100] width 30 height 10
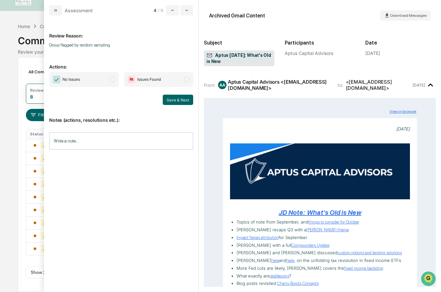
click at [116, 81] on span "No Issues" at bounding box center [84, 79] width 70 height 15
click at [174, 100] on button "Save & Next" at bounding box center [178, 100] width 30 height 10
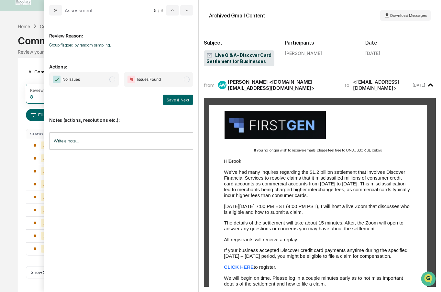
click at [114, 82] on span "No Issues" at bounding box center [84, 79] width 70 height 15
click at [175, 101] on button "Save & Next" at bounding box center [178, 100] width 30 height 10
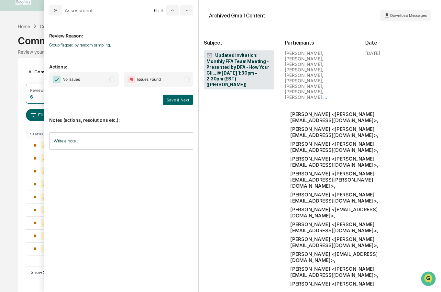
click at [114, 84] on span "No Issues" at bounding box center [84, 79] width 70 height 15
click at [179, 99] on button "Save & Next" at bounding box center [178, 100] width 30 height 10
click at [111, 82] on span "modal" at bounding box center [112, 80] width 6 height 6
click at [172, 100] on button "Save & Next" at bounding box center [178, 100] width 30 height 10
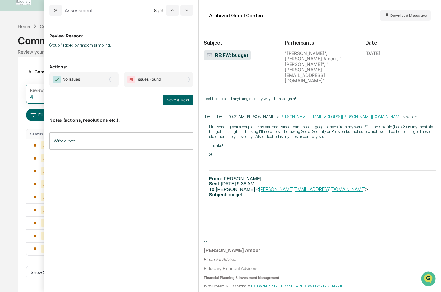
scroll to position [79, 0]
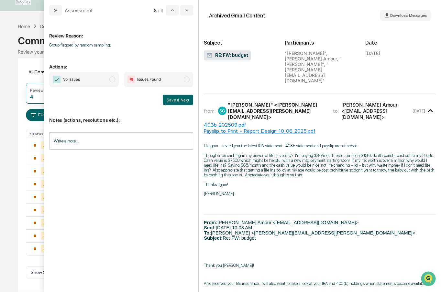
click at [111, 80] on span "modal" at bounding box center [112, 80] width 6 height 6
click at [175, 100] on button "Save & Next" at bounding box center [178, 100] width 30 height 10
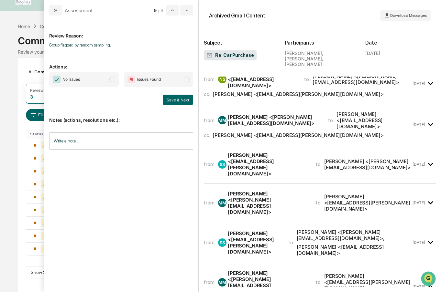
scroll to position [2, 0]
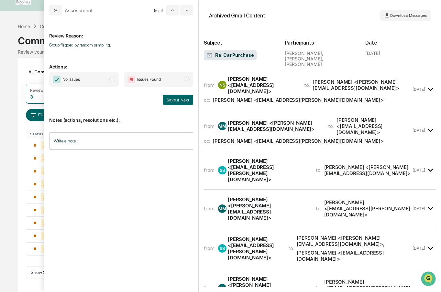
click at [114, 81] on span "modal" at bounding box center [112, 80] width 6 height 6
click at [170, 98] on button "Save & Next" at bounding box center [178, 100] width 30 height 10
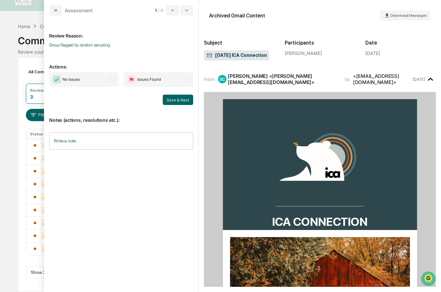
click at [116, 83] on span "No Issues" at bounding box center [84, 79] width 70 height 15
click at [172, 97] on button "Save & Next" at bounding box center [178, 100] width 30 height 10
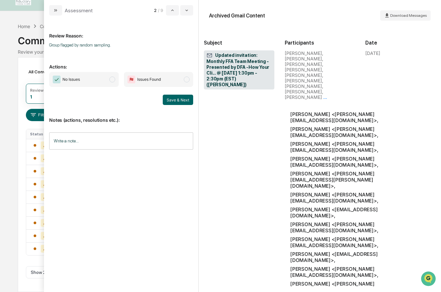
click at [114, 82] on span "modal" at bounding box center [112, 80] width 6 height 6
click at [170, 96] on button "Save & Next" at bounding box center [178, 100] width 30 height 10
